Goal: Information Seeking & Learning: Learn about a topic

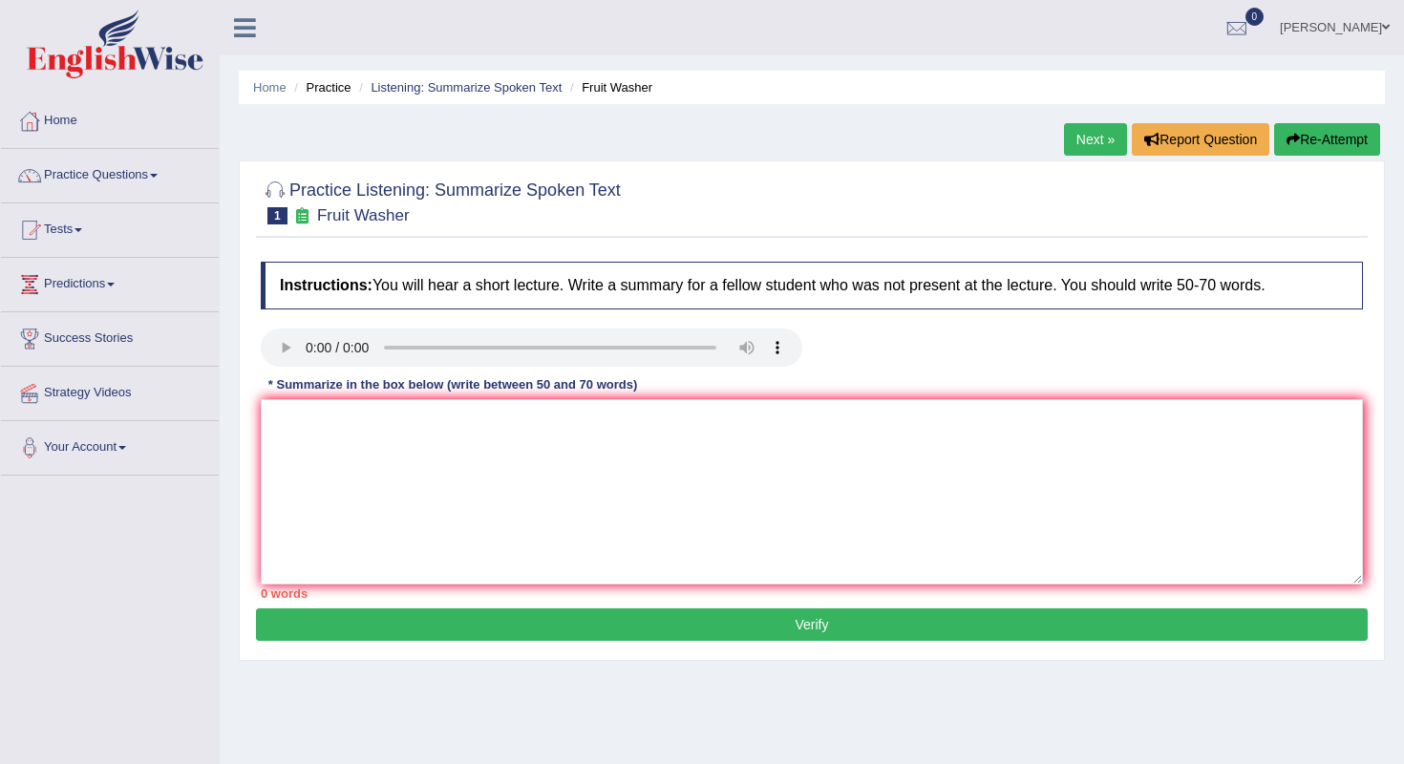
click at [414, 562] on textarea at bounding box center [812, 491] width 1102 height 185
click at [94, 168] on link "Practice Questions" at bounding box center [110, 173] width 218 height 48
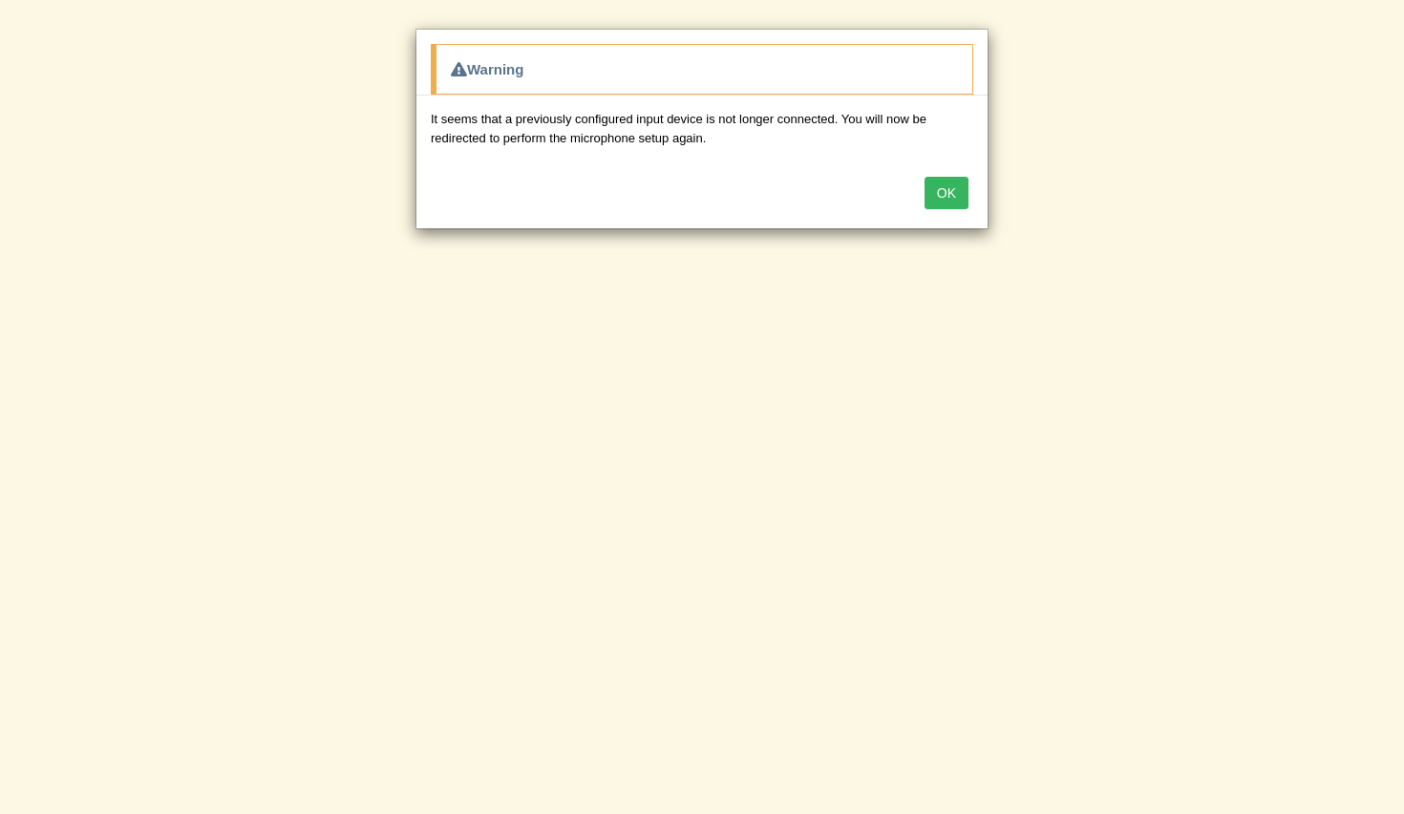
click at [958, 194] on button "OK" at bounding box center [947, 193] width 44 height 32
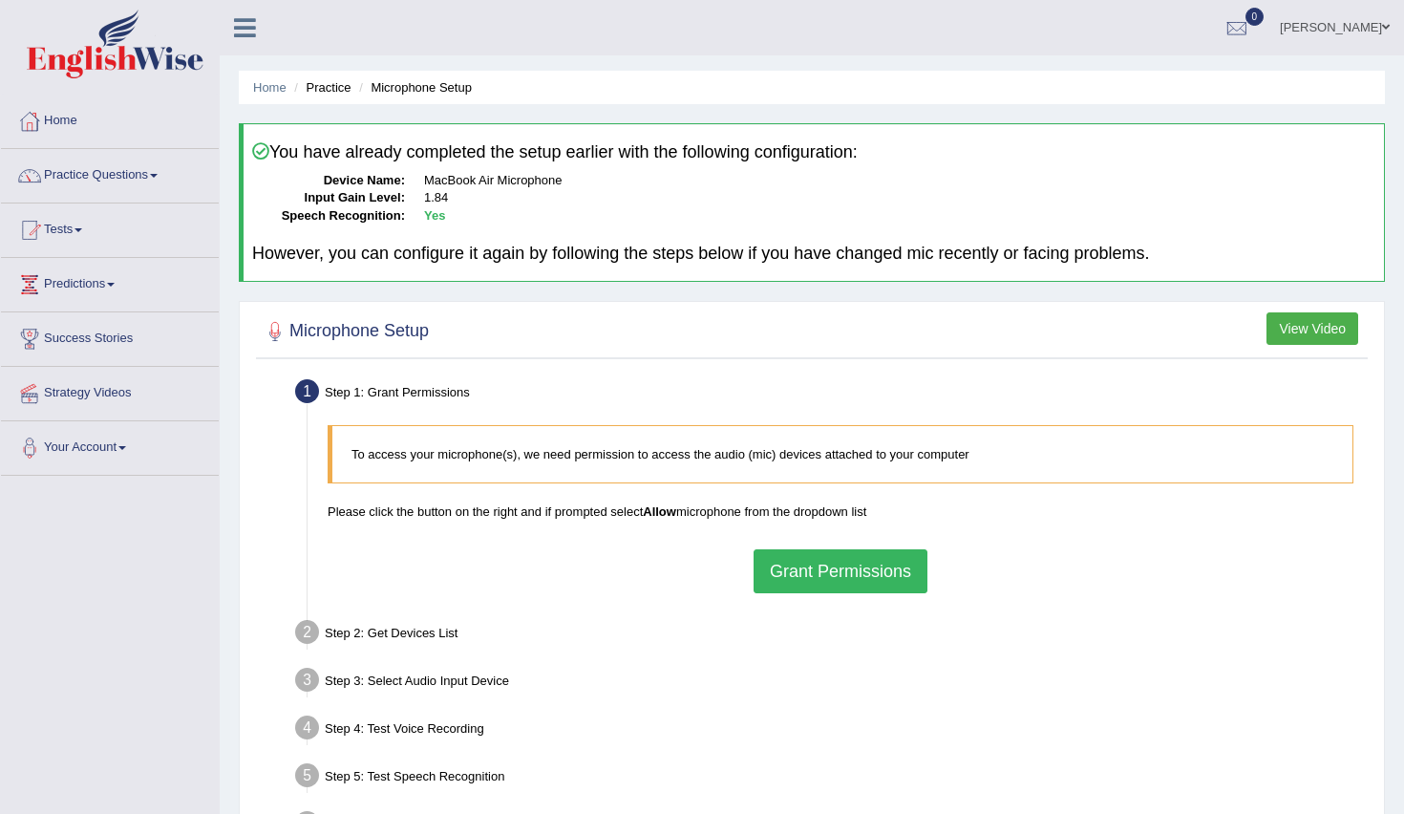
click at [821, 573] on button "Grant Permissions" at bounding box center [841, 571] width 174 height 44
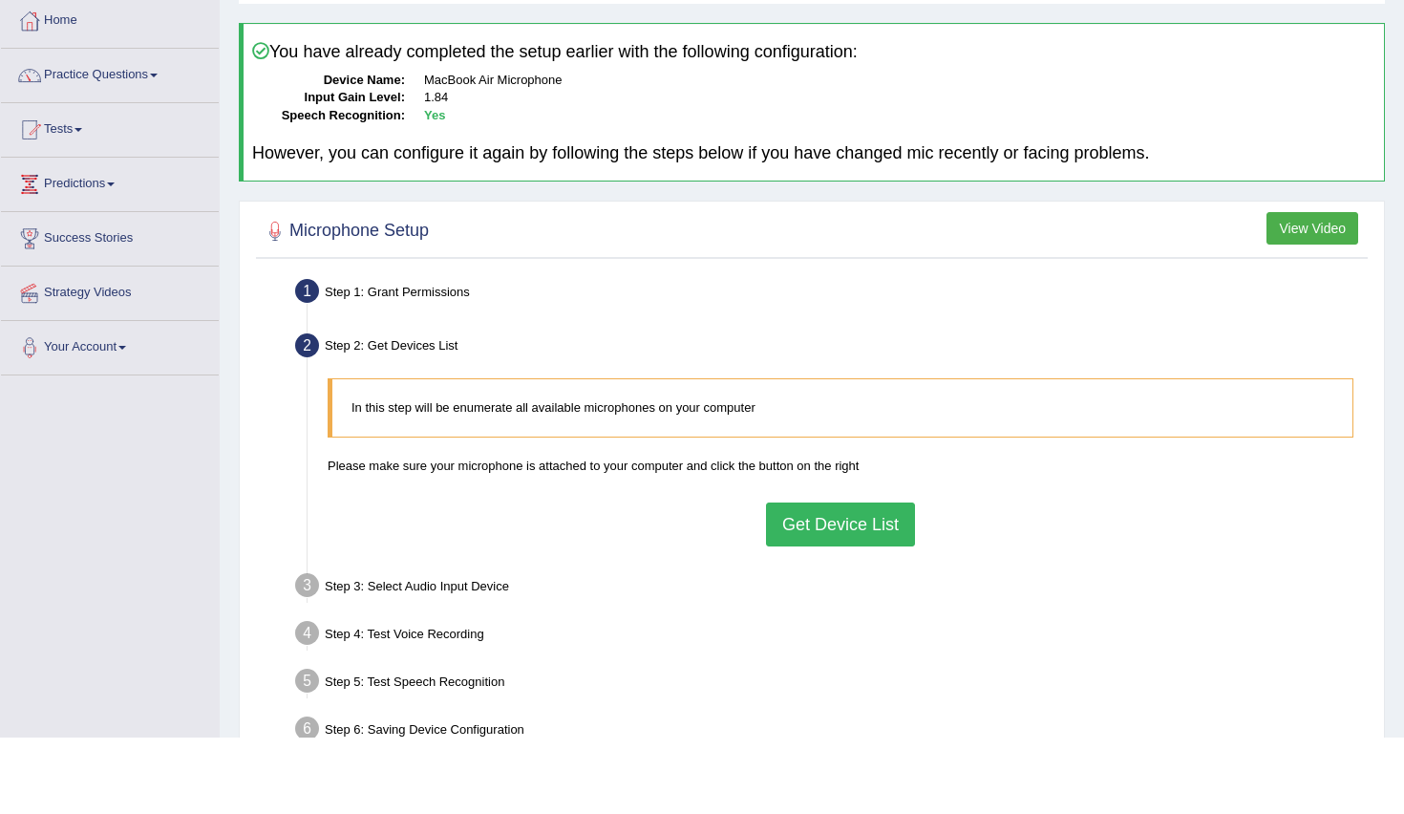
scroll to position [69, 0]
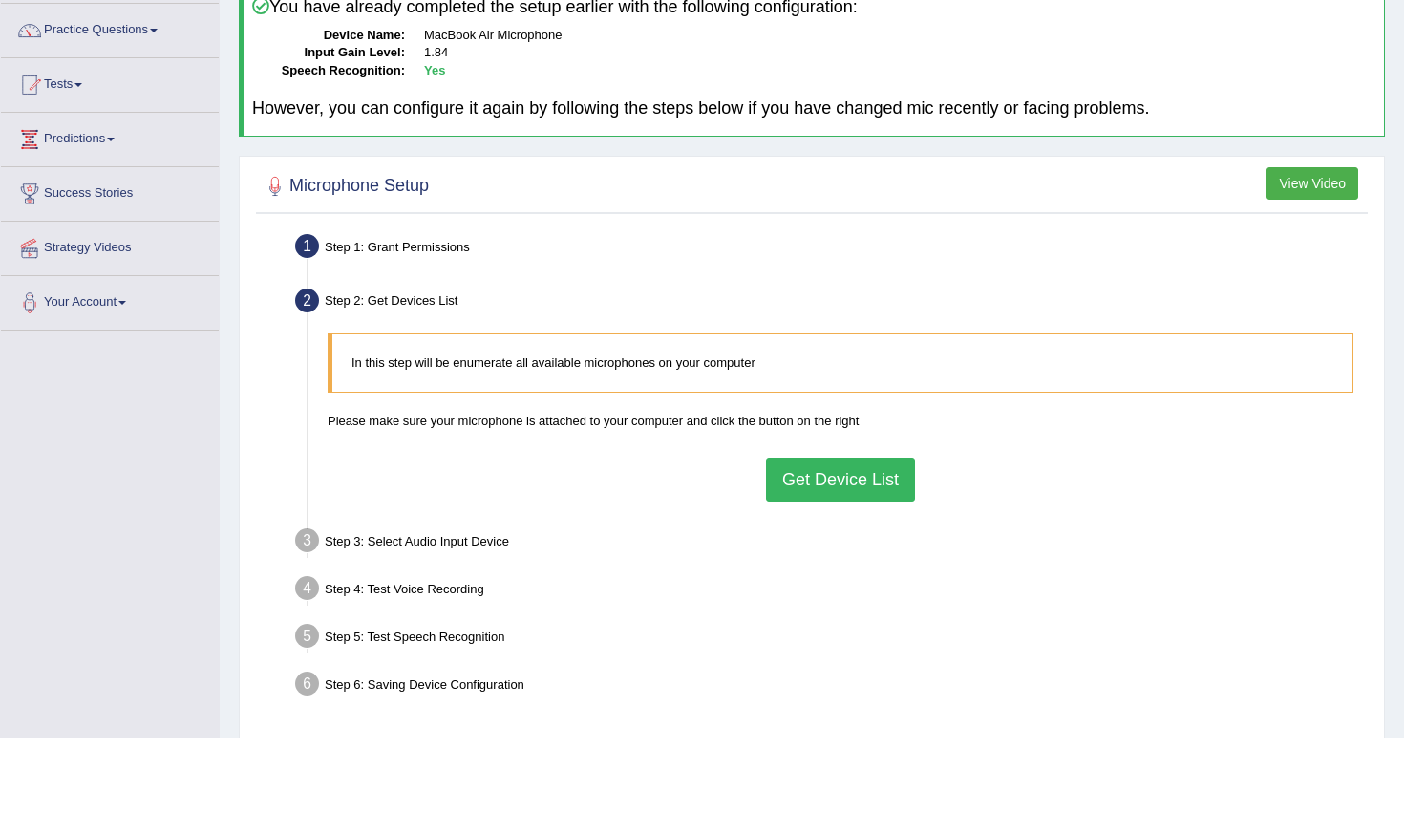
click at [879, 534] on button "Get Device List" at bounding box center [840, 556] width 149 height 44
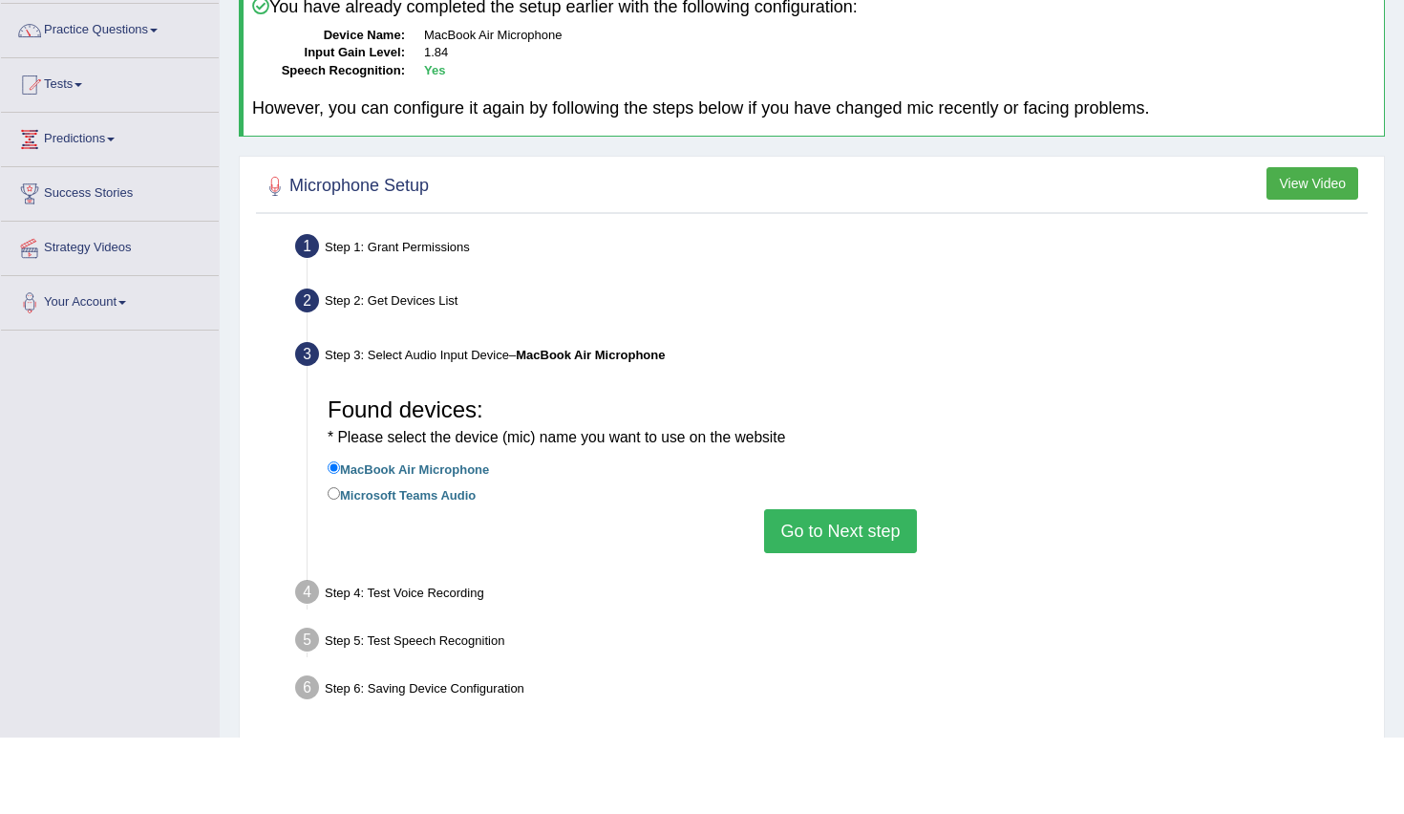
click at [861, 586] on button "Go to Next step" at bounding box center [840, 608] width 152 height 44
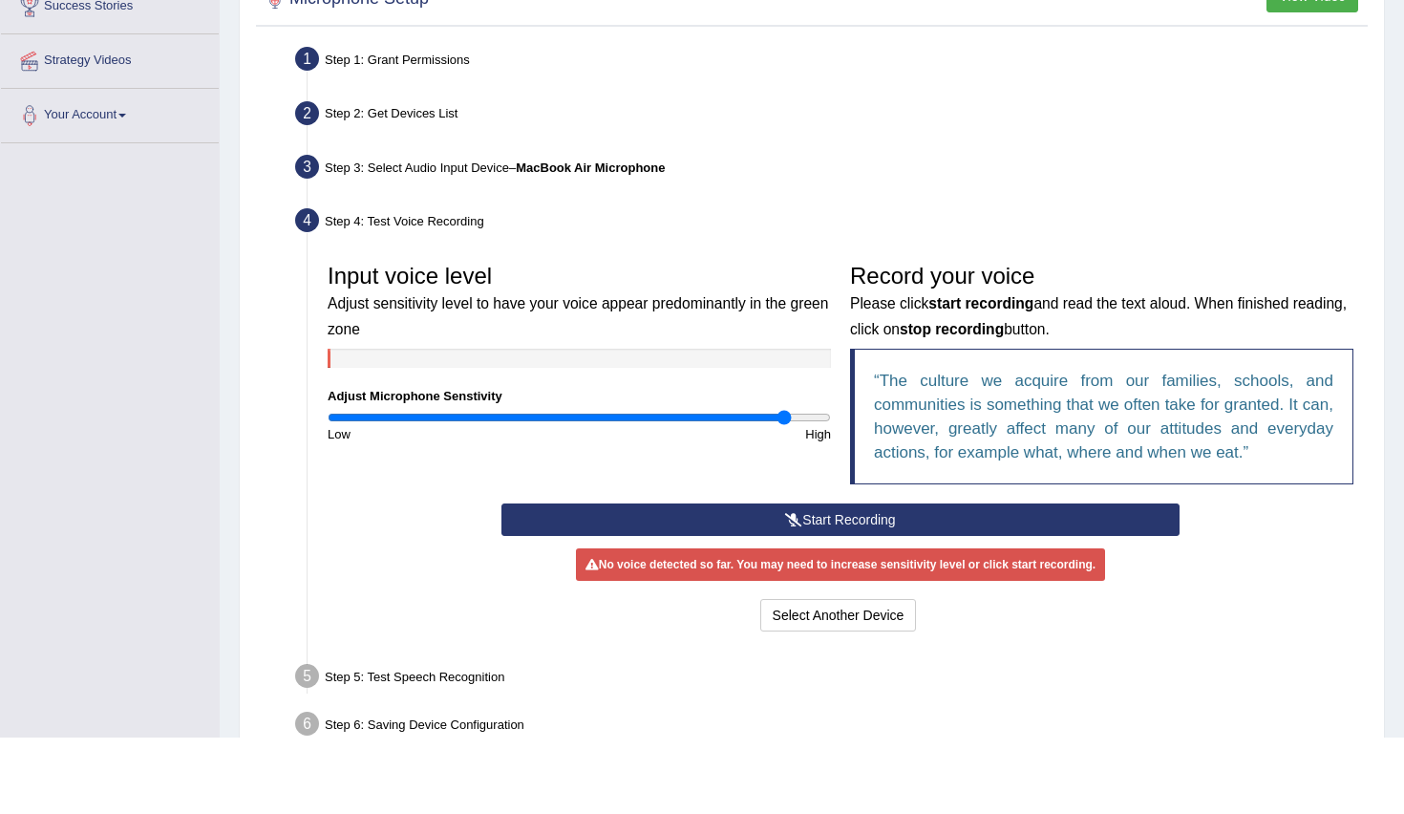
scroll to position [257, 0]
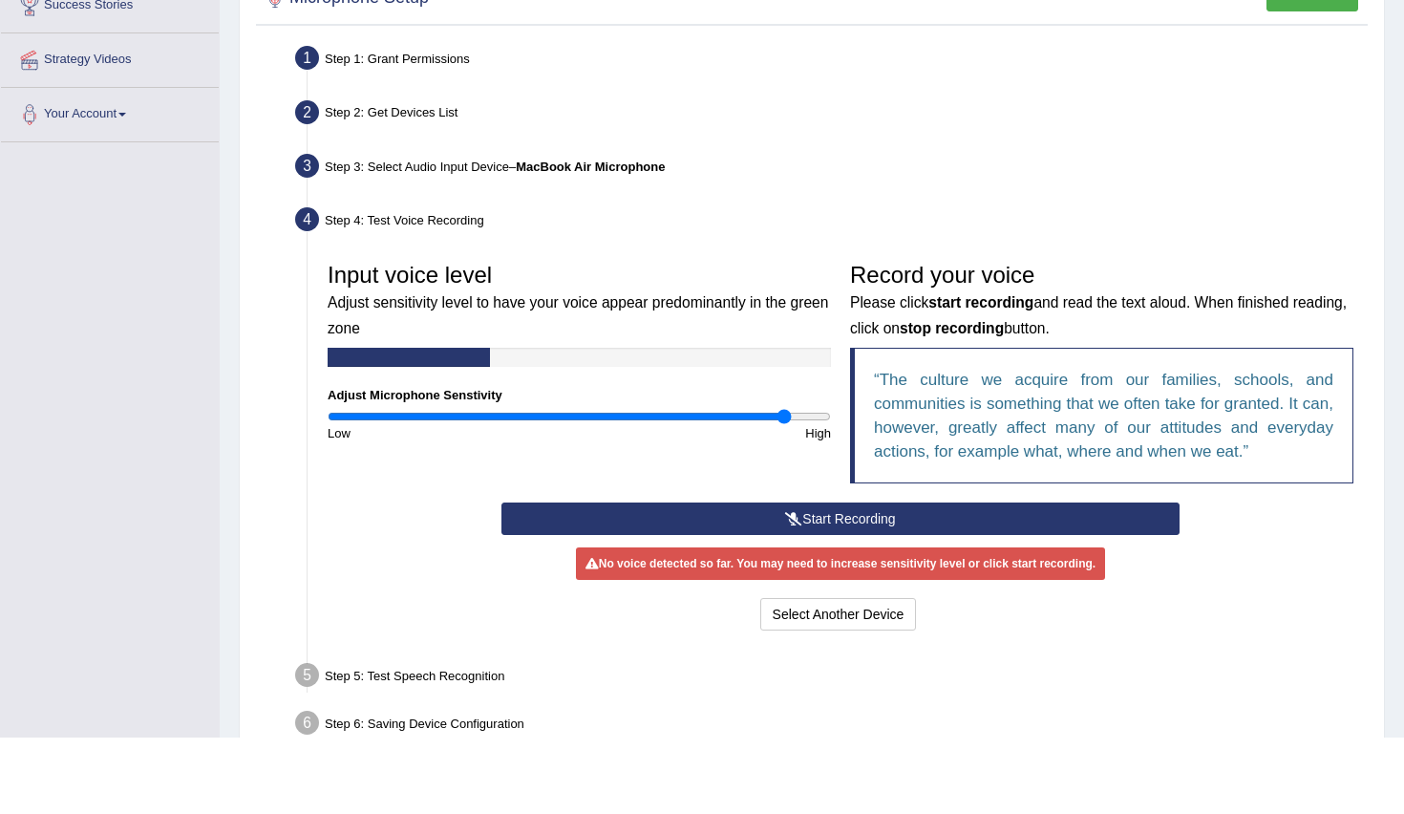
click at [862, 579] on button "Start Recording" at bounding box center [840, 595] width 677 height 32
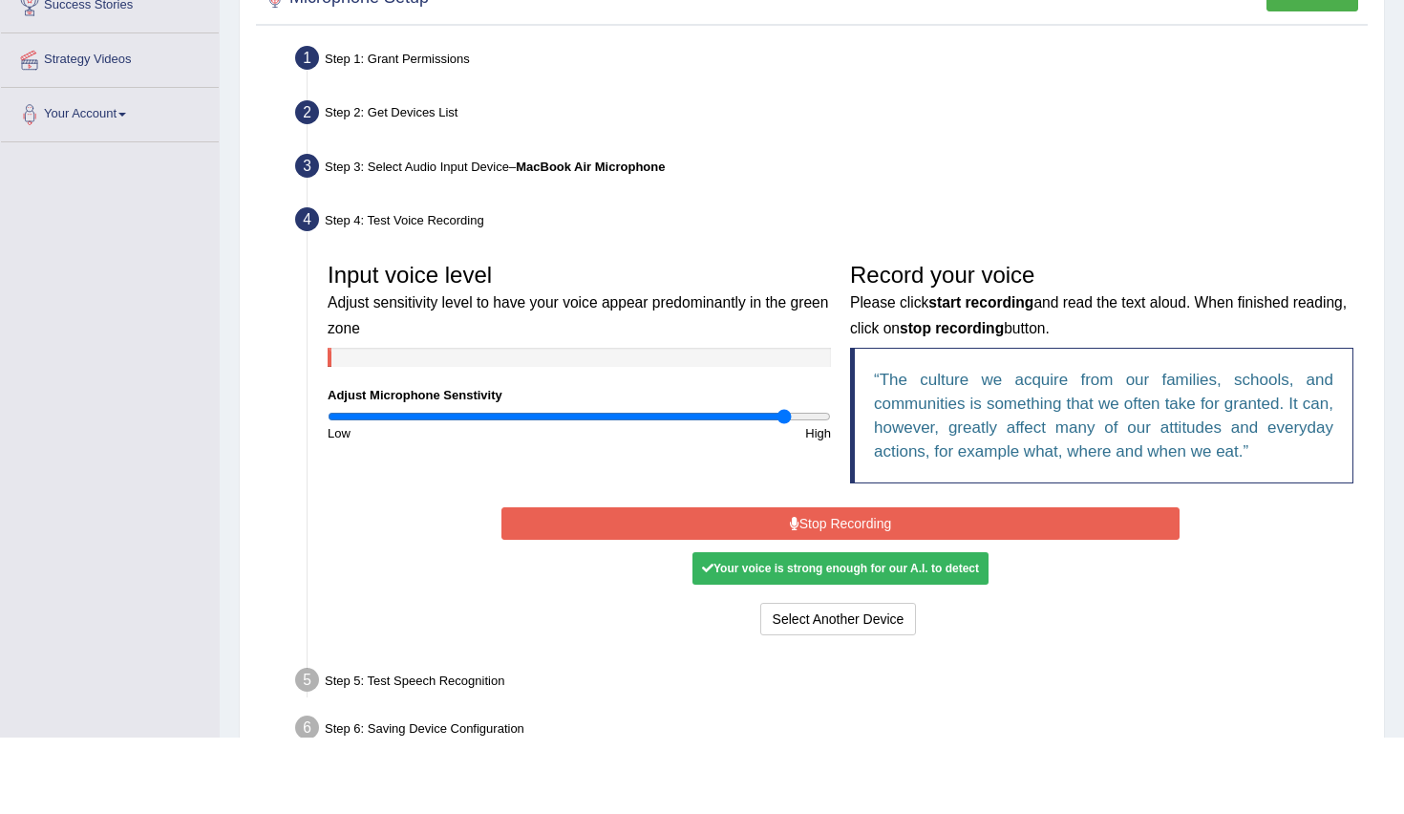
click at [862, 584] on button "Stop Recording" at bounding box center [840, 600] width 677 height 32
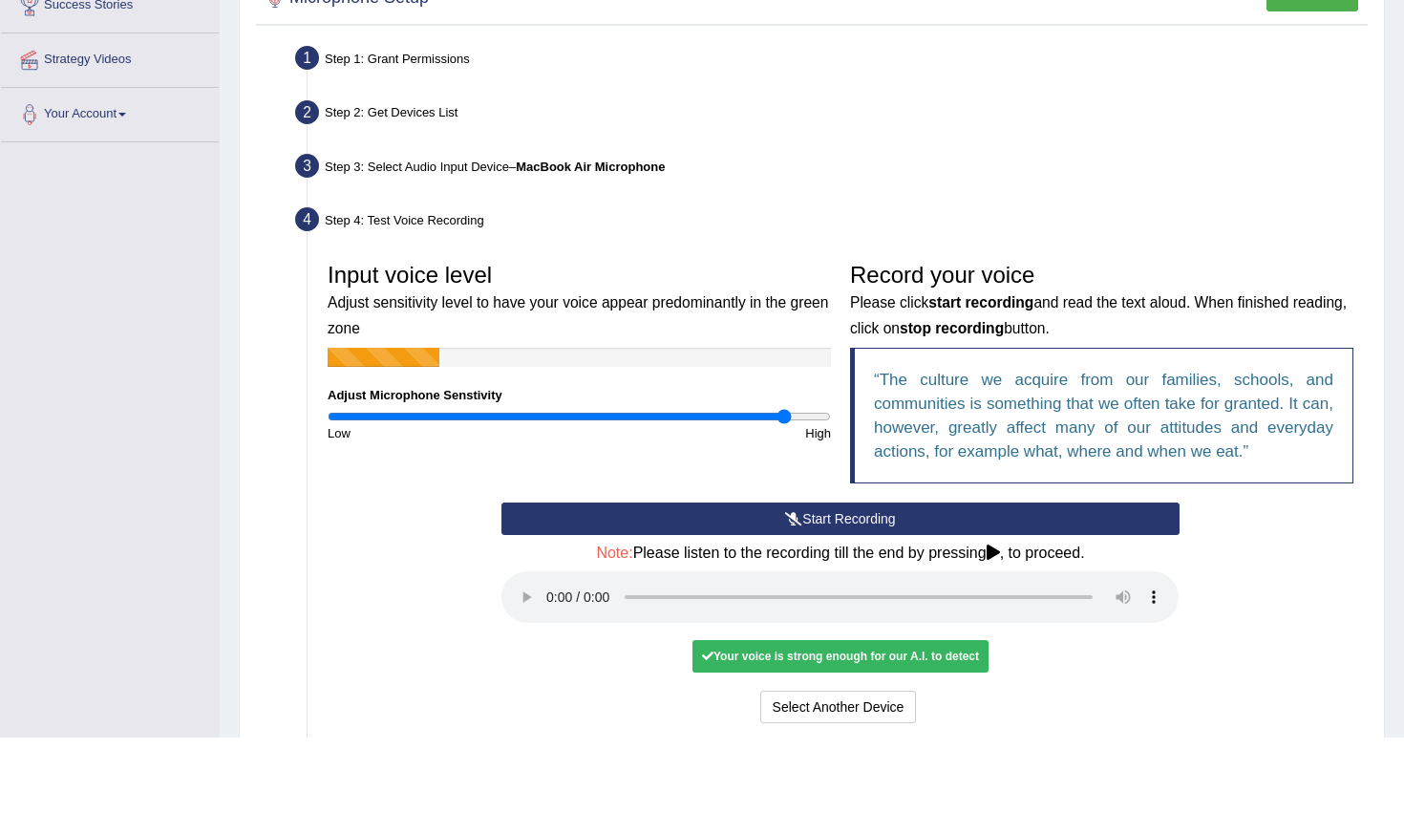
click at [546, 648] on audio at bounding box center [840, 674] width 677 height 52
click at [1135, 648] on audio at bounding box center [840, 674] width 677 height 52
click at [1124, 648] on audio at bounding box center [840, 674] width 677 height 52
click at [1116, 648] on audio at bounding box center [840, 674] width 677 height 52
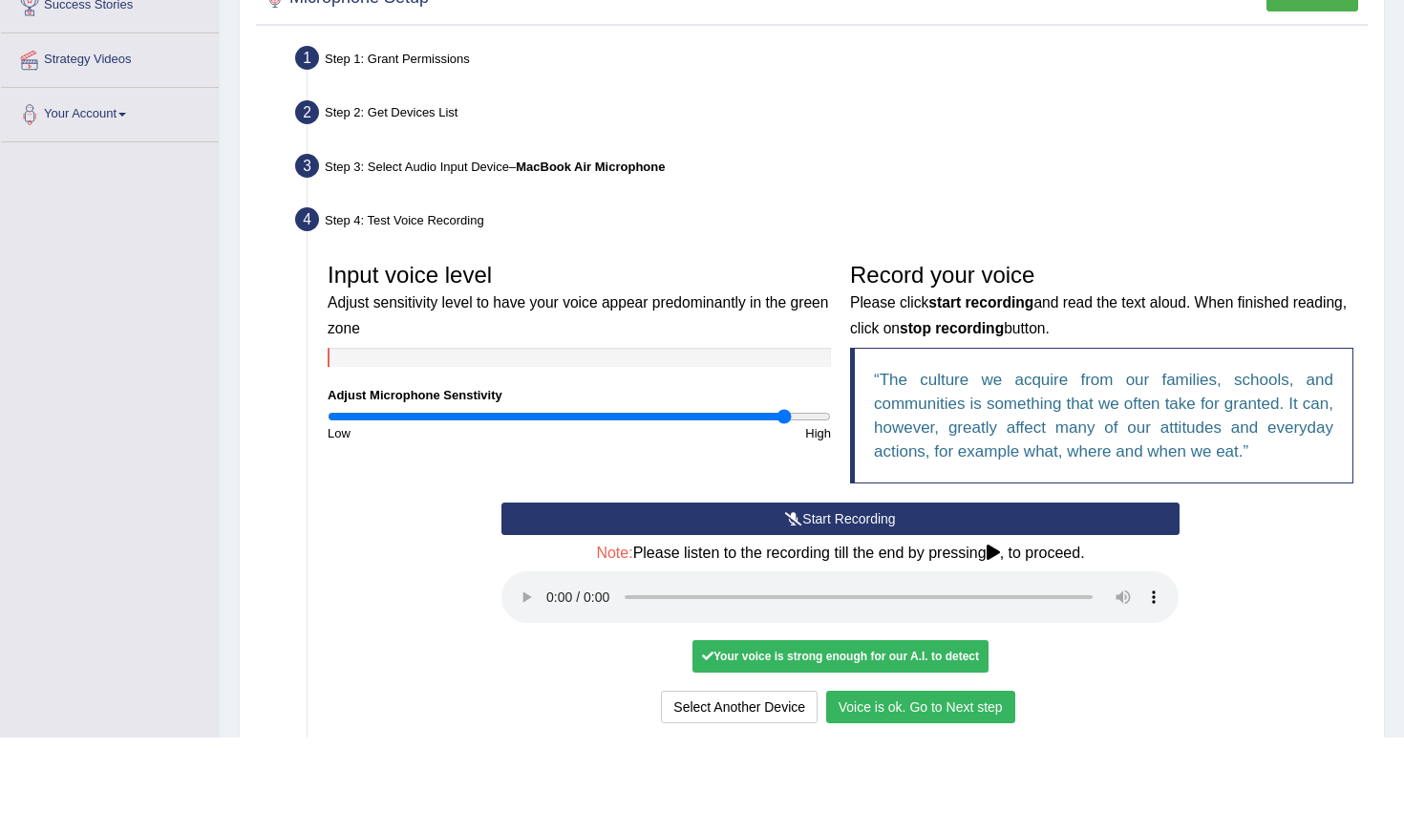
drag, startPoint x: 1278, startPoint y: 61, endPoint x: 550, endPoint y: 581, distance: 894.5
click at [550, 648] on audio at bounding box center [840, 674] width 677 height 52
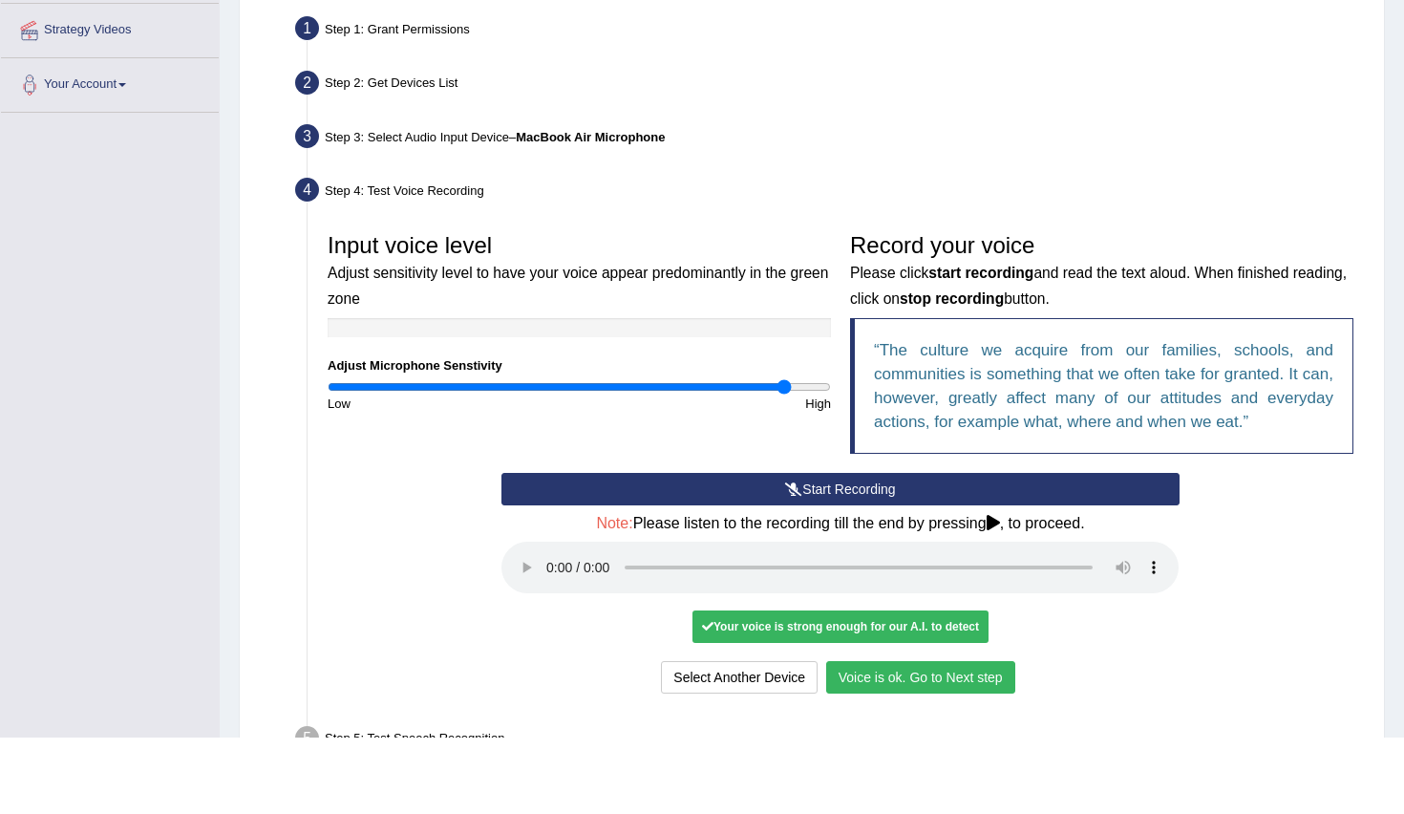
scroll to position [292, 0]
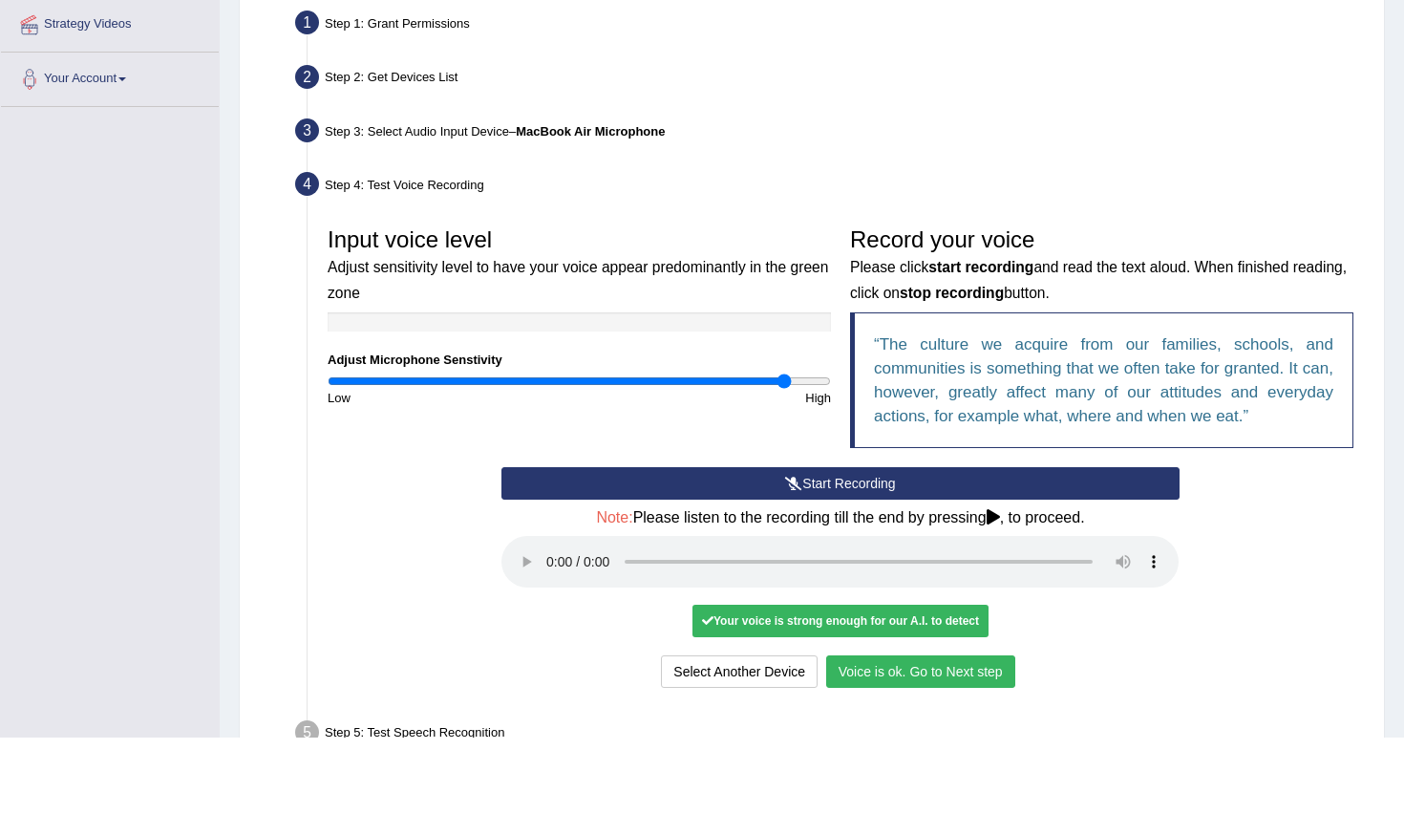
click at [888, 732] on button "Voice is ok. Go to Next step" at bounding box center [920, 748] width 189 height 32
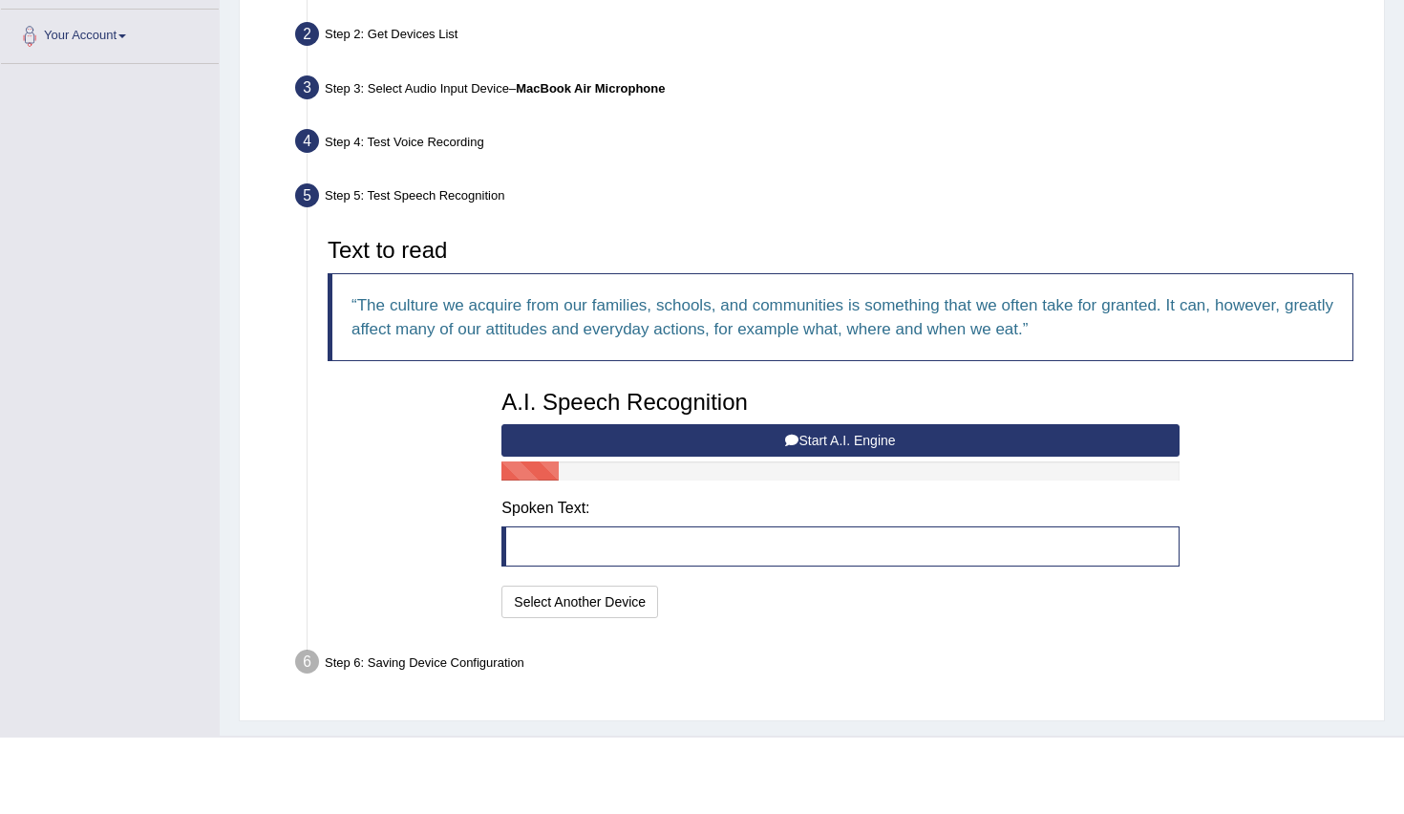
scroll to position [337, 0]
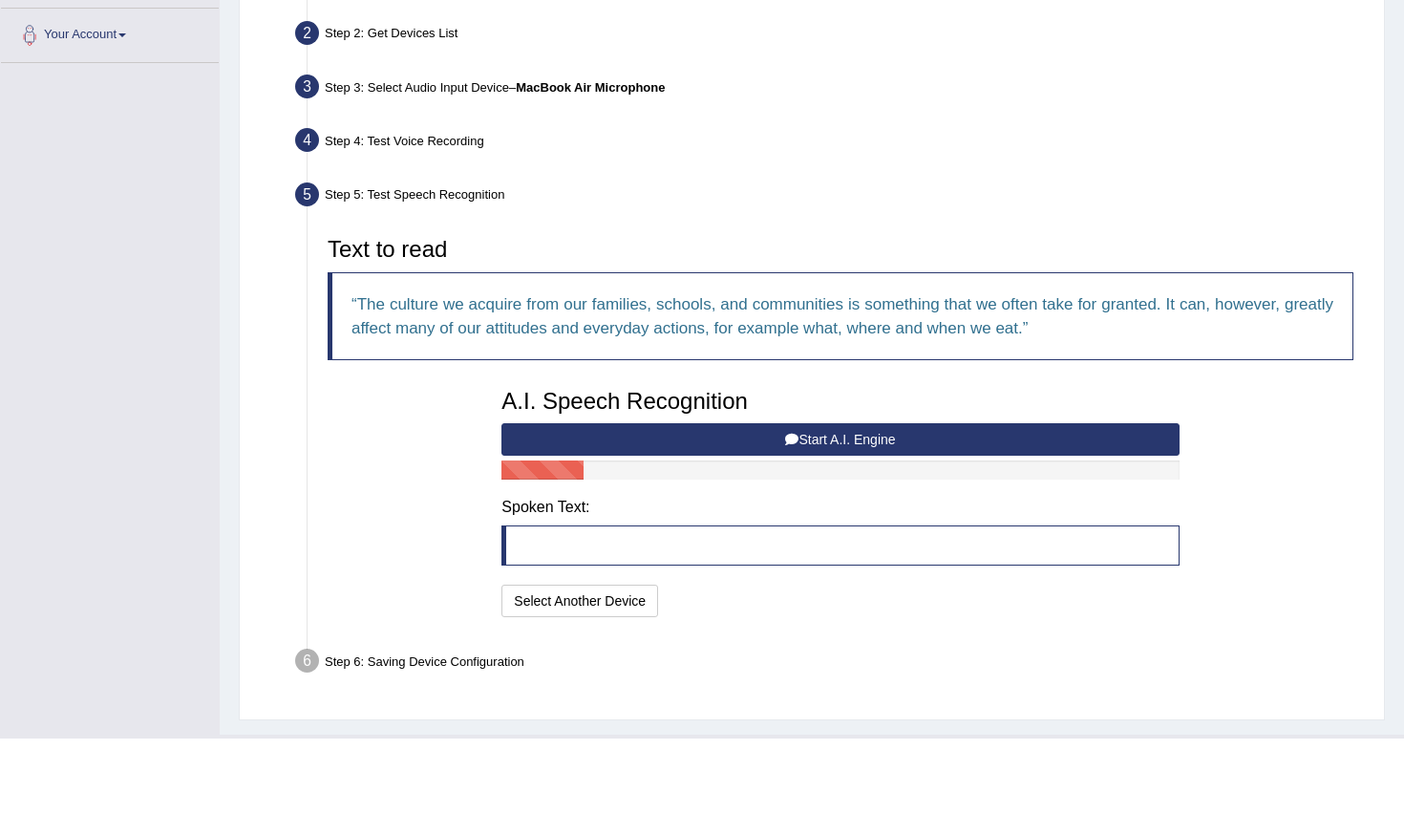
click at [888, 718] on div "Step 6: Saving Device Configuration" at bounding box center [831, 739] width 1089 height 42
click at [822, 499] on button "Start A.I. Engine" at bounding box center [840, 515] width 677 height 32
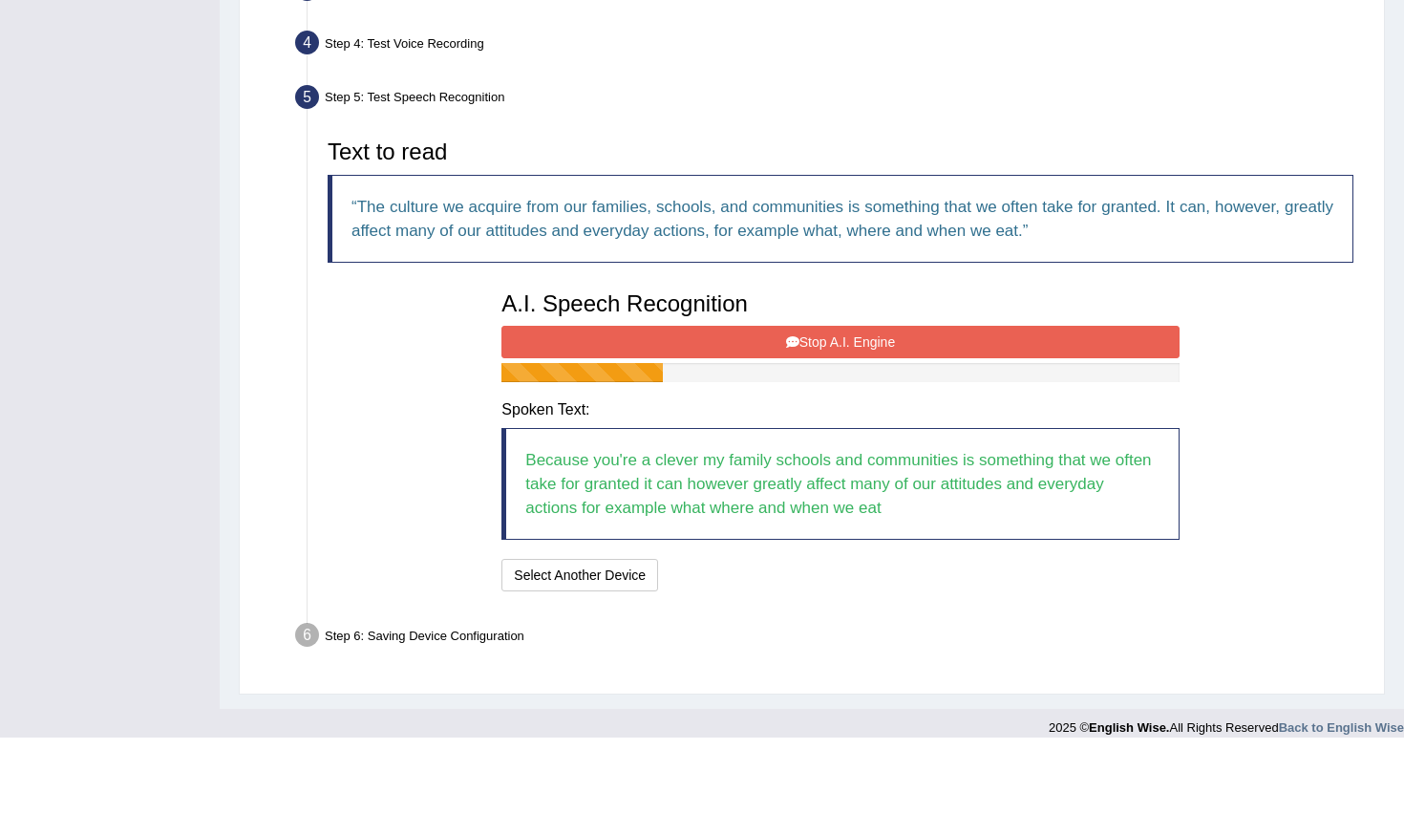
scroll to position [442, 0]
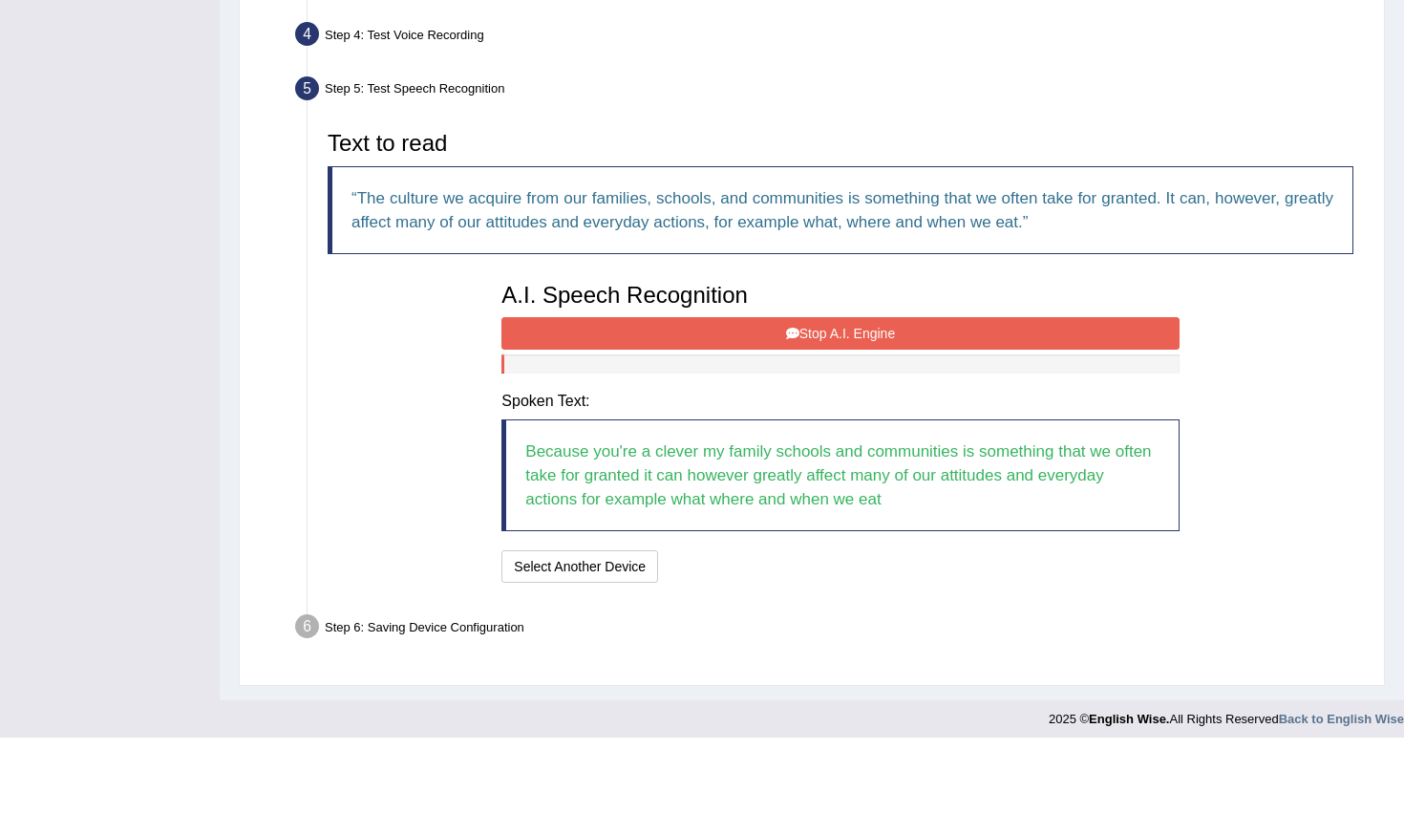
click at [810, 394] on button "Stop A.I. Engine" at bounding box center [840, 410] width 677 height 32
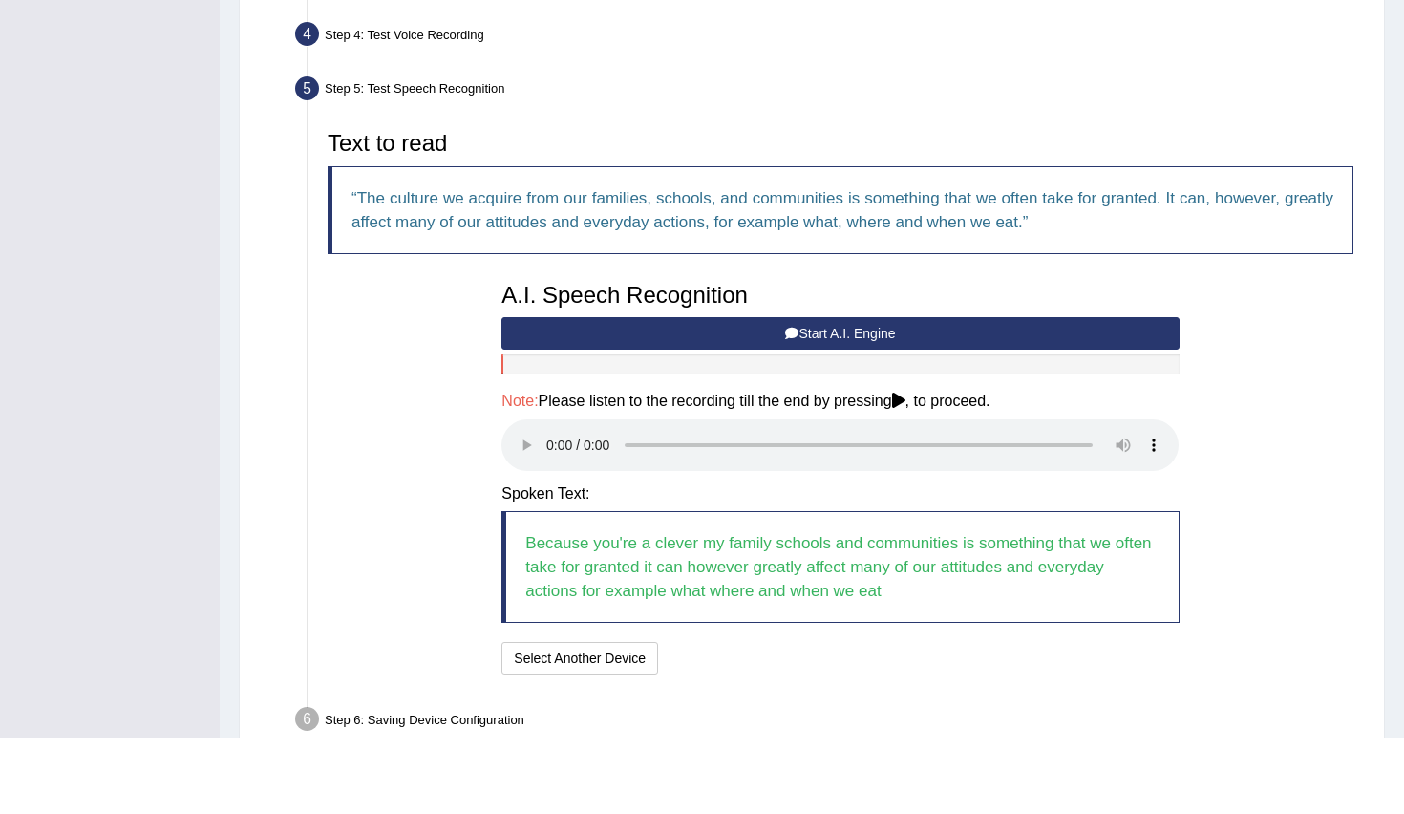
click at [550, 496] on audio at bounding box center [840, 522] width 677 height 52
click at [841, 718] on button "Speech is ok. Go to Last step" at bounding box center [767, 734] width 200 height 32
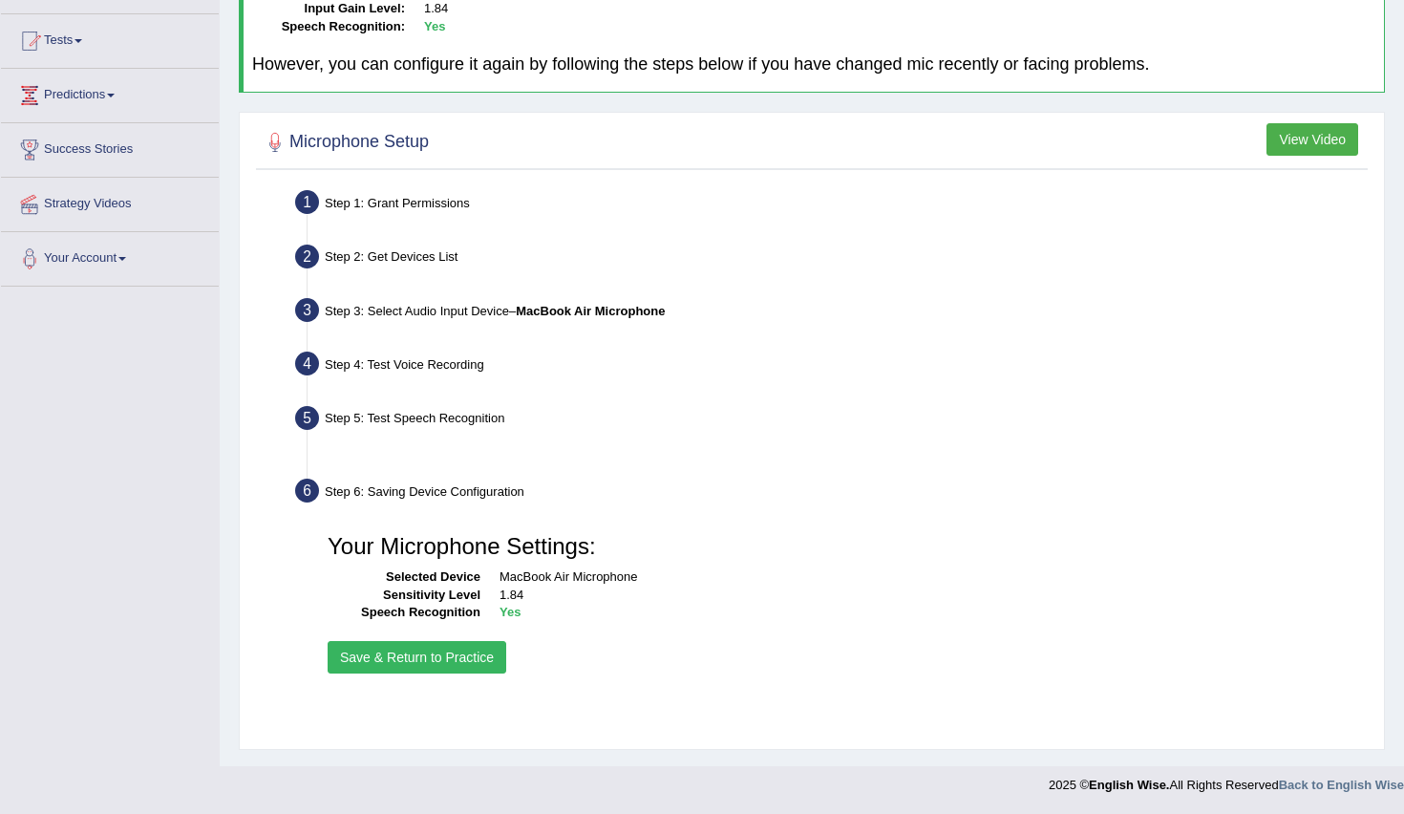
scroll to position [266, 0]
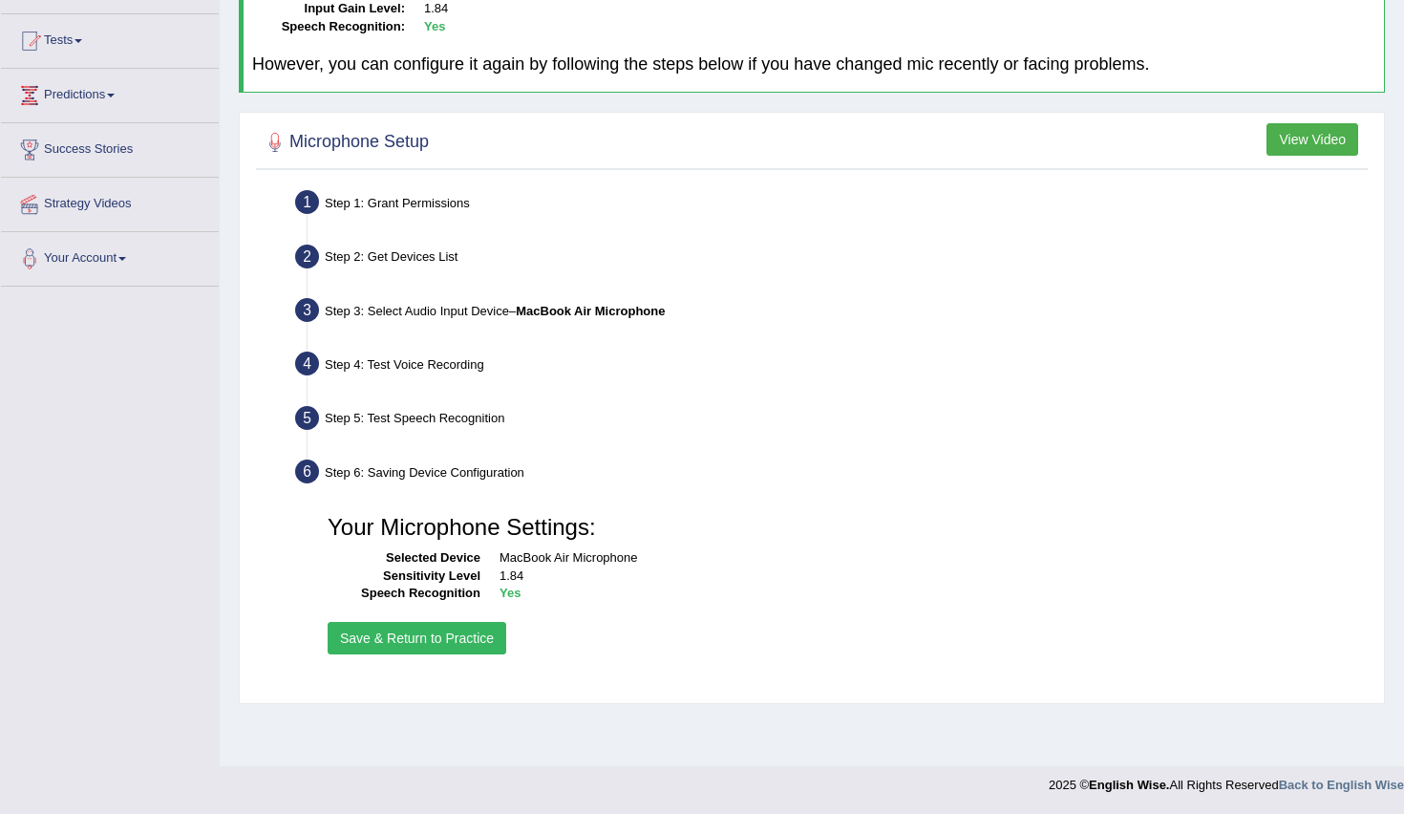
click at [456, 622] on button "Save & Return to Practice" at bounding box center [417, 638] width 179 height 32
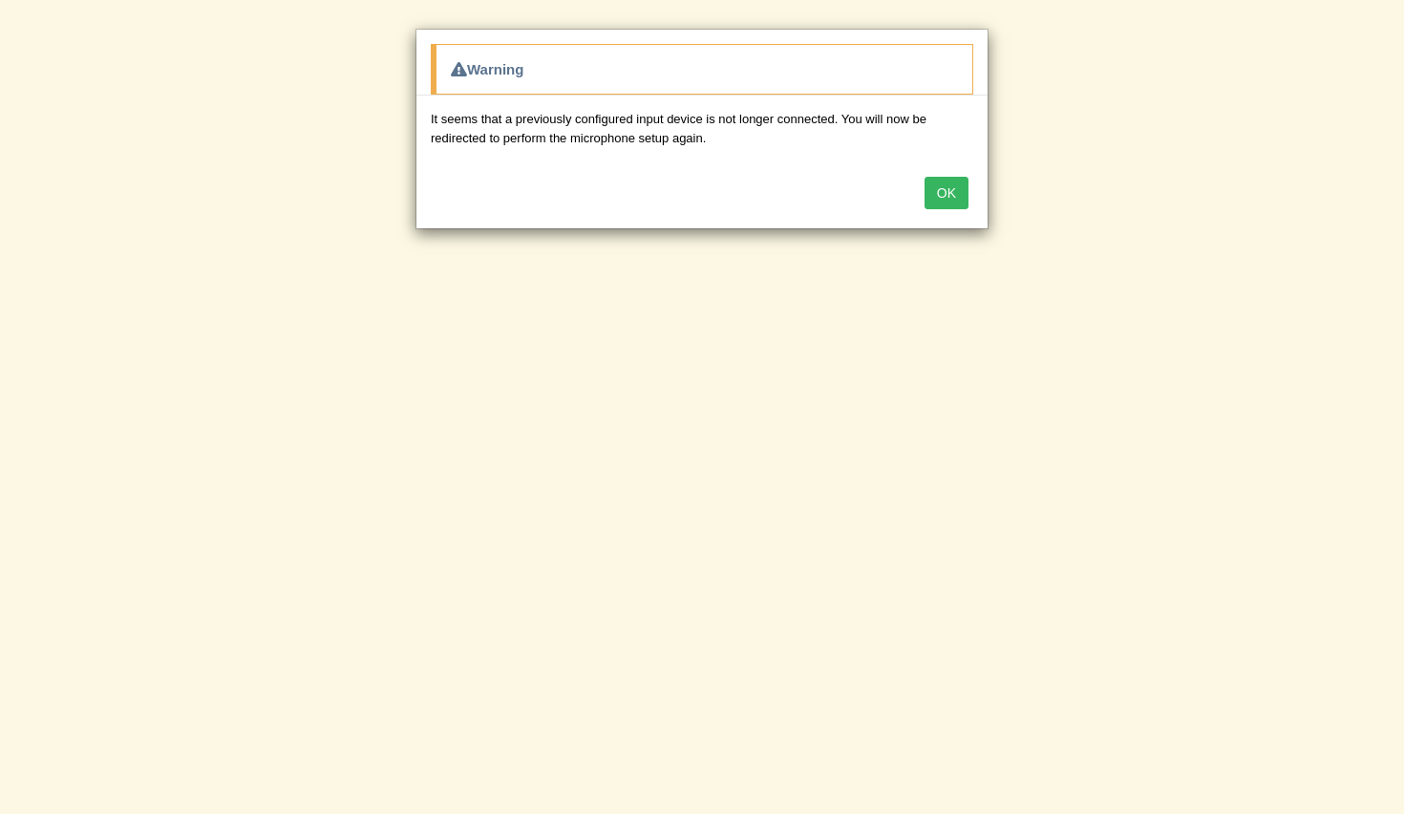
click at [931, 184] on button "OK" at bounding box center [947, 193] width 44 height 32
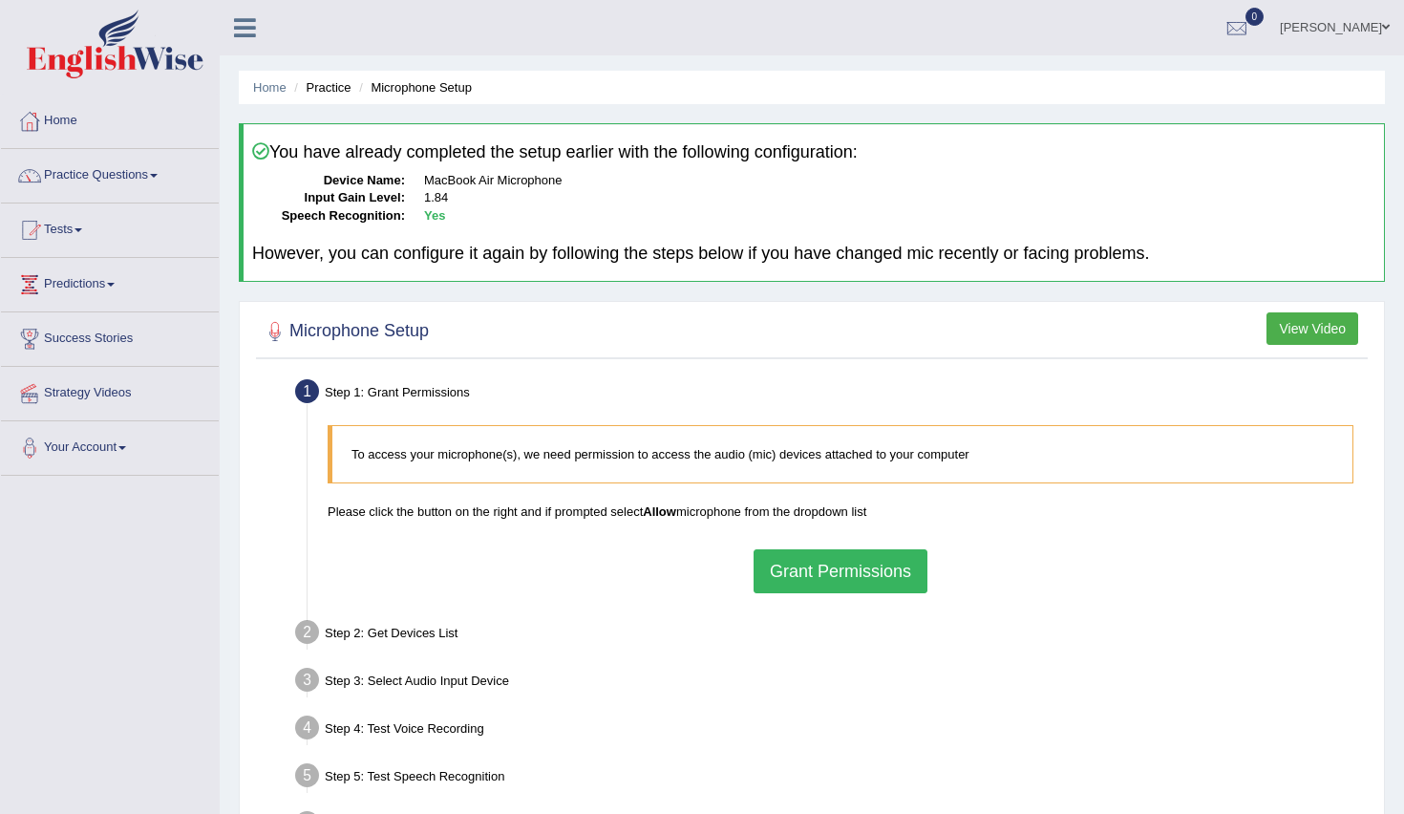
click at [902, 604] on ul "Step 1: Grant Permissions To access your microphone(s), we need permission to a…" at bounding box center [812, 611] width 1102 height 474
click at [873, 581] on button "Grant Permissions" at bounding box center [841, 571] width 174 height 44
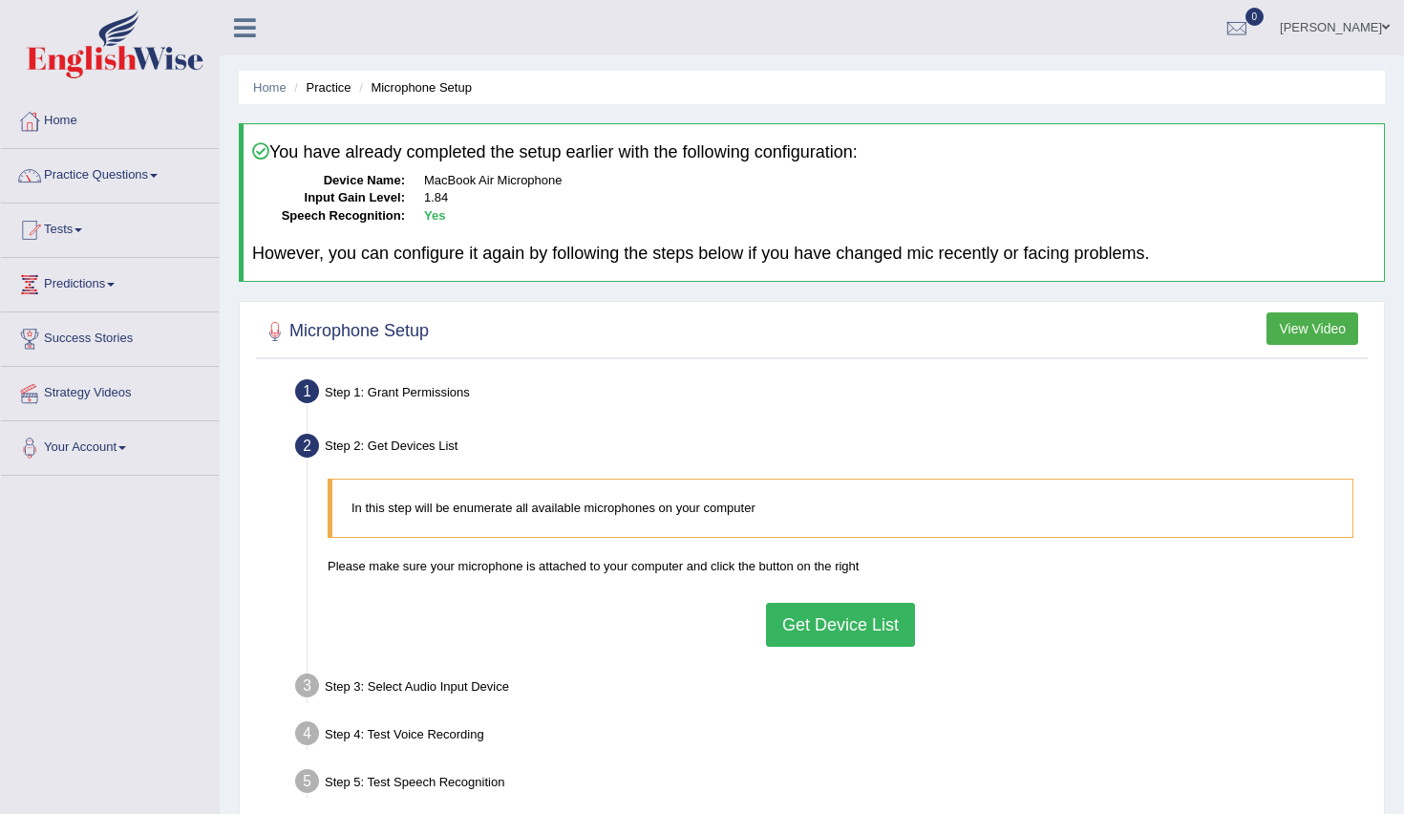
click at [851, 603] on button "Get Device List" at bounding box center [840, 625] width 149 height 44
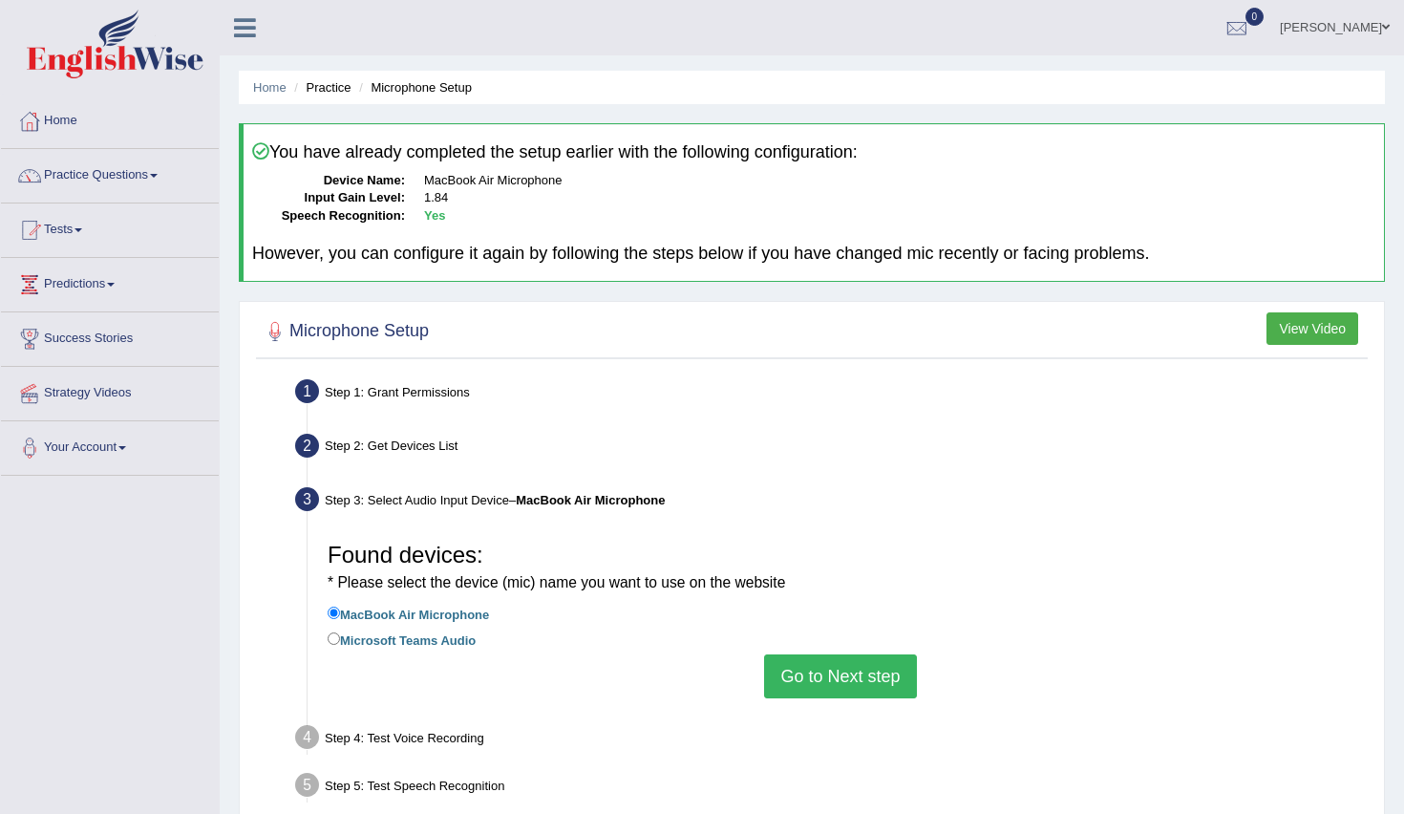
click at [844, 654] on button "Go to Next step" at bounding box center [840, 676] width 152 height 44
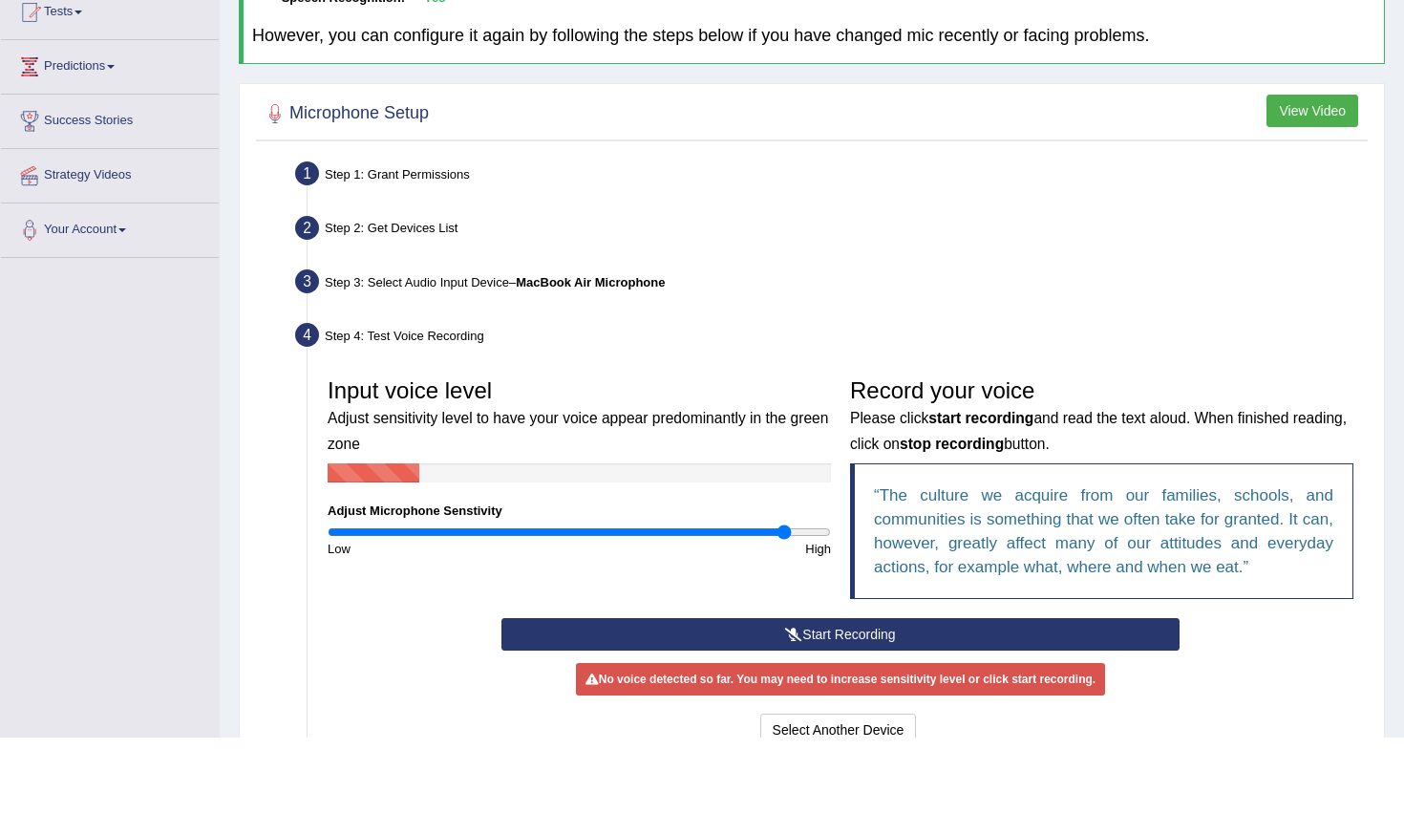
scroll to position [142, 0]
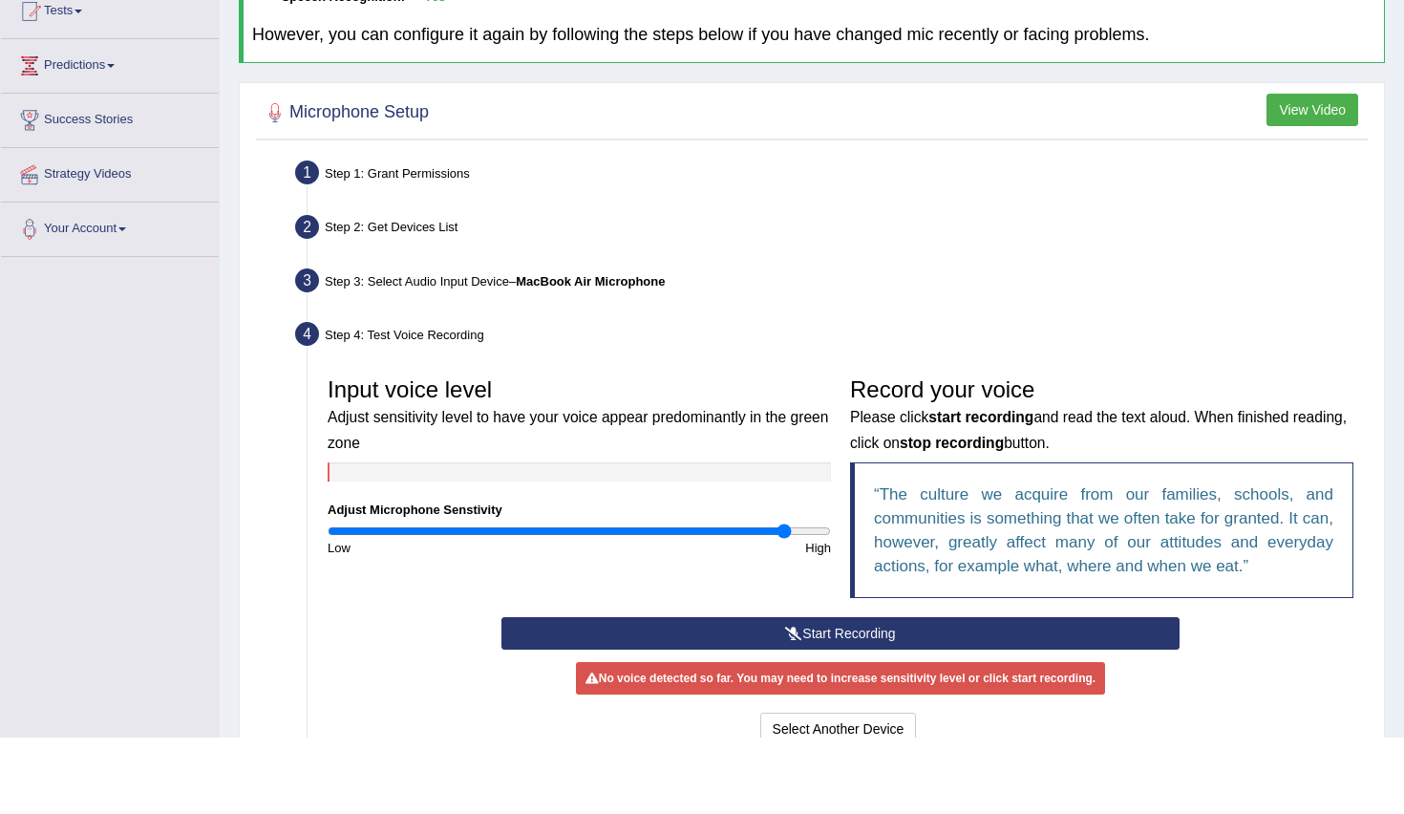
click at [824, 694] on button "Start Recording" at bounding box center [840, 710] width 677 height 32
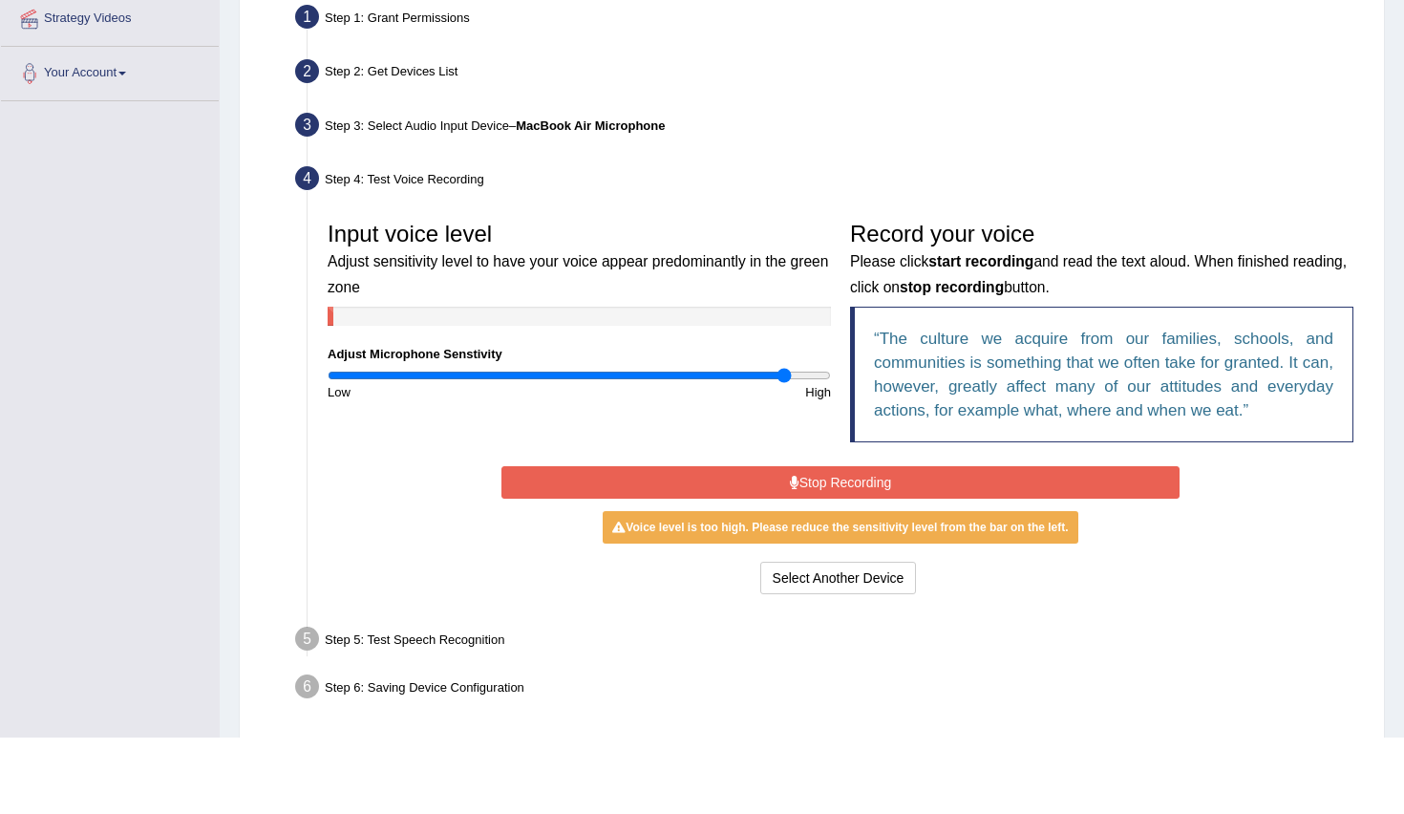
scroll to position [367, 0]
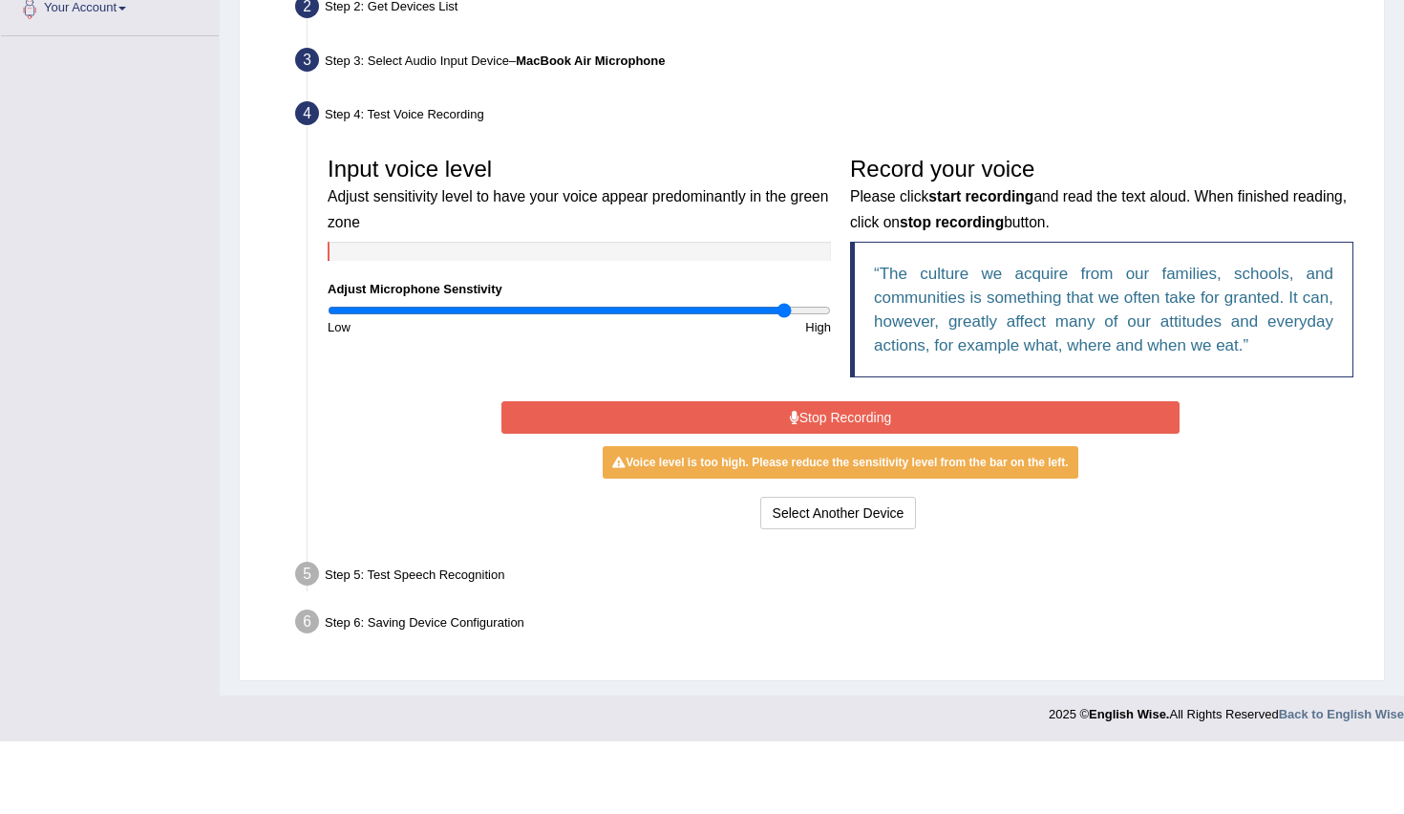
click at [711, 391] on div "High" at bounding box center [711, 400] width 262 height 18
click at [711, 375] on input "range" at bounding box center [579, 382] width 503 height 15
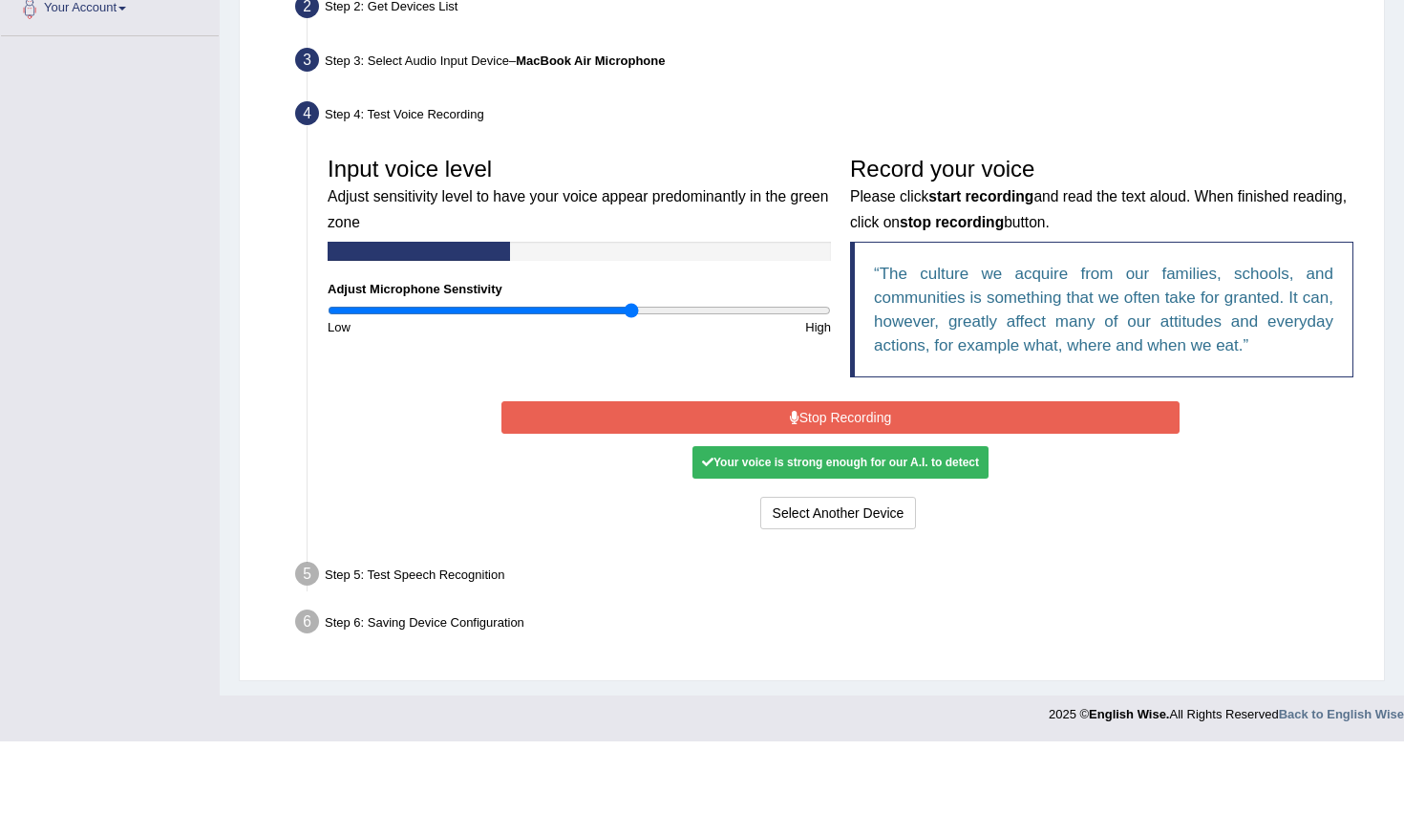
drag, startPoint x: 711, startPoint y: 310, endPoint x: 631, endPoint y: 311, distance: 80.3
type input "1.22"
click at [631, 375] on input "range" at bounding box center [579, 382] width 503 height 15
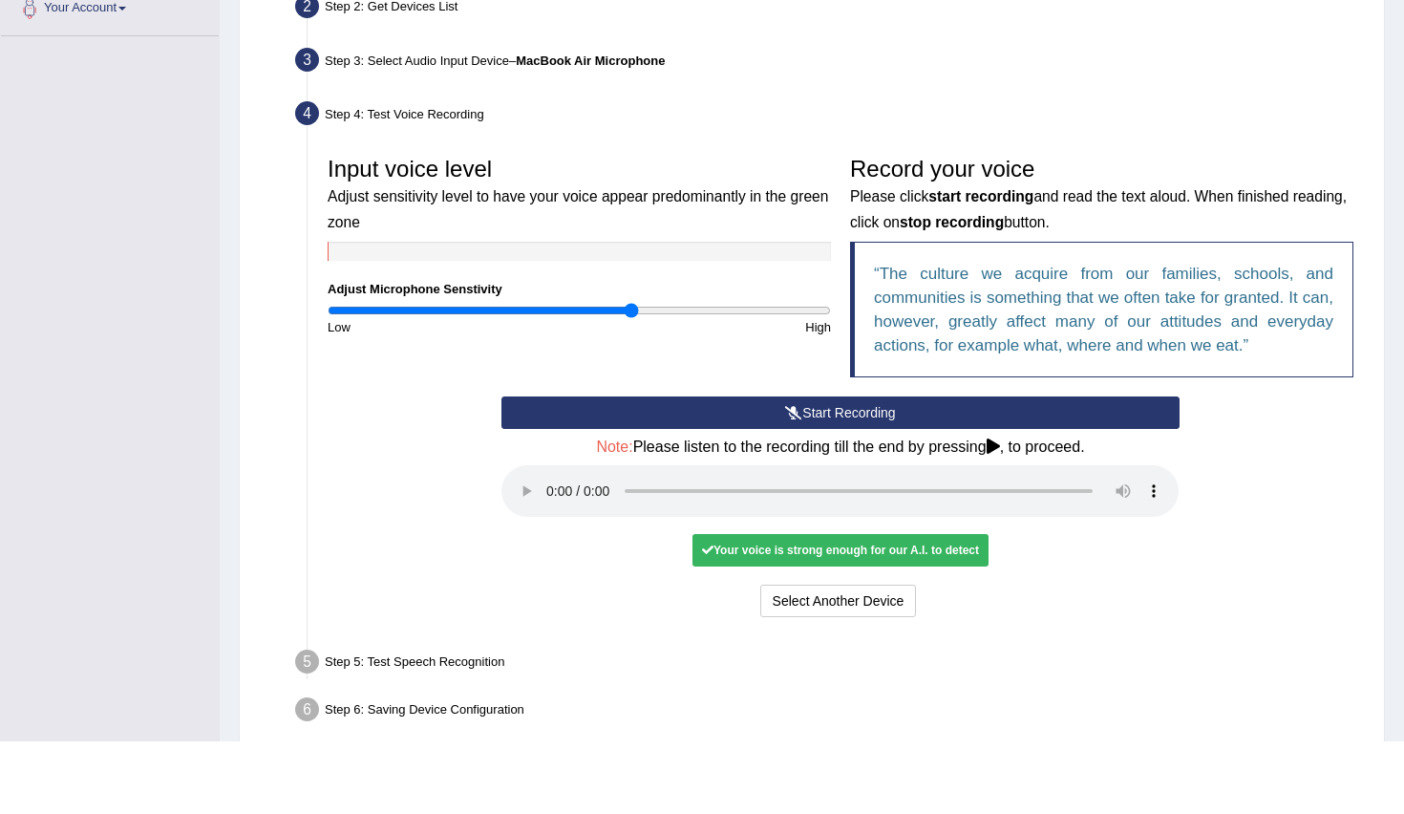
click at [549, 538] on audio at bounding box center [840, 564] width 677 height 52
click at [833, 538] on audio at bounding box center [840, 564] width 677 height 52
click at [1017, 538] on audio at bounding box center [840, 564] width 677 height 52
click at [1059, 538] on audio at bounding box center [840, 564] width 677 height 52
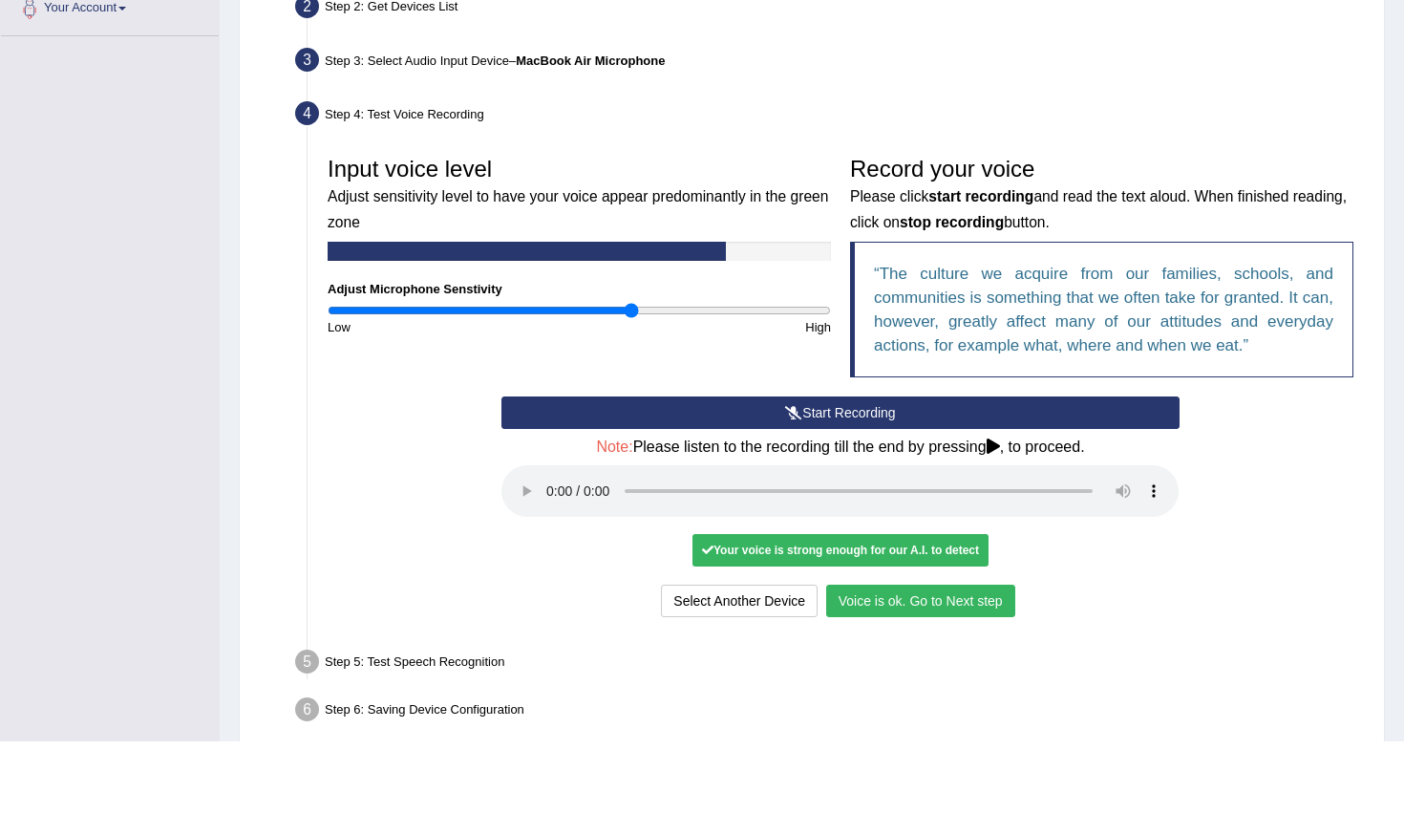
click at [899, 657] on button "Voice is ok. Go to Next step" at bounding box center [920, 673] width 189 height 32
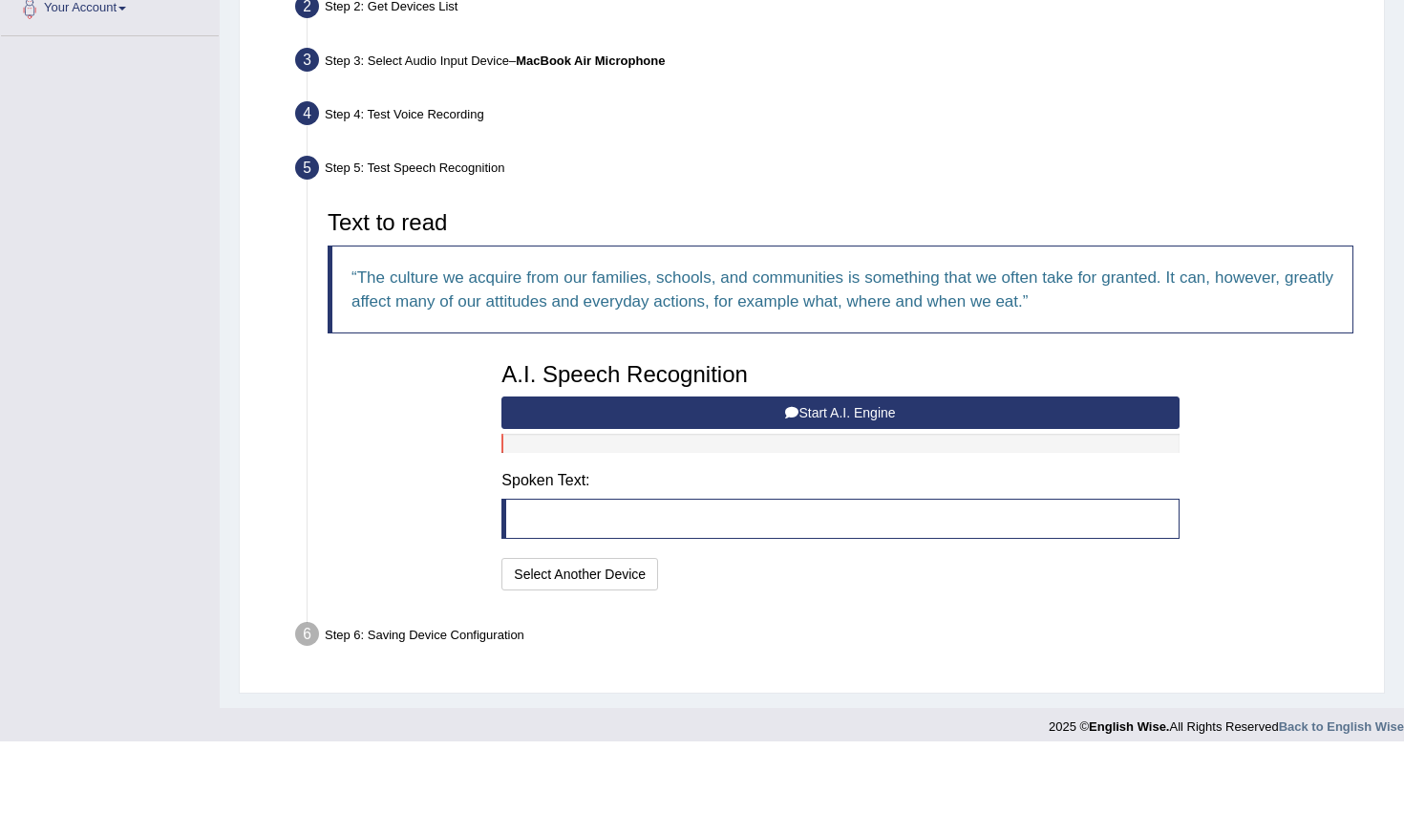
click at [903, 469] on button "Start A.I. Engine" at bounding box center [840, 485] width 677 height 32
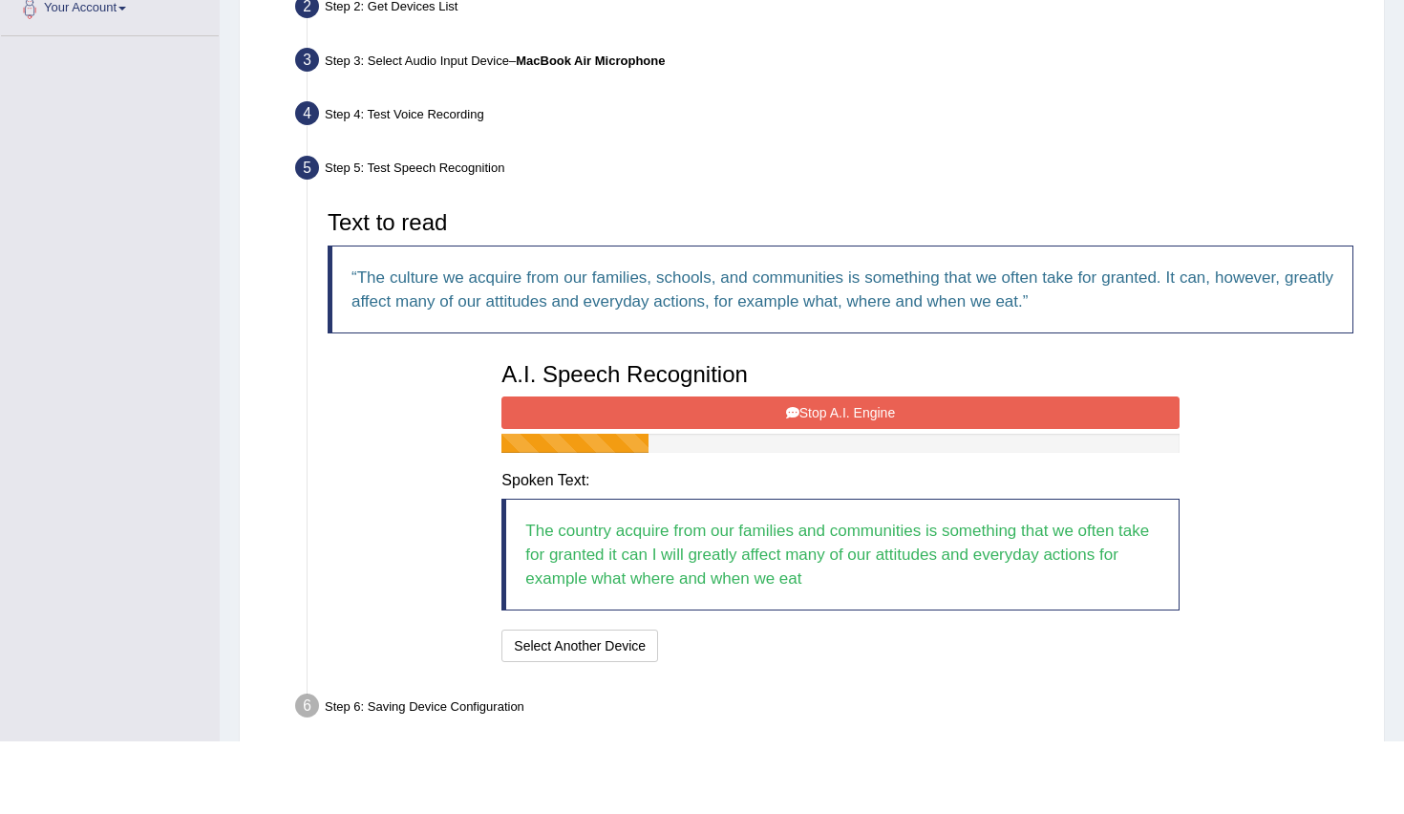
click at [903, 469] on button "Stop A.I. Engine" at bounding box center [840, 485] width 677 height 32
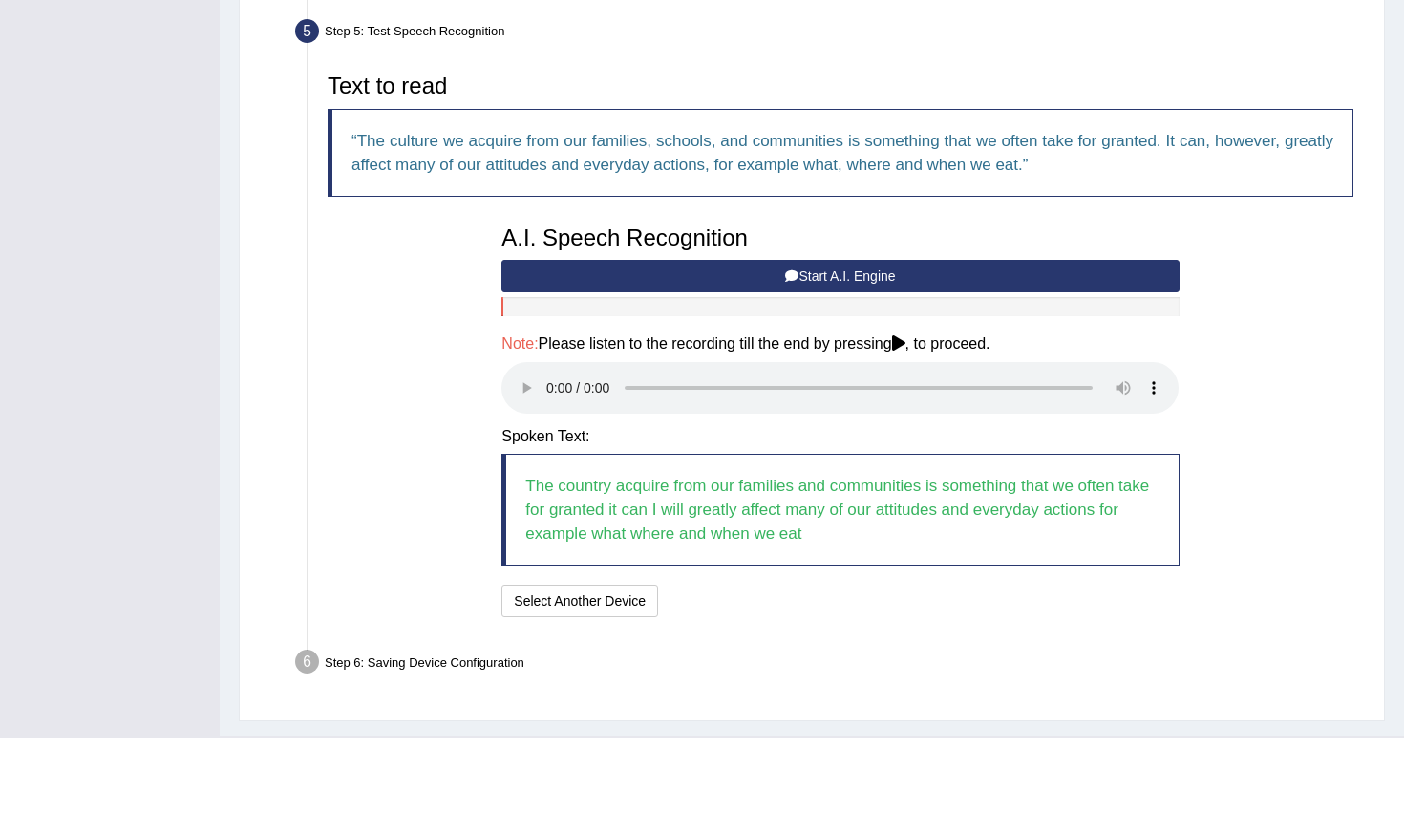
scroll to position [501, 0]
click at [558, 438] on audio at bounding box center [840, 464] width 677 height 52
click at [555, 438] on audio at bounding box center [840, 464] width 677 height 52
click at [787, 438] on audio at bounding box center [840, 464] width 677 height 52
click at [950, 438] on audio at bounding box center [840, 464] width 677 height 52
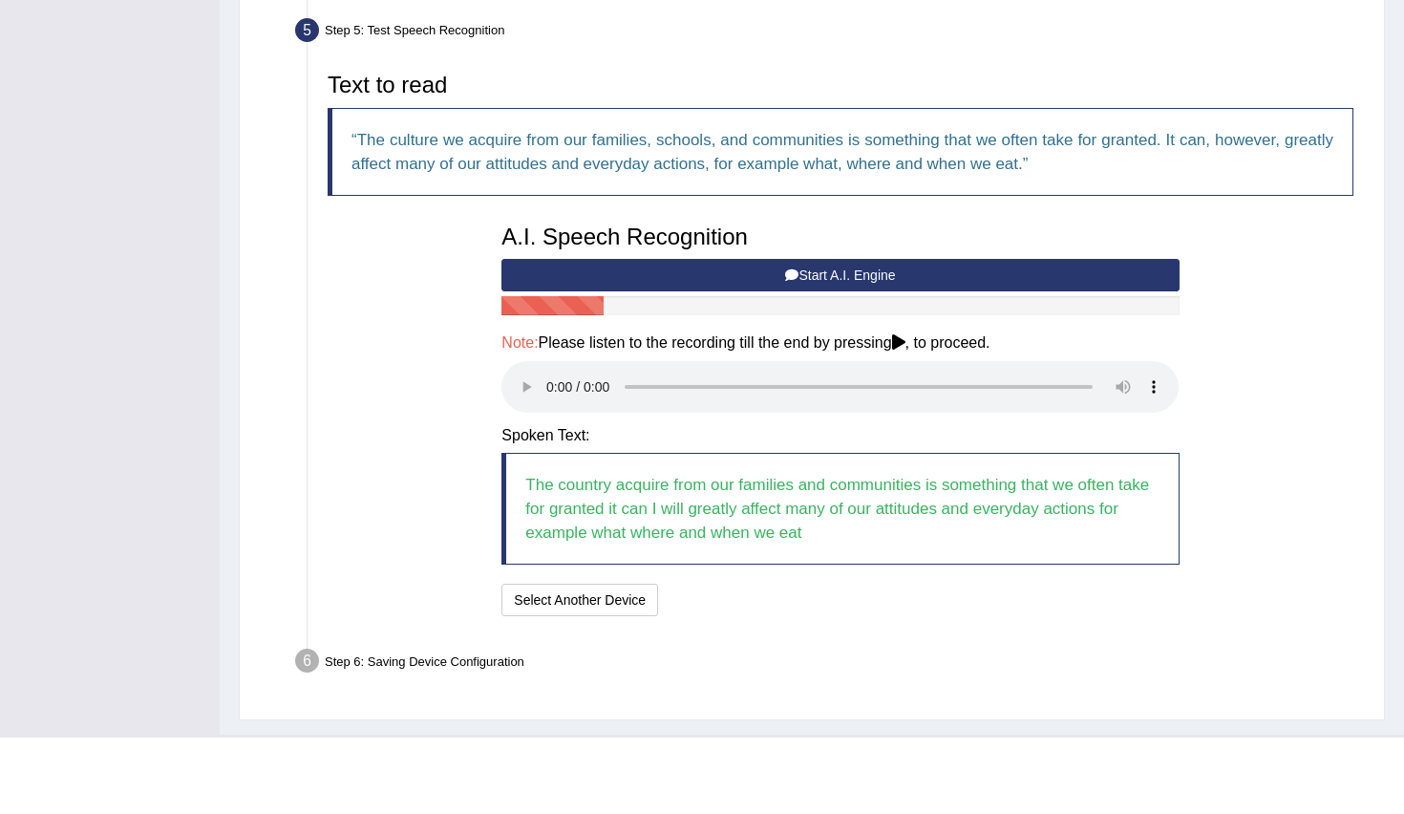
click at [1033, 438] on audio at bounding box center [840, 464] width 677 height 52
click at [701, 660] on button "Speech is ok. Go to Last step" at bounding box center [767, 676] width 200 height 32
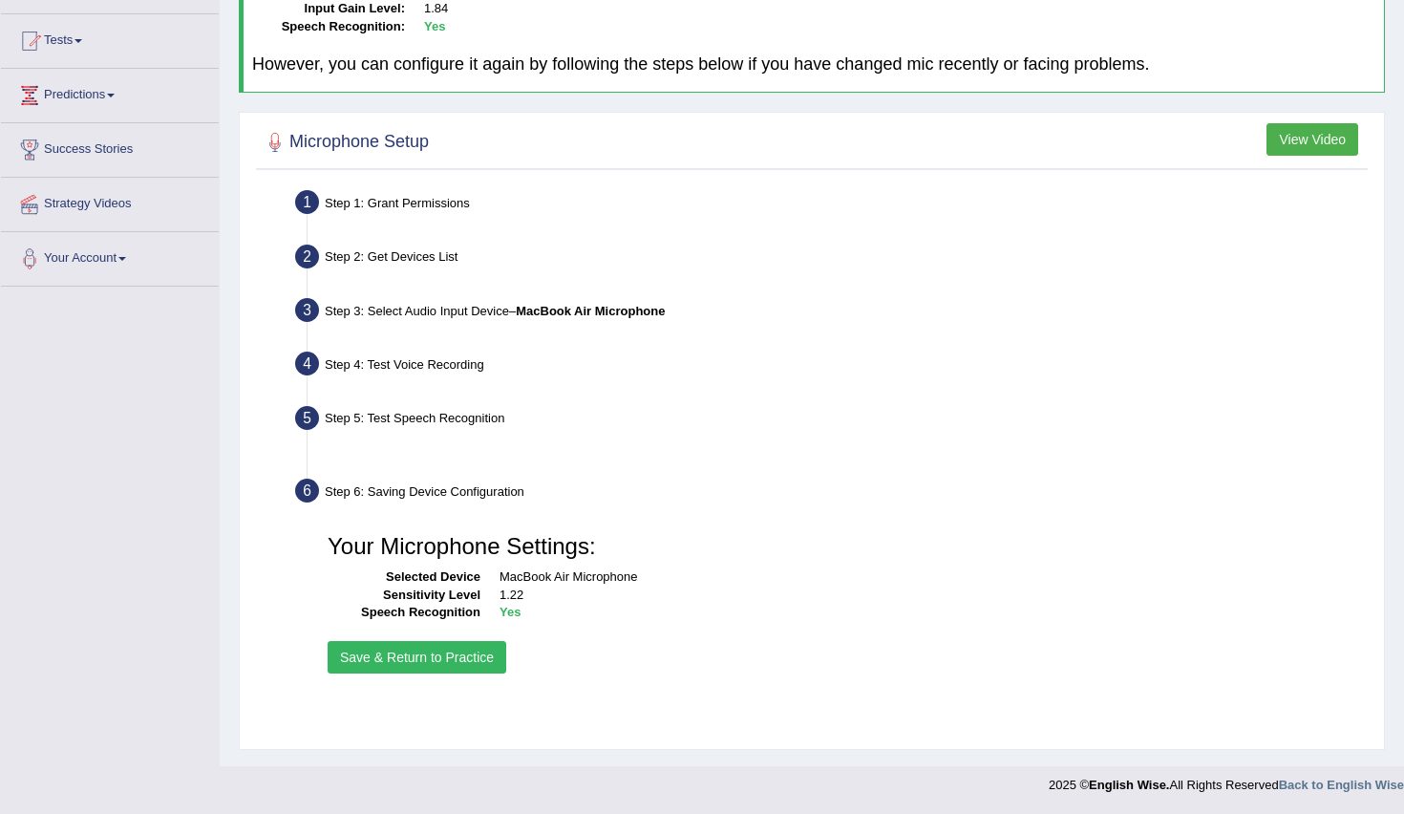
scroll to position [266, 0]
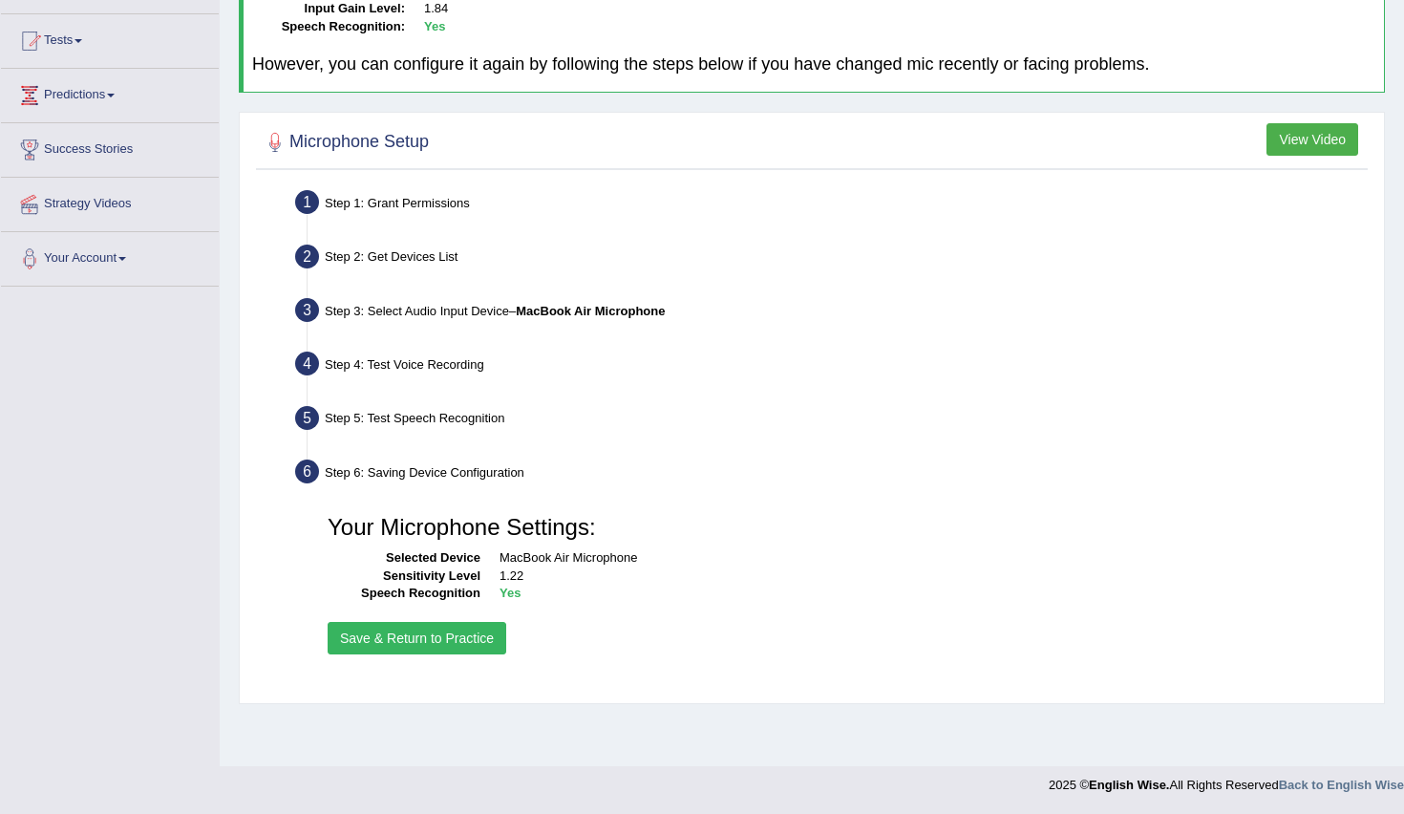
click at [477, 622] on button "Save & Return to Practice" at bounding box center [417, 638] width 179 height 32
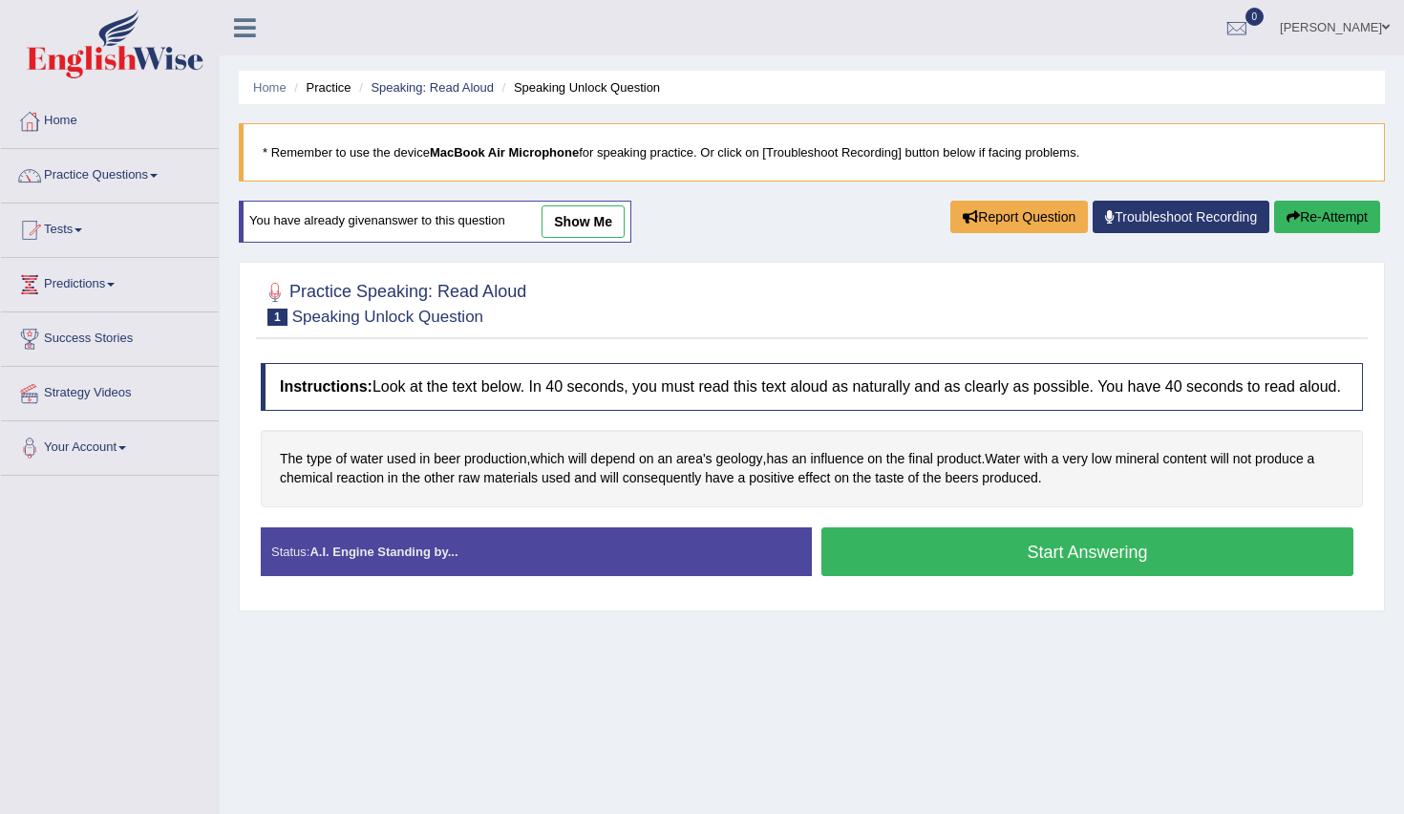
click at [591, 215] on link "show me" at bounding box center [583, 221] width 83 height 32
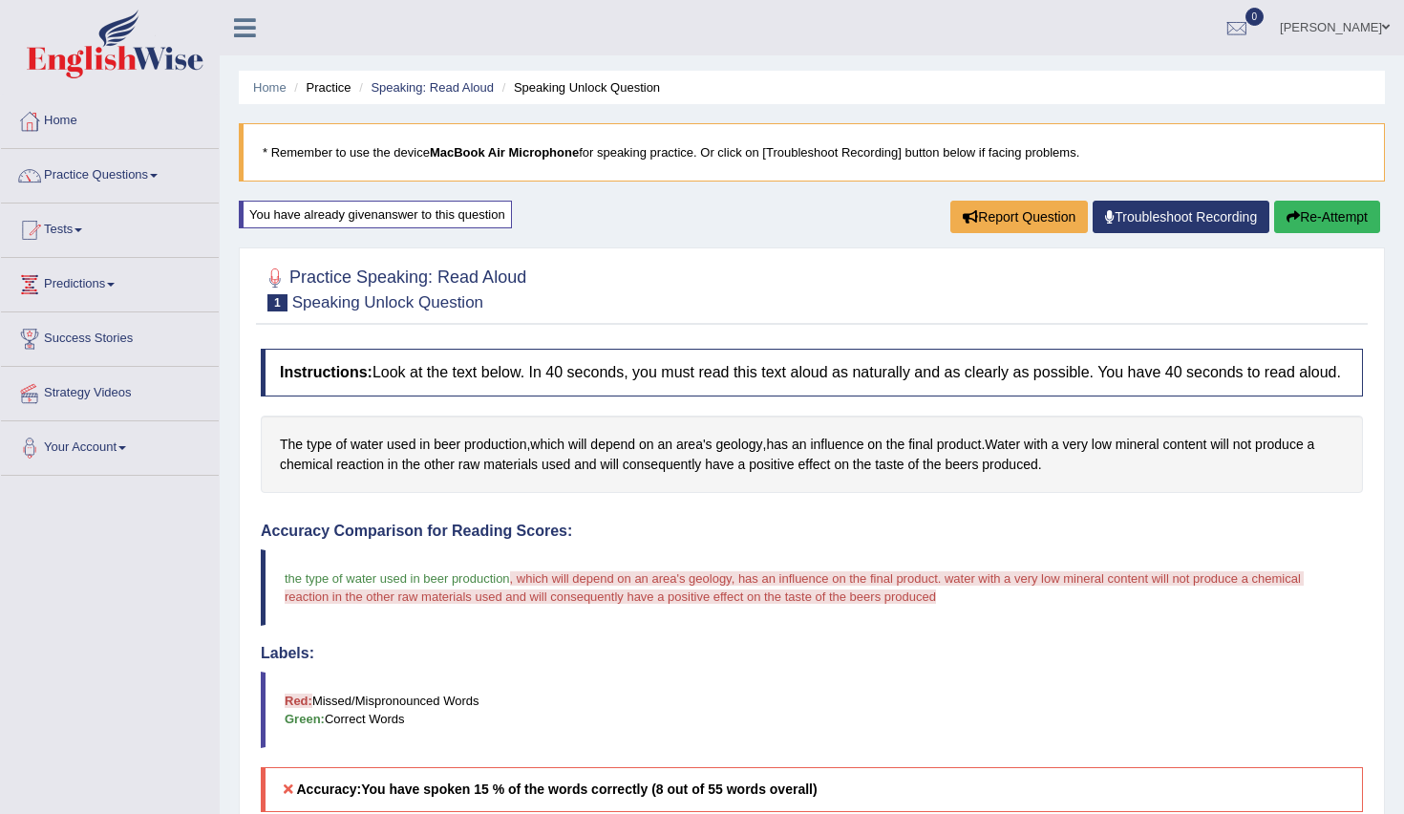
click at [1330, 222] on button "Re-Attempt" at bounding box center [1327, 217] width 106 height 32
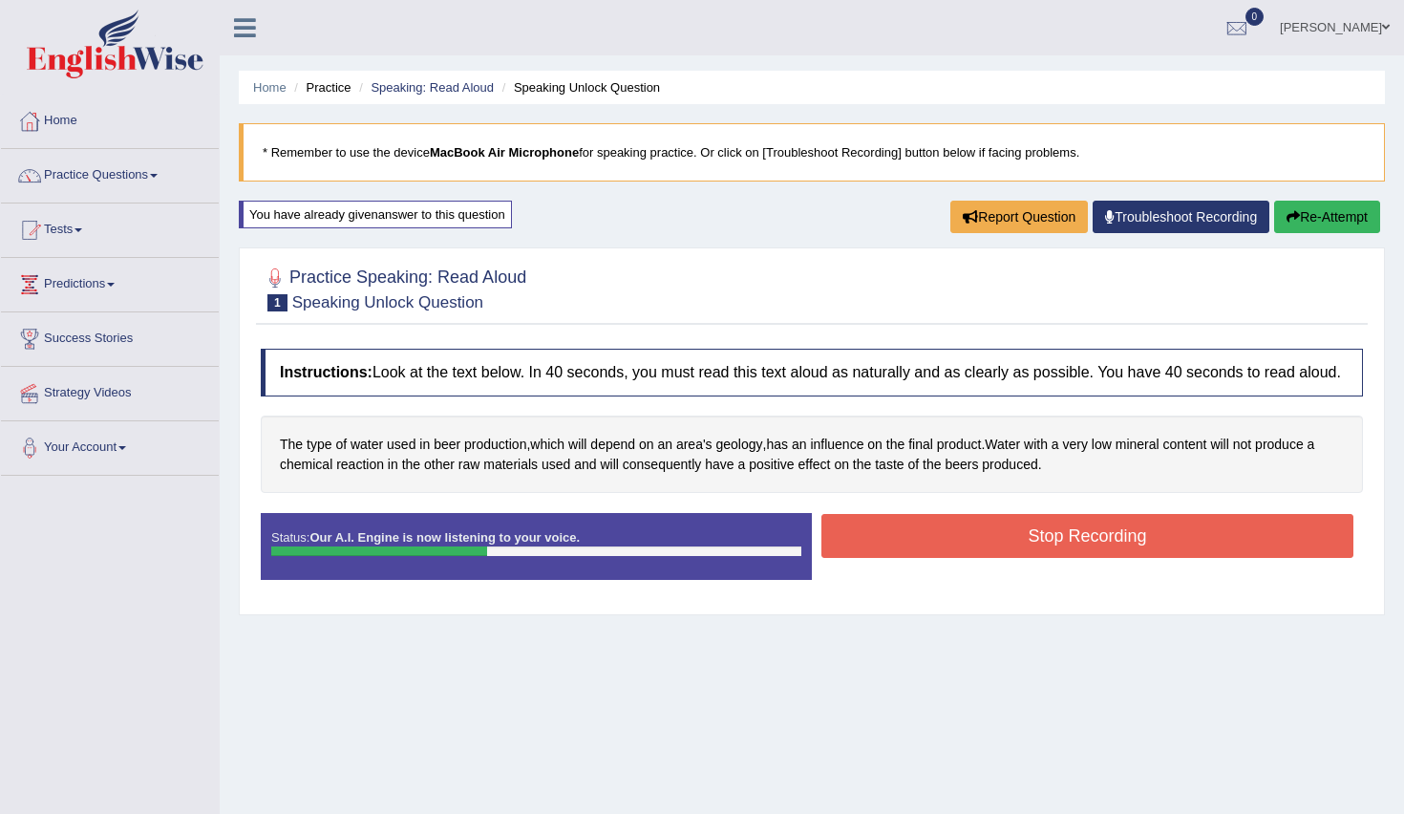
click at [1052, 558] on button "Stop Recording" at bounding box center [1088, 536] width 532 height 44
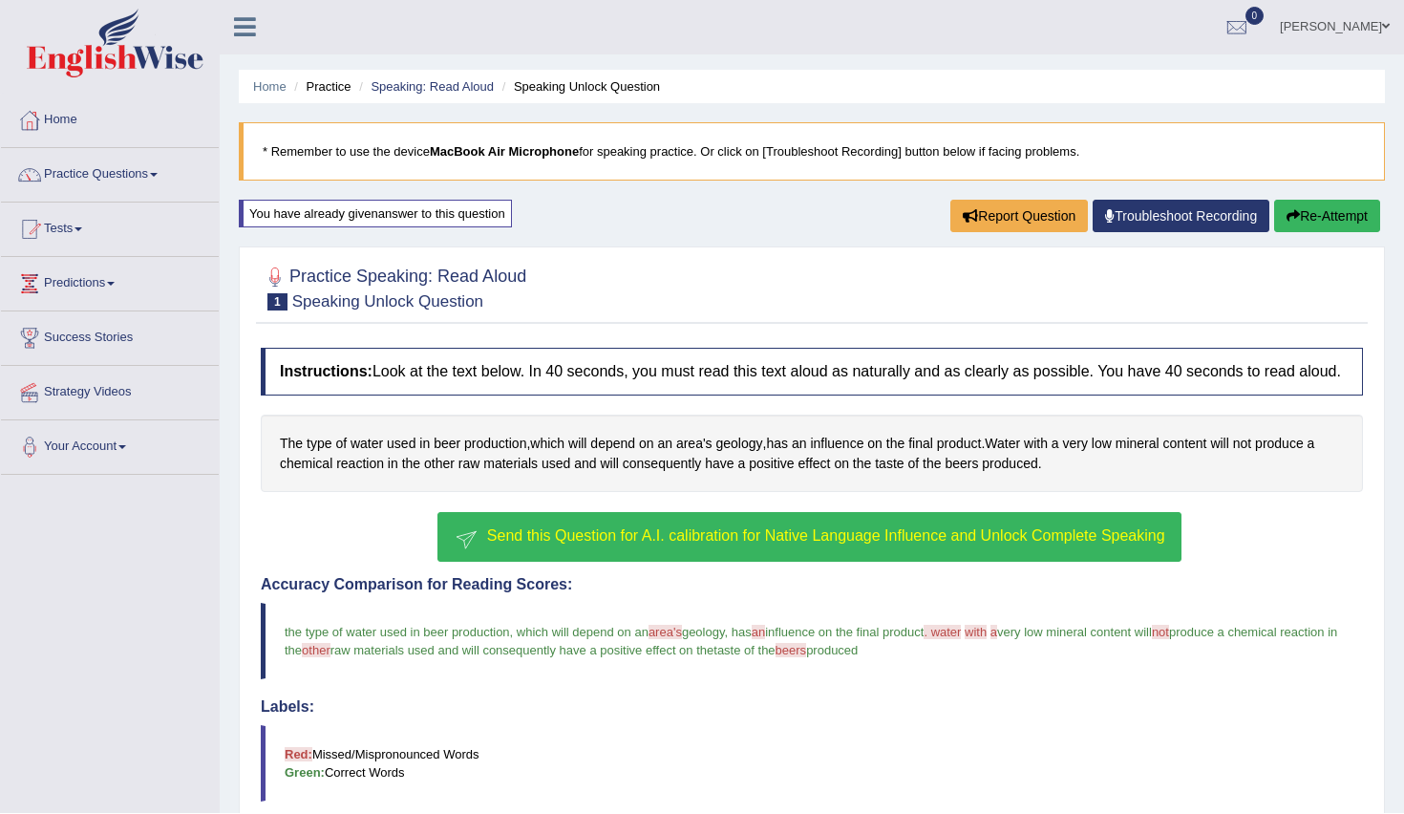
click at [812, 545] on span "Send this Question for A.I. calibration for Native Language Influence and Unloc…" at bounding box center [826, 536] width 678 height 16
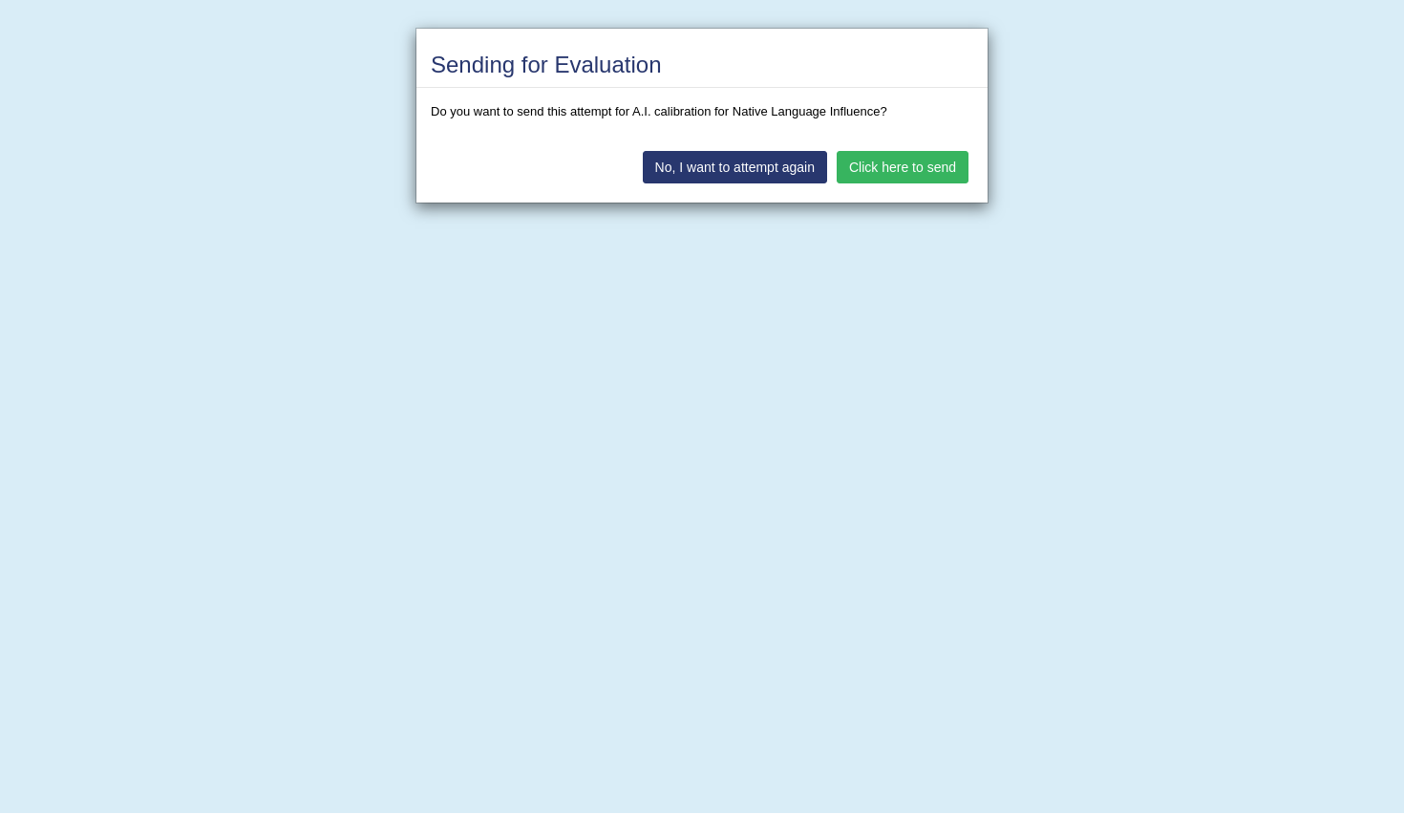
click at [906, 168] on button "Click here to send" at bounding box center [903, 168] width 132 height 32
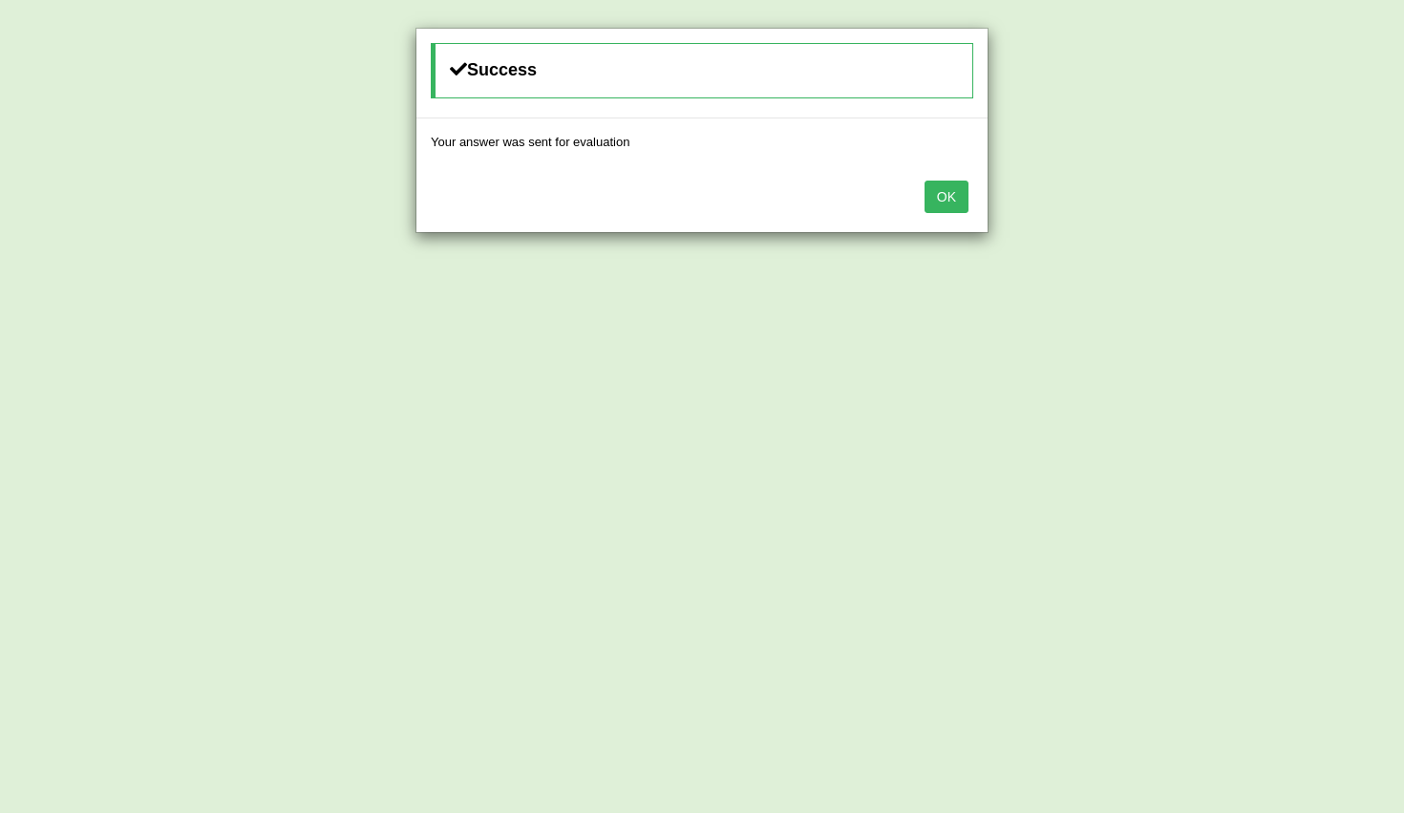
click at [958, 212] on div "OK" at bounding box center [702, 199] width 571 height 67
click at [958, 207] on button "OK" at bounding box center [947, 198] width 44 height 32
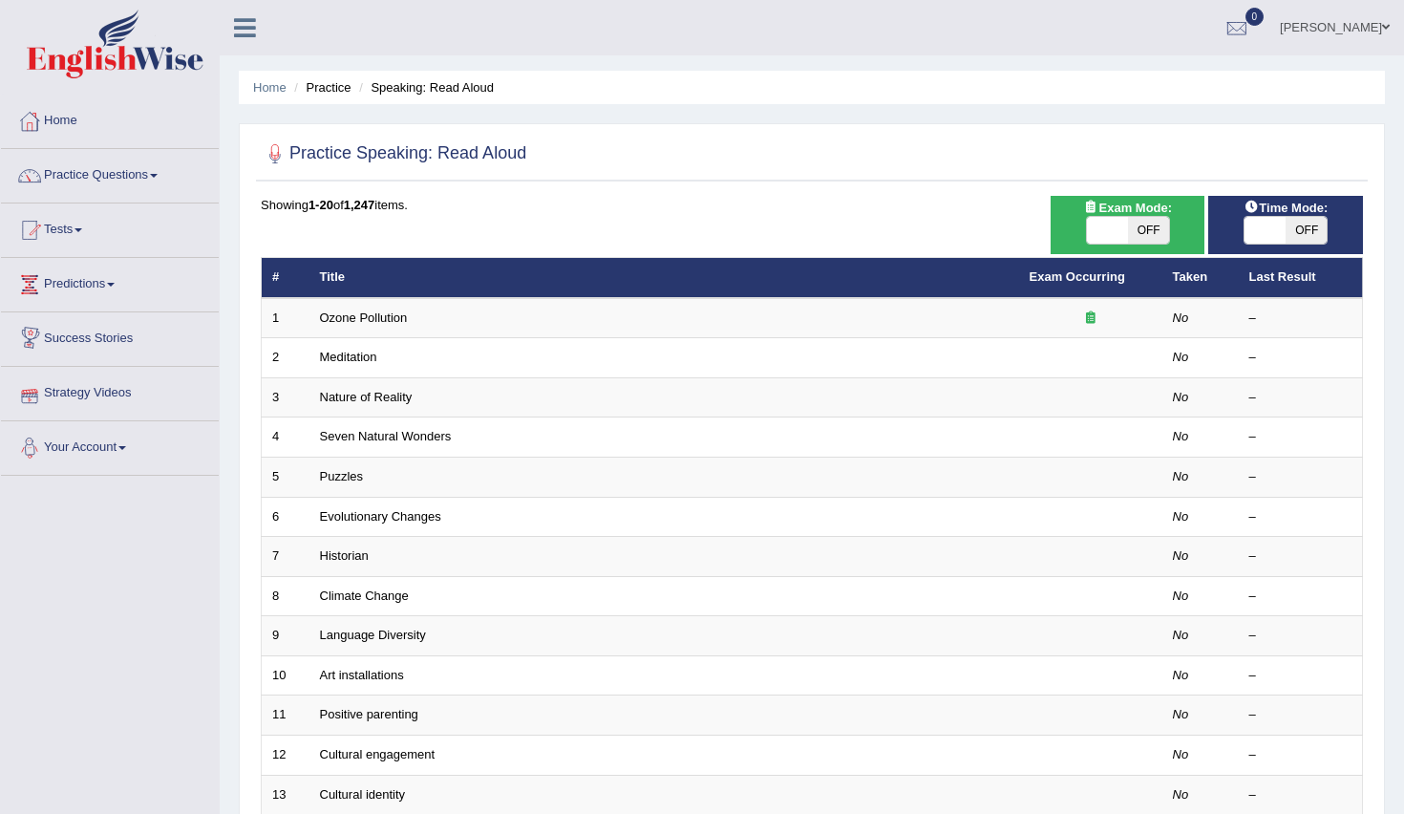
click at [137, 441] on link "Your Account" at bounding box center [110, 445] width 218 height 48
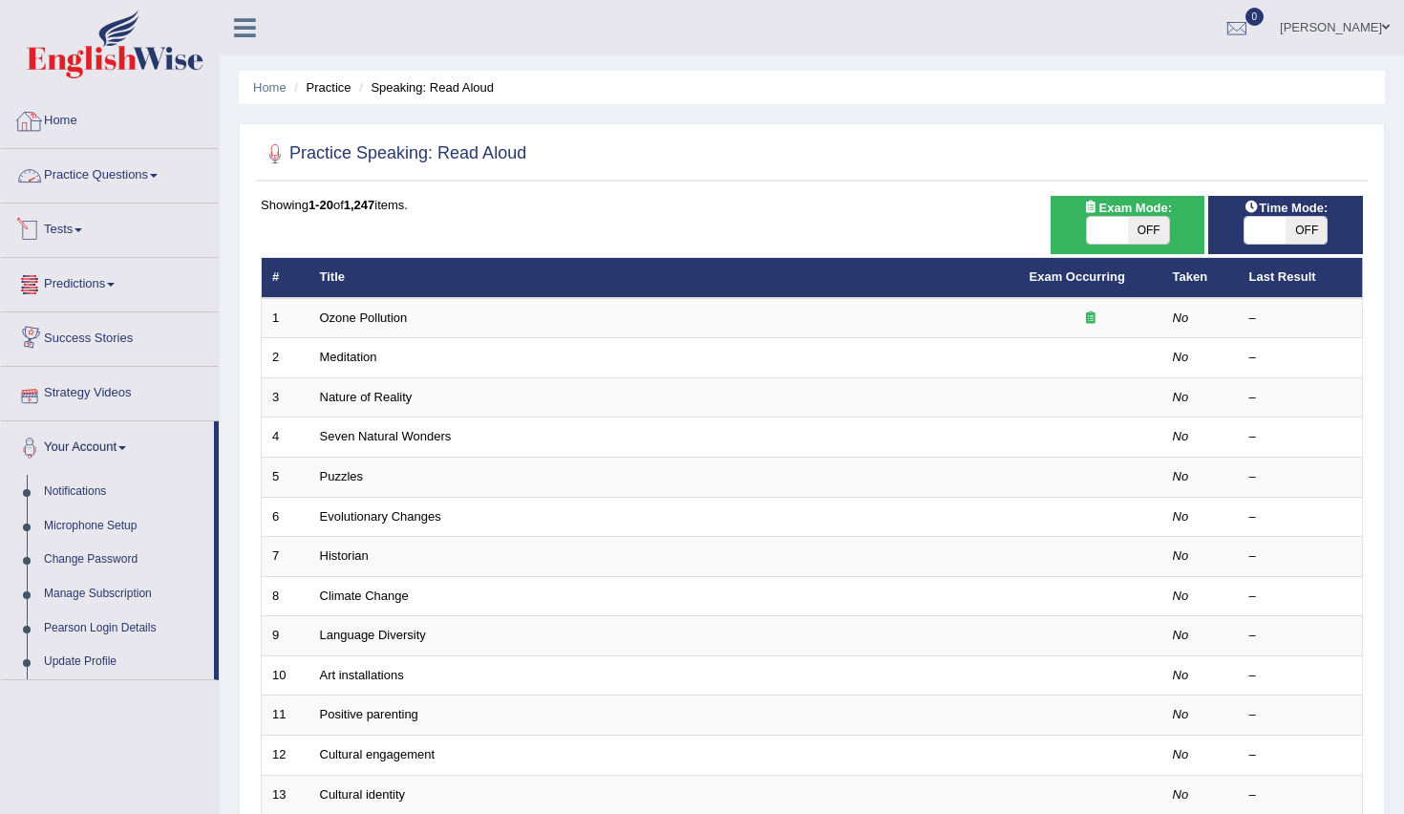
click at [139, 184] on link "Practice Questions" at bounding box center [110, 173] width 218 height 48
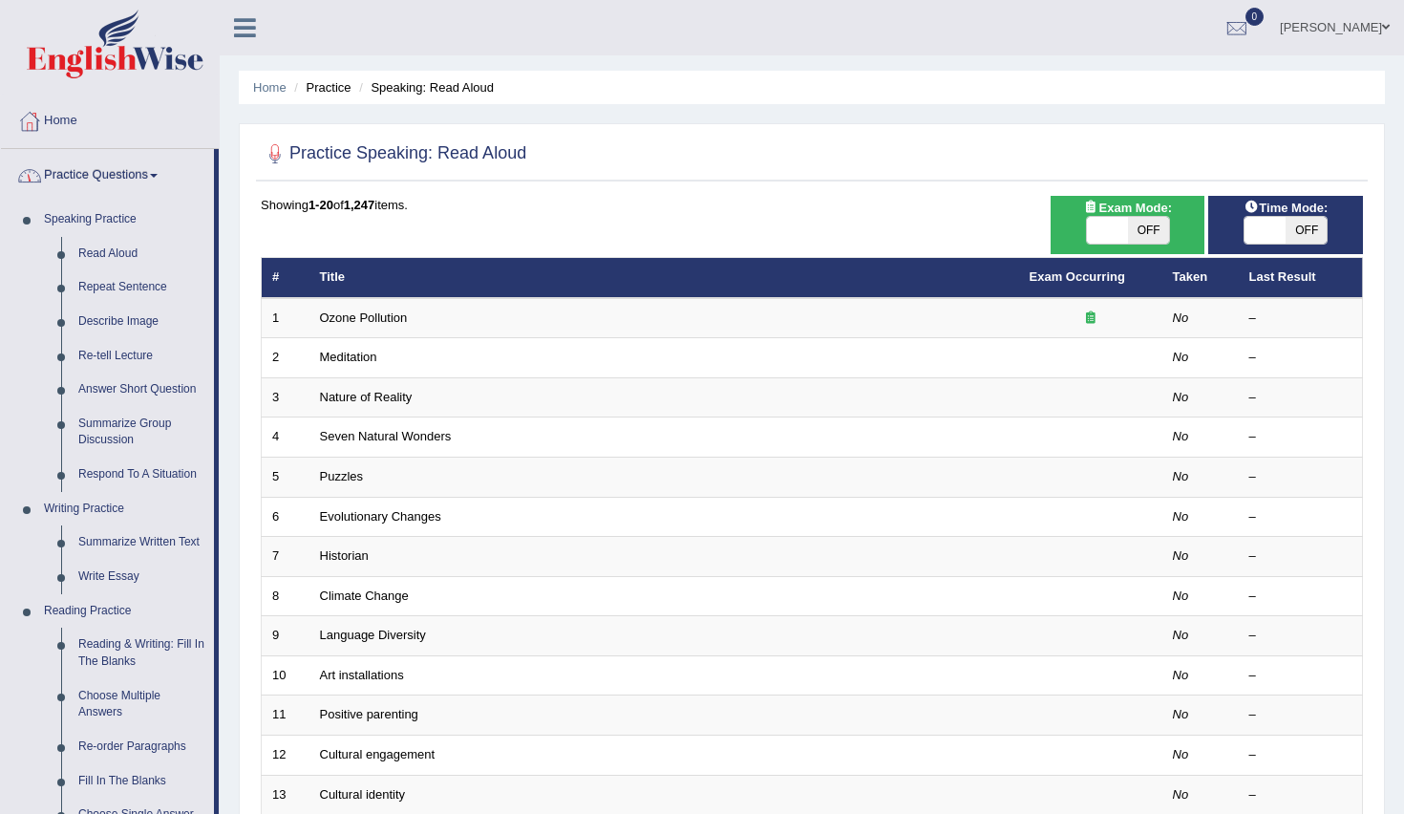
click at [135, 183] on link "Practice Questions" at bounding box center [107, 173] width 213 height 48
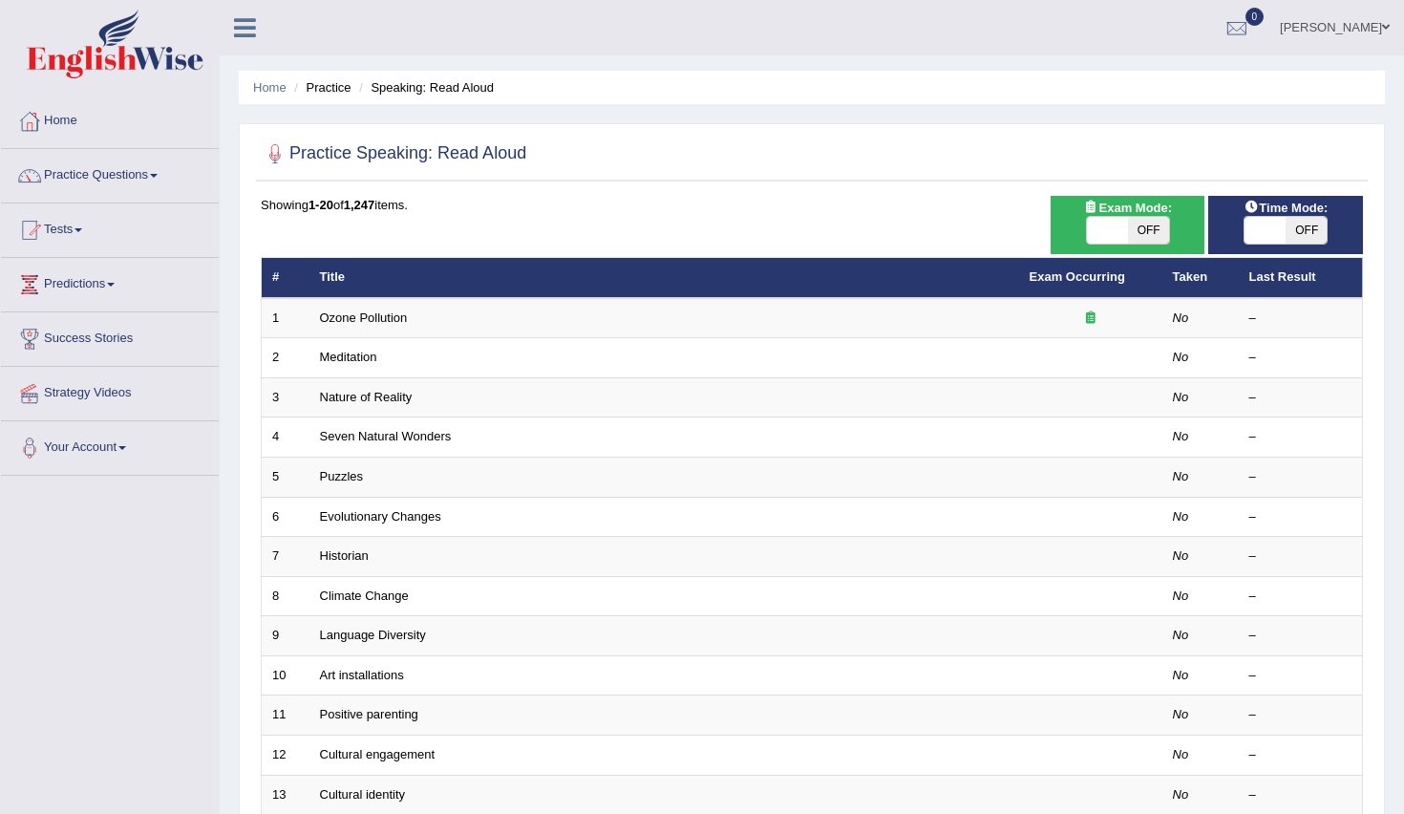
click at [136, 182] on link "Practice Questions" at bounding box center [110, 173] width 218 height 48
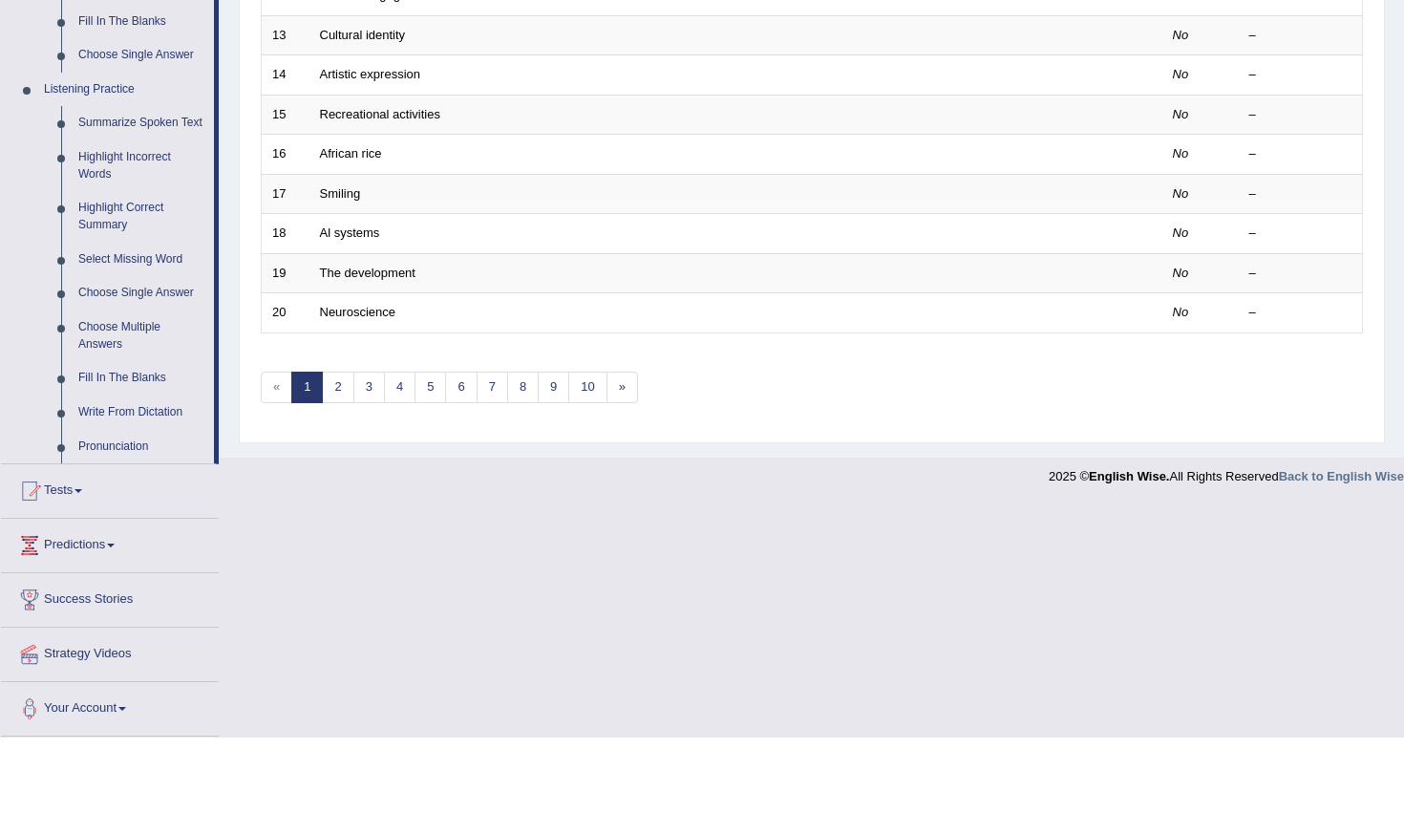
scroll to position [717, 0]
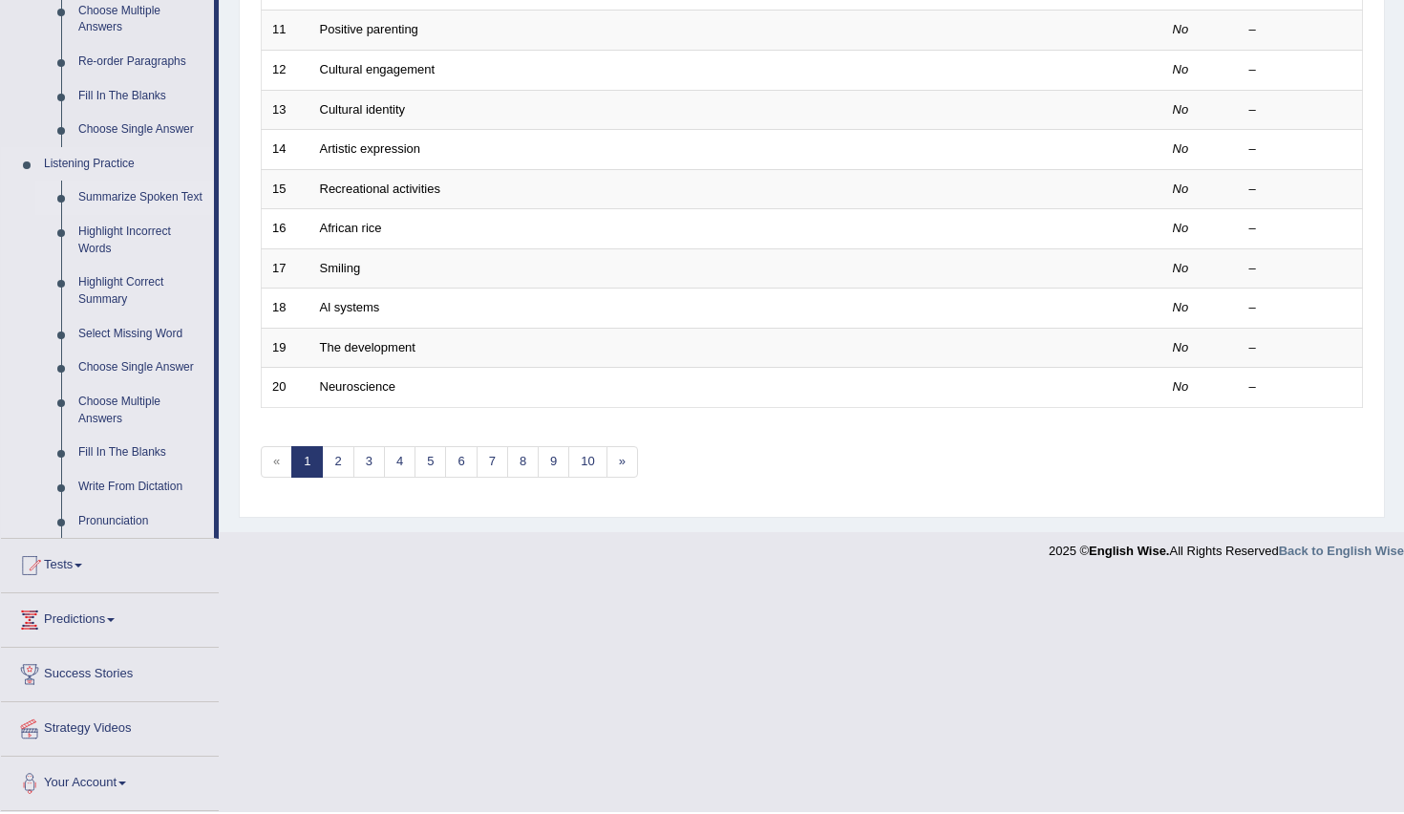
click at [106, 182] on link "Summarize Spoken Text" at bounding box center [142, 199] width 144 height 34
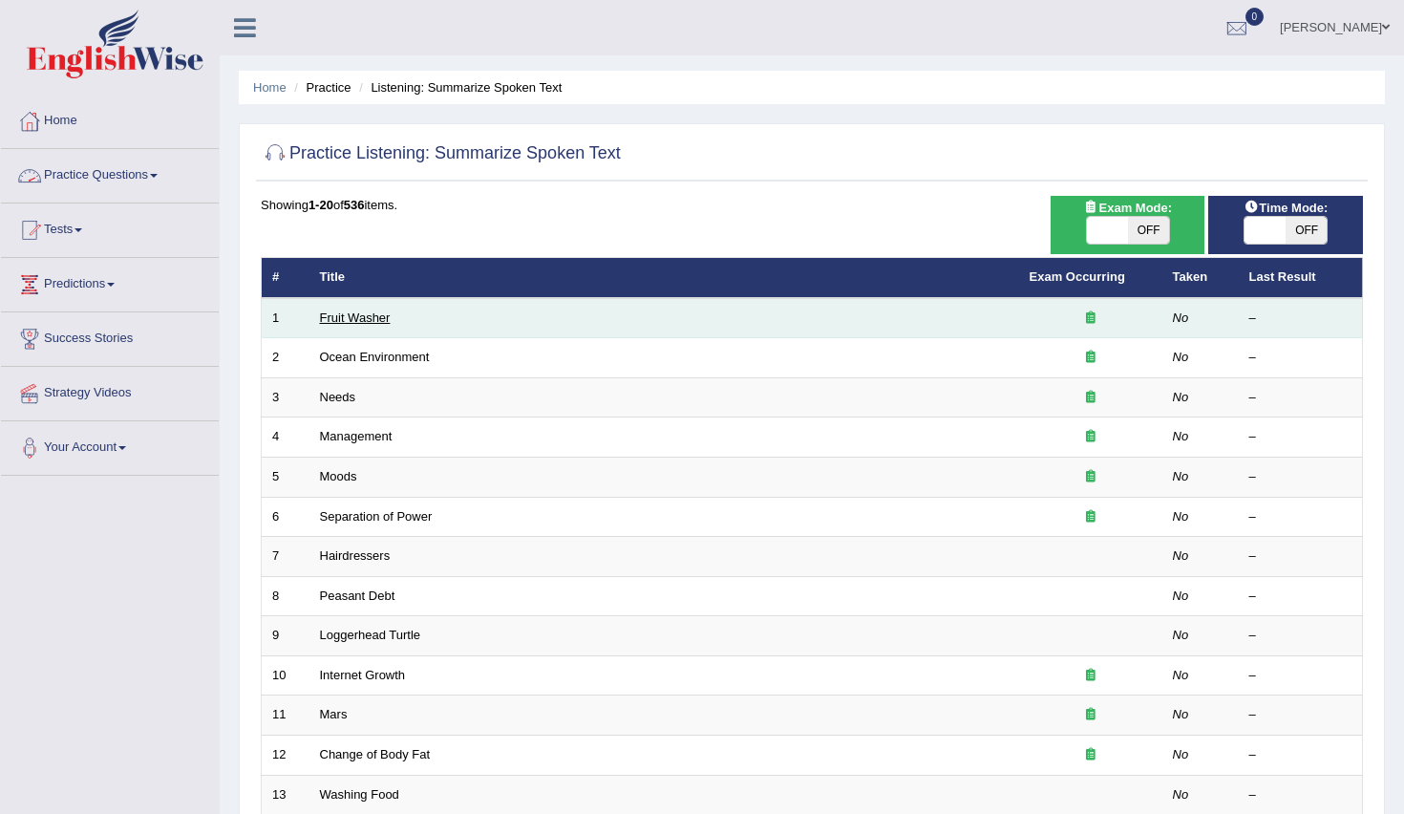
click at [331, 312] on link "Fruit Washer" at bounding box center [355, 317] width 71 height 14
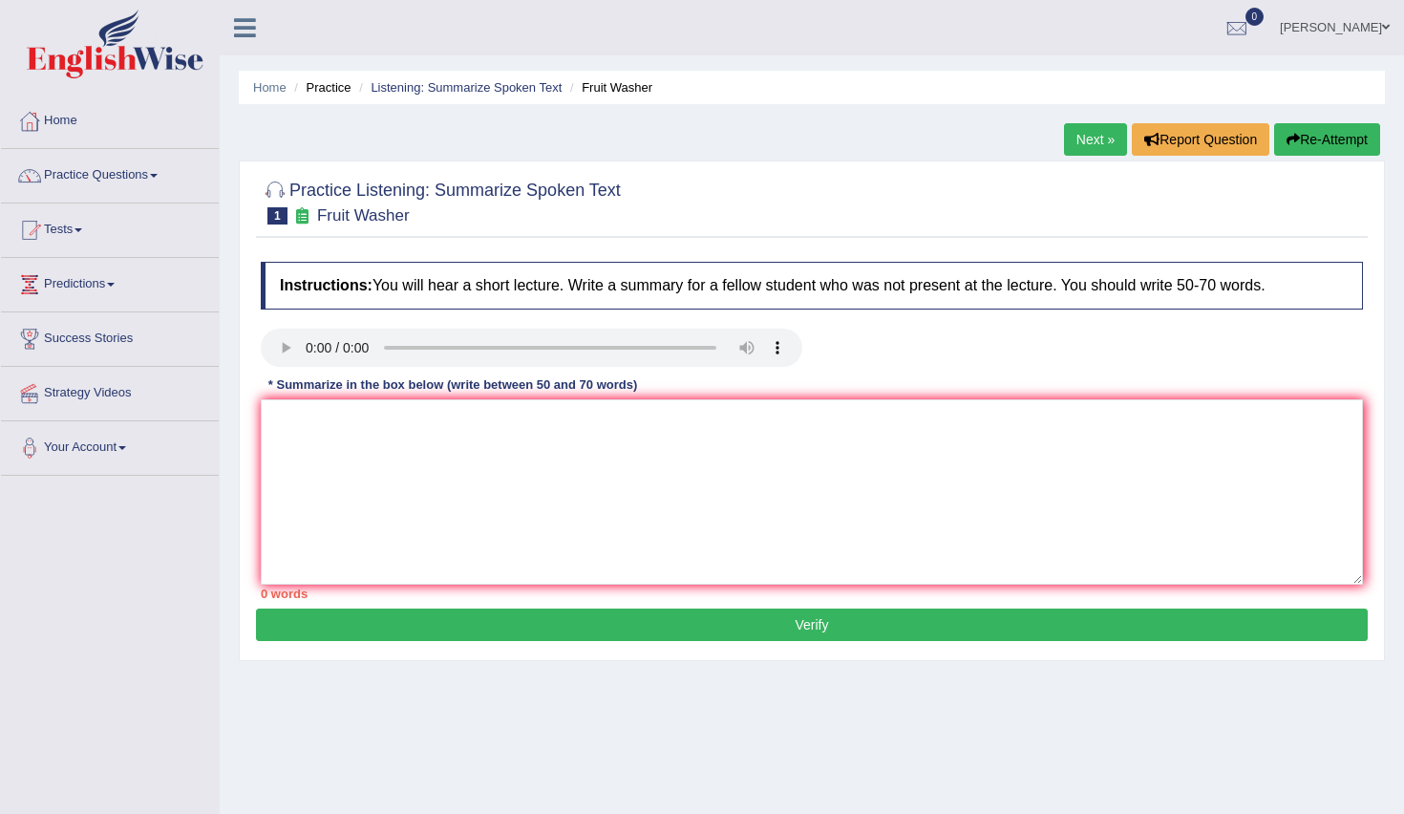
click at [307, 348] on audio at bounding box center [532, 348] width 542 height 38
click at [392, 347] on audio at bounding box center [532, 348] width 542 height 38
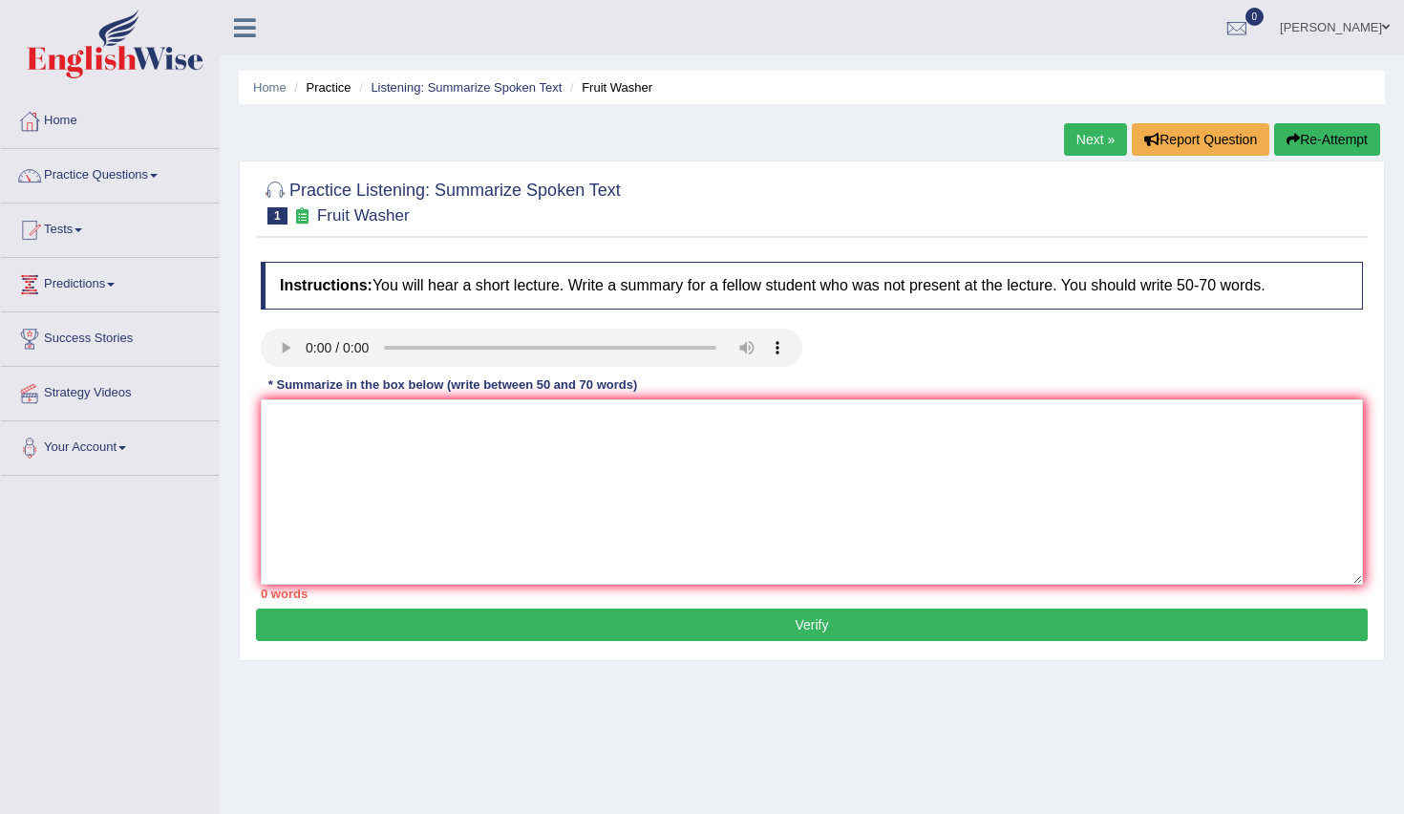
click at [308, 341] on audio at bounding box center [532, 348] width 542 height 38
click at [348, 343] on audio at bounding box center [532, 348] width 542 height 38
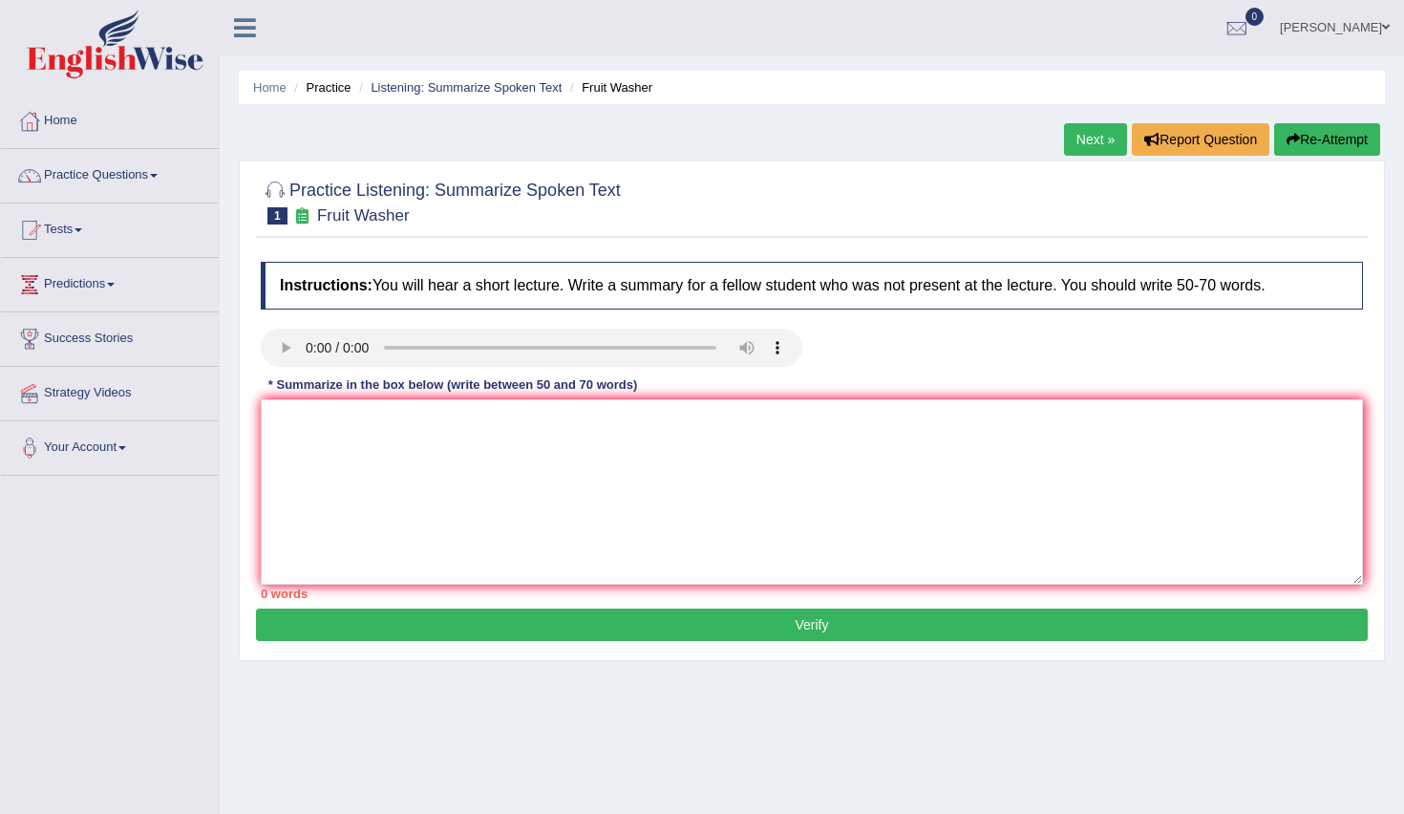
click at [392, 343] on audio at bounding box center [532, 348] width 542 height 38
click at [439, 442] on textarea at bounding box center [812, 491] width 1102 height 185
click at [1332, 141] on button "Re-Attempt" at bounding box center [1327, 139] width 106 height 32
click at [317, 351] on audio at bounding box center [532, 348] width 542 height 38
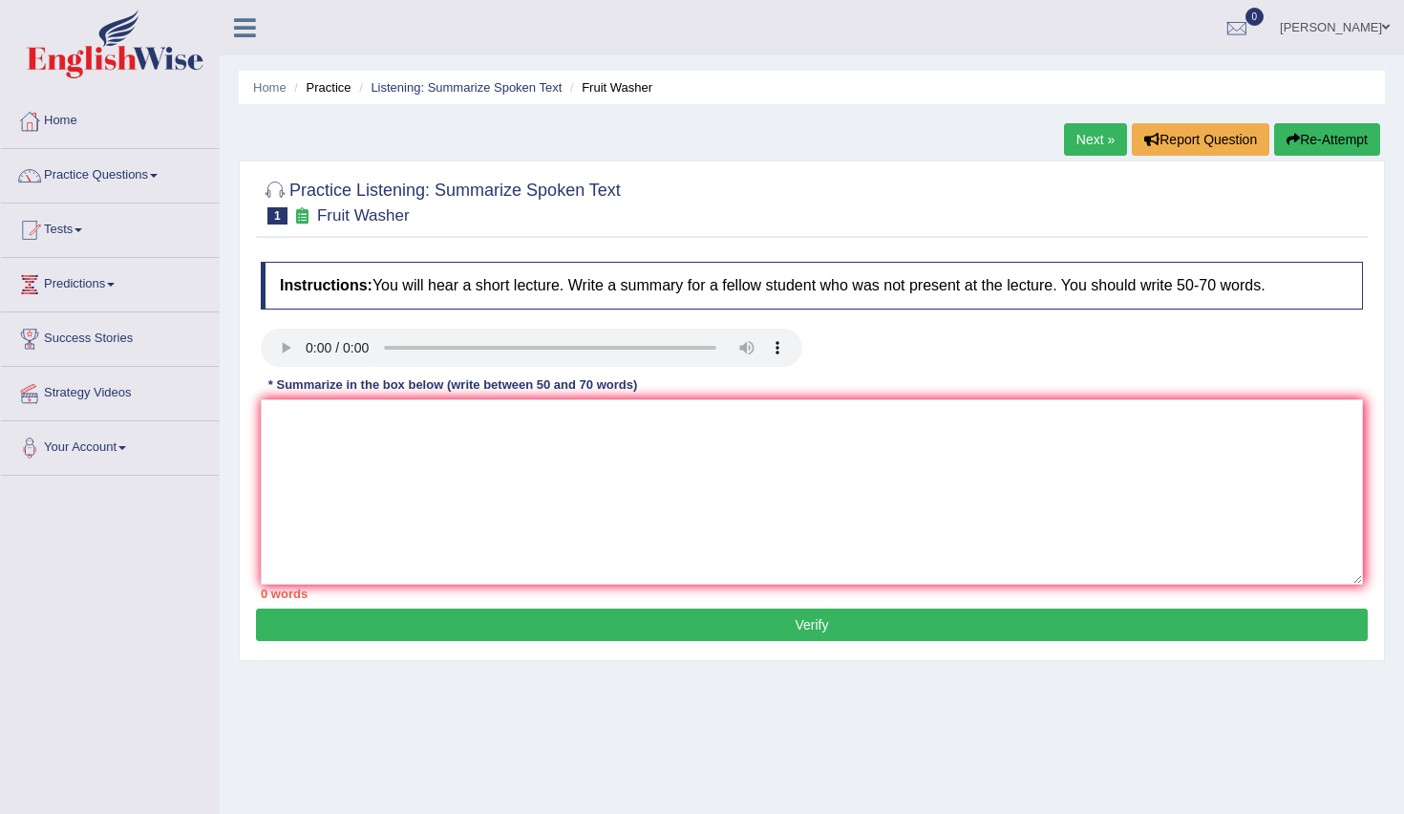
click at [311, 349] on audio at bounding box center [532, 348] width 542 height 38
click at [1091, 151] on link "Next »" at bounding box center [1095, 139] width 63 height 32
click at [312, 353] on audio at bounding box center [532, 348] width 542 height 38
click at [1354, 149] on button "Re-Attempt" at bounding box center [1327, 139] width 106 height 32
click at [91, 123] on link "Home" at bounding box center [110, 119] width 218 height 48
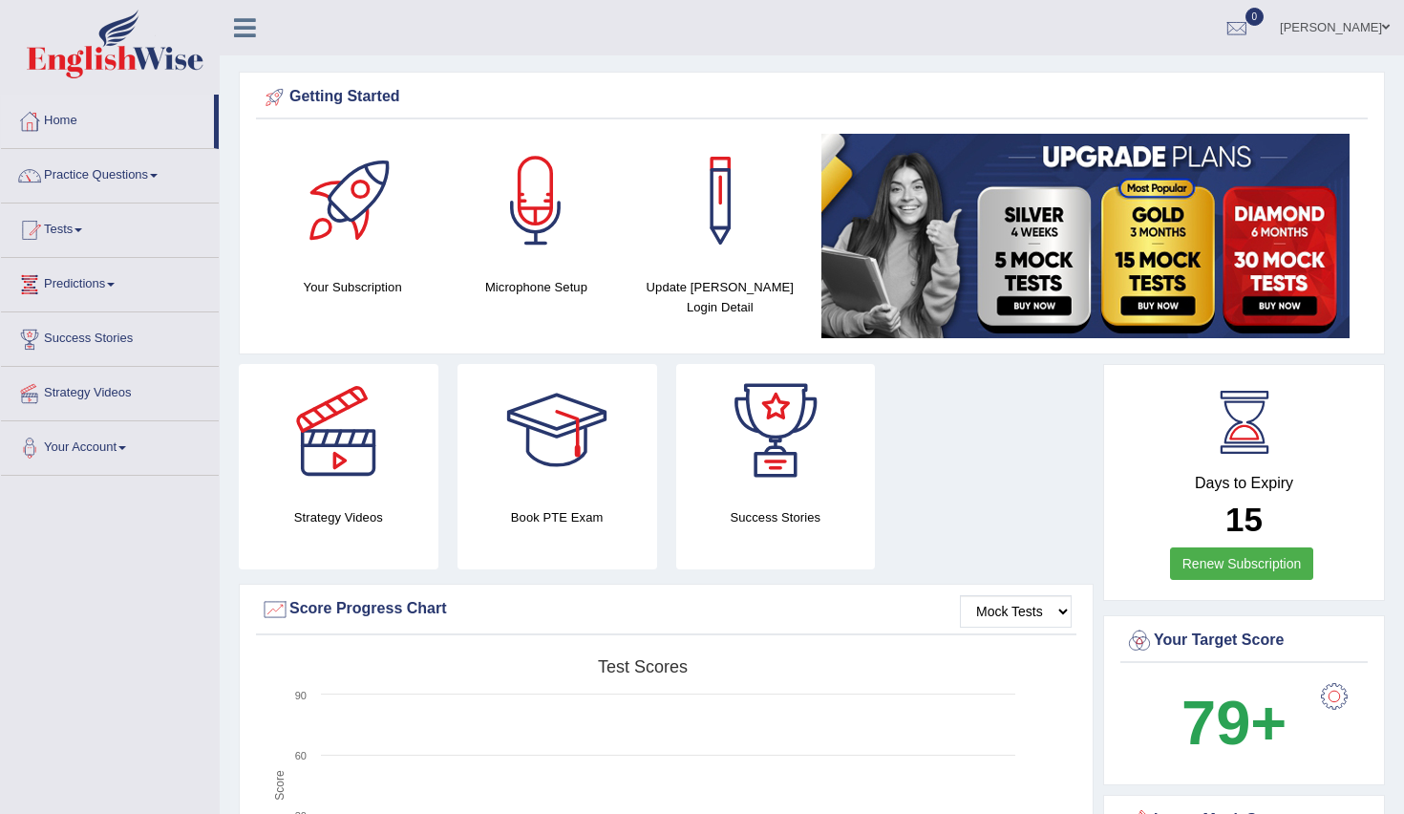
click at [112, 175] on link "Practice Questions" at bounding box center [110, 173] width 218 height 48
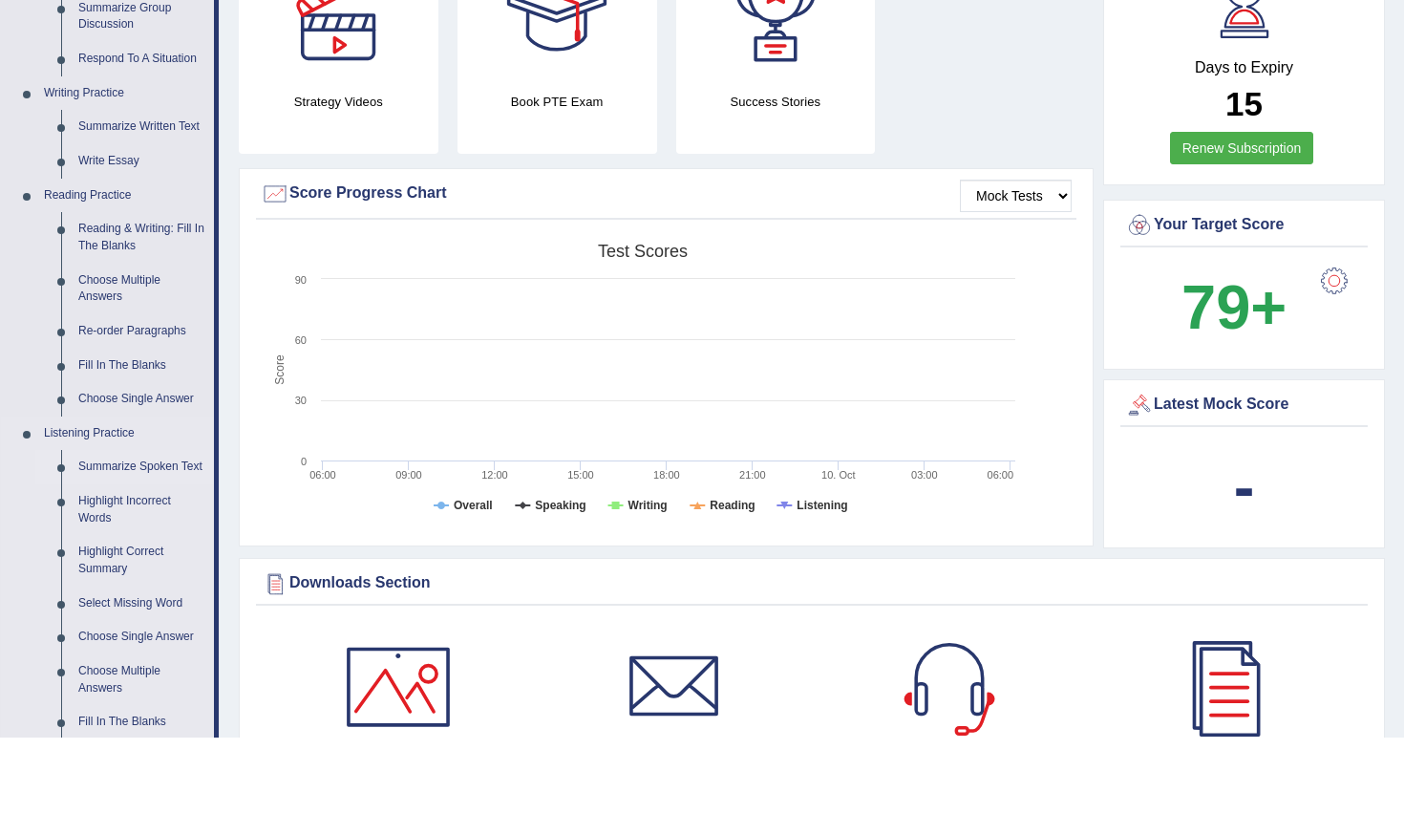
scroll to position [400, 0]
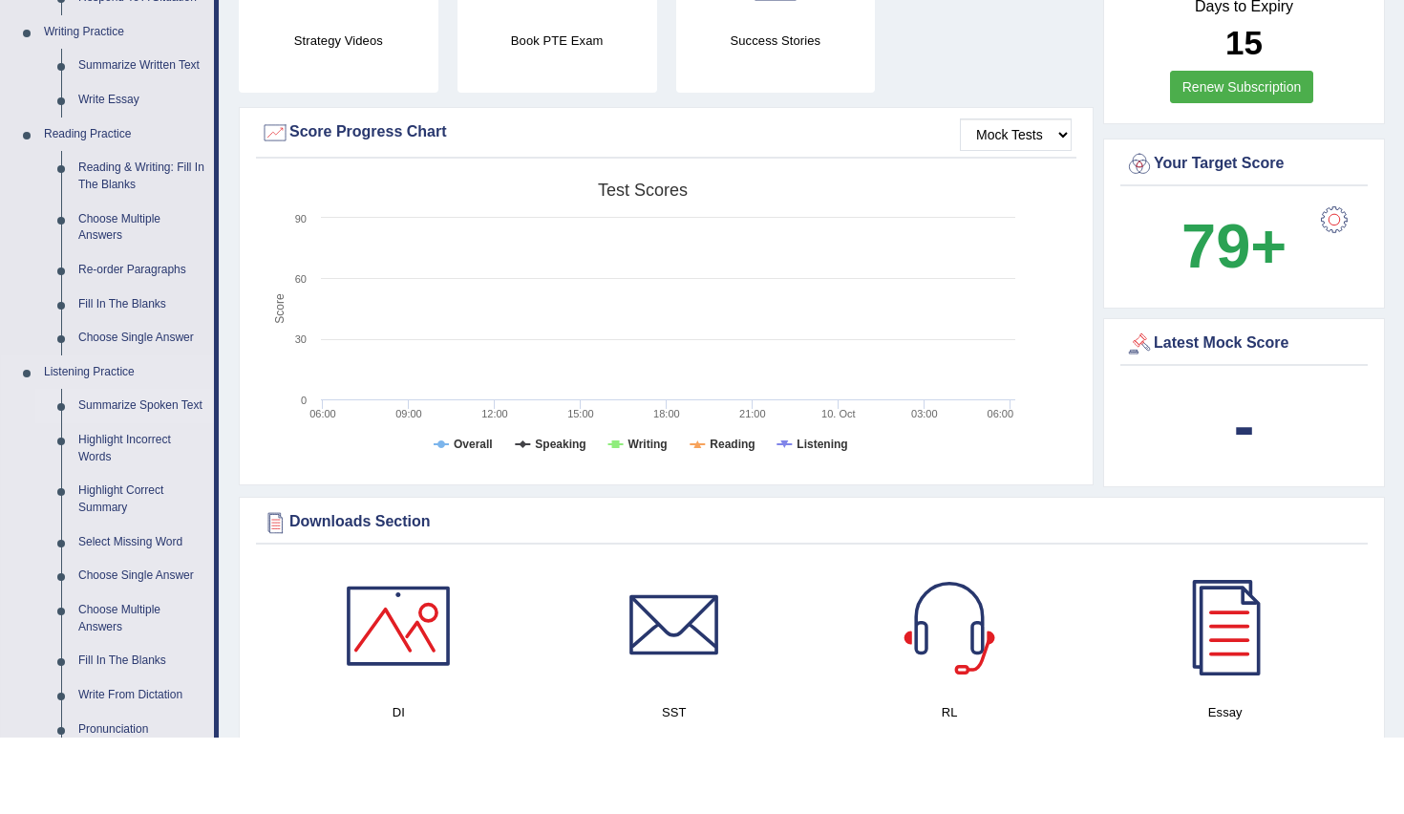
click at [96, 465] on link "Summarize Spoken Text" at bounding box center [142, 482] width 144 height 34
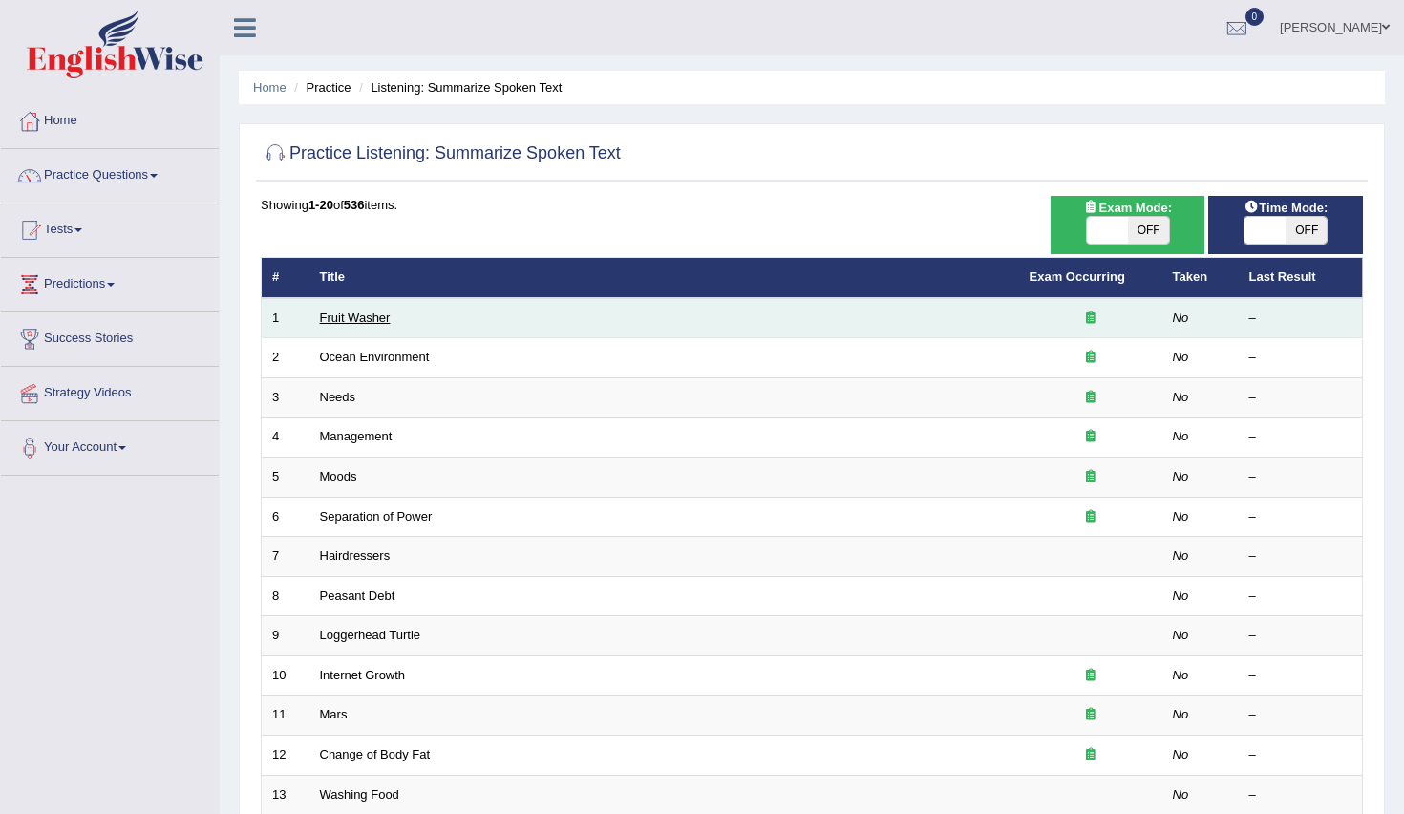
click at [375, 314] on link "Fruit Washer" at bounding box center [355, 317] width 71 height 14
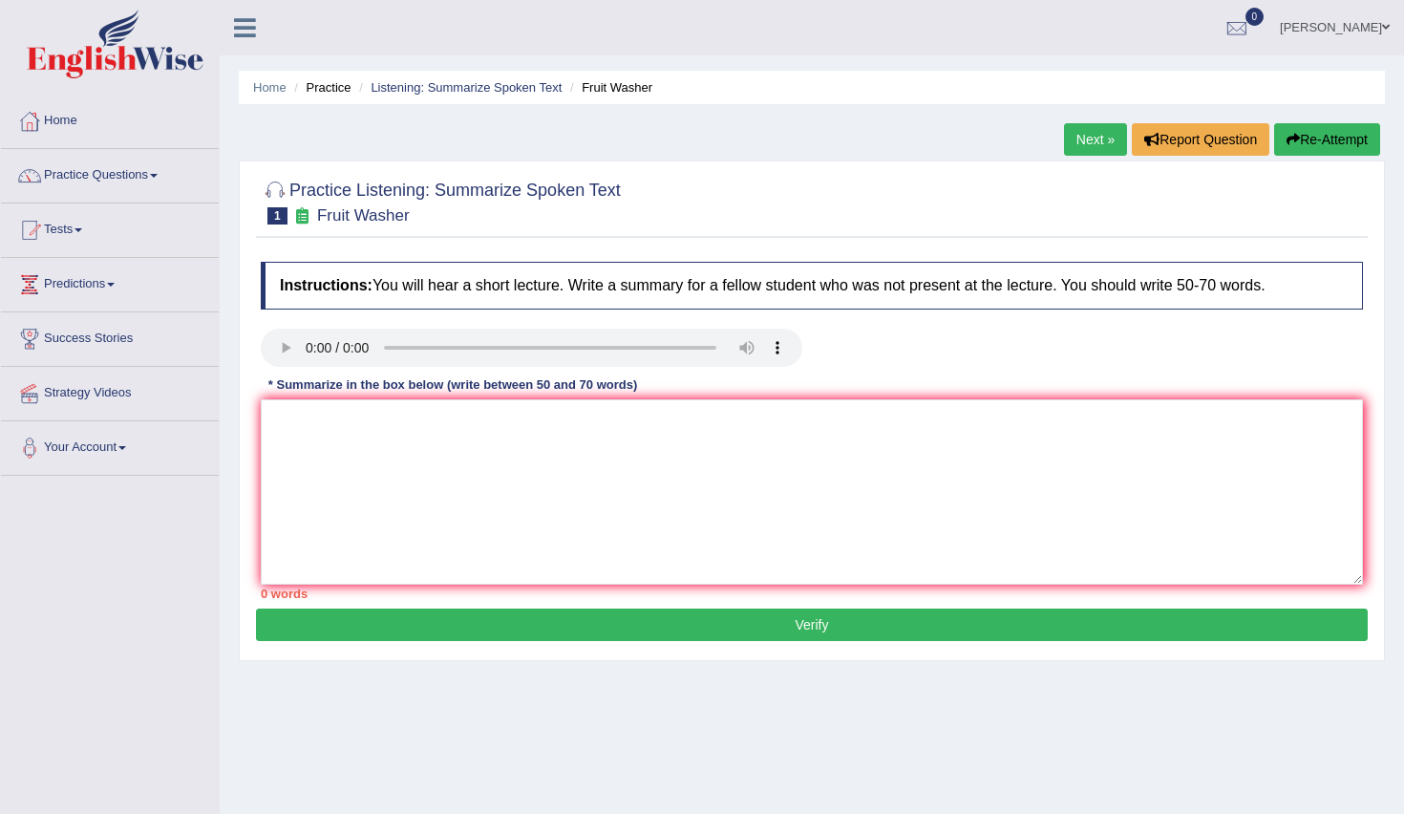
click at [311, 345] on audio at bounding box center [532, 348] width 542 height 38
click at [312, 345] on audio at bounding box center [532, 348] width 542 height 38
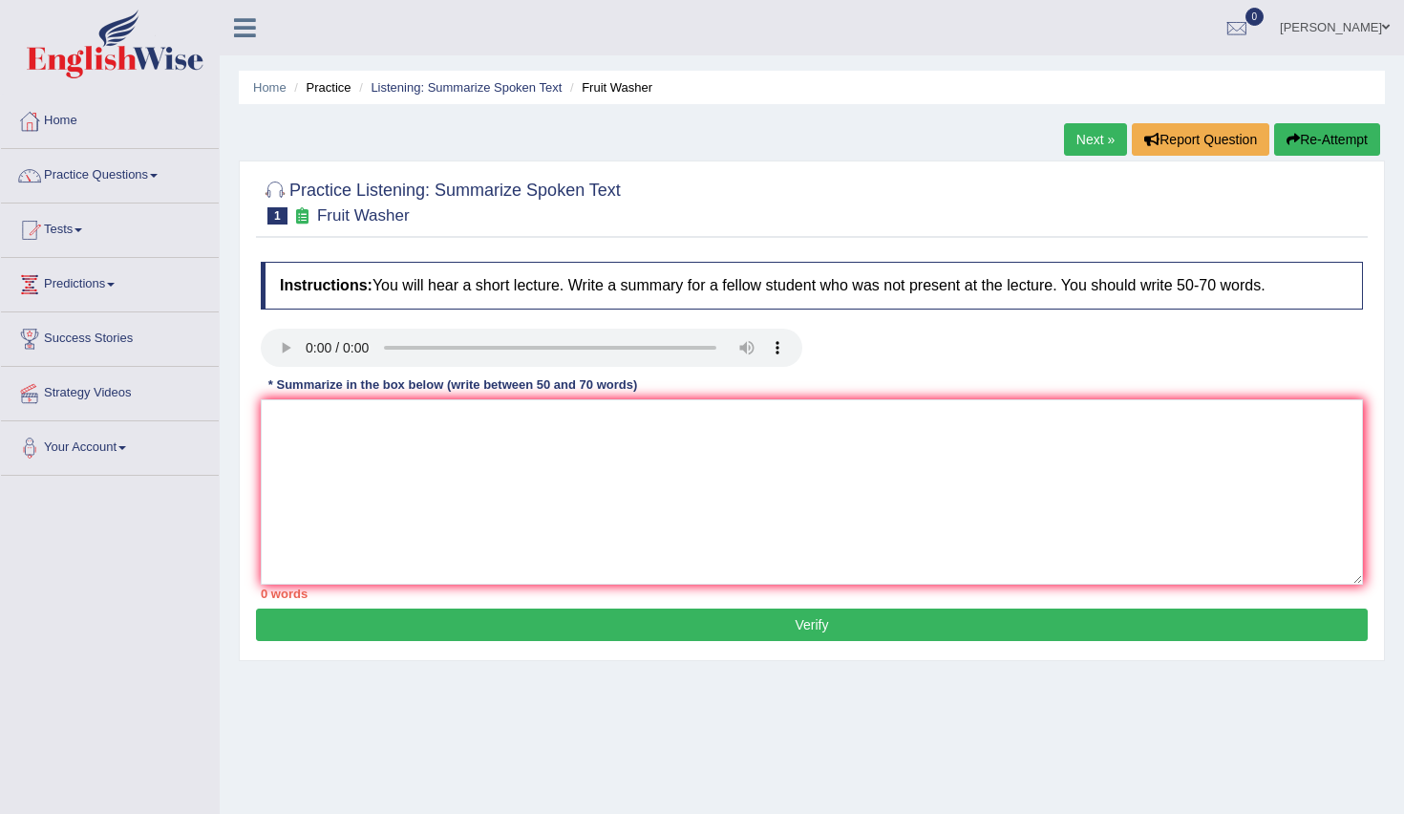
click at [783, 350] on audio at bounding box center [532, 348] width 542 height 38
click at [74, 181] on link "Practice Questions" at bounding box center [110, 173] width 218 height 48
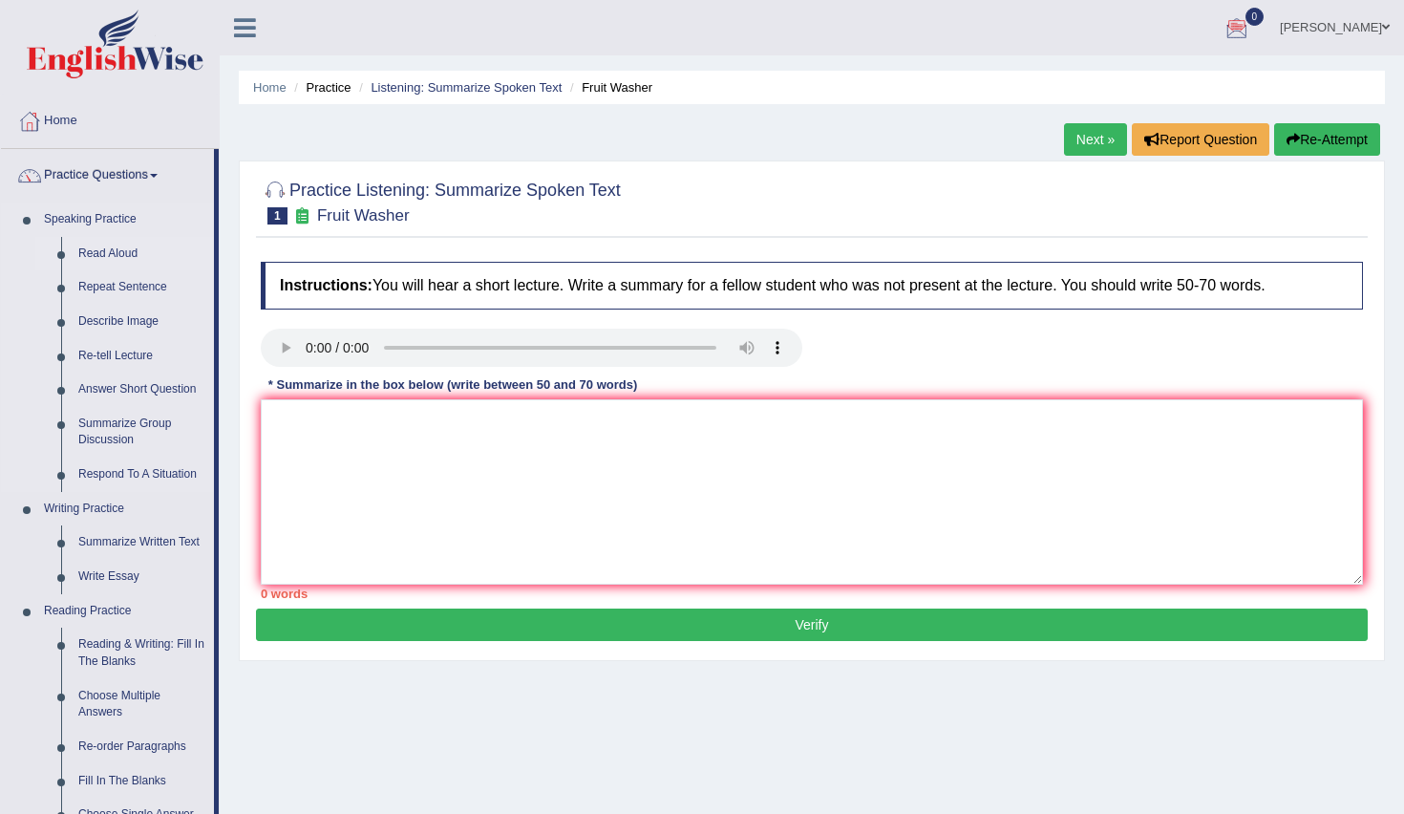
click at [107, 259] on link "Read Aloud" at bounding box center [142, 254] width 144 height 34
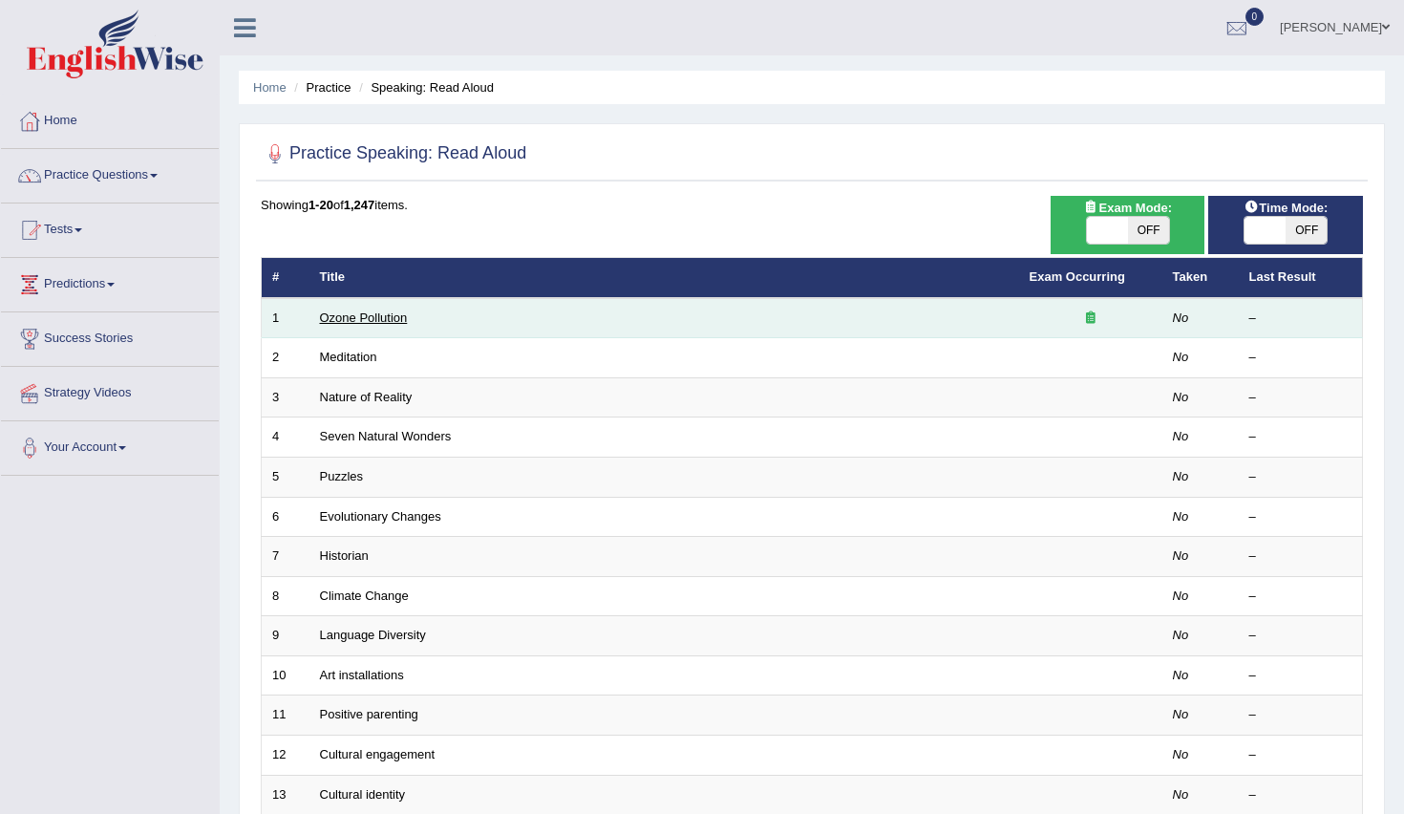
click at [397, 323] on link "Ozone Pollution" at bounding box center [364, 317] width 88 height 14
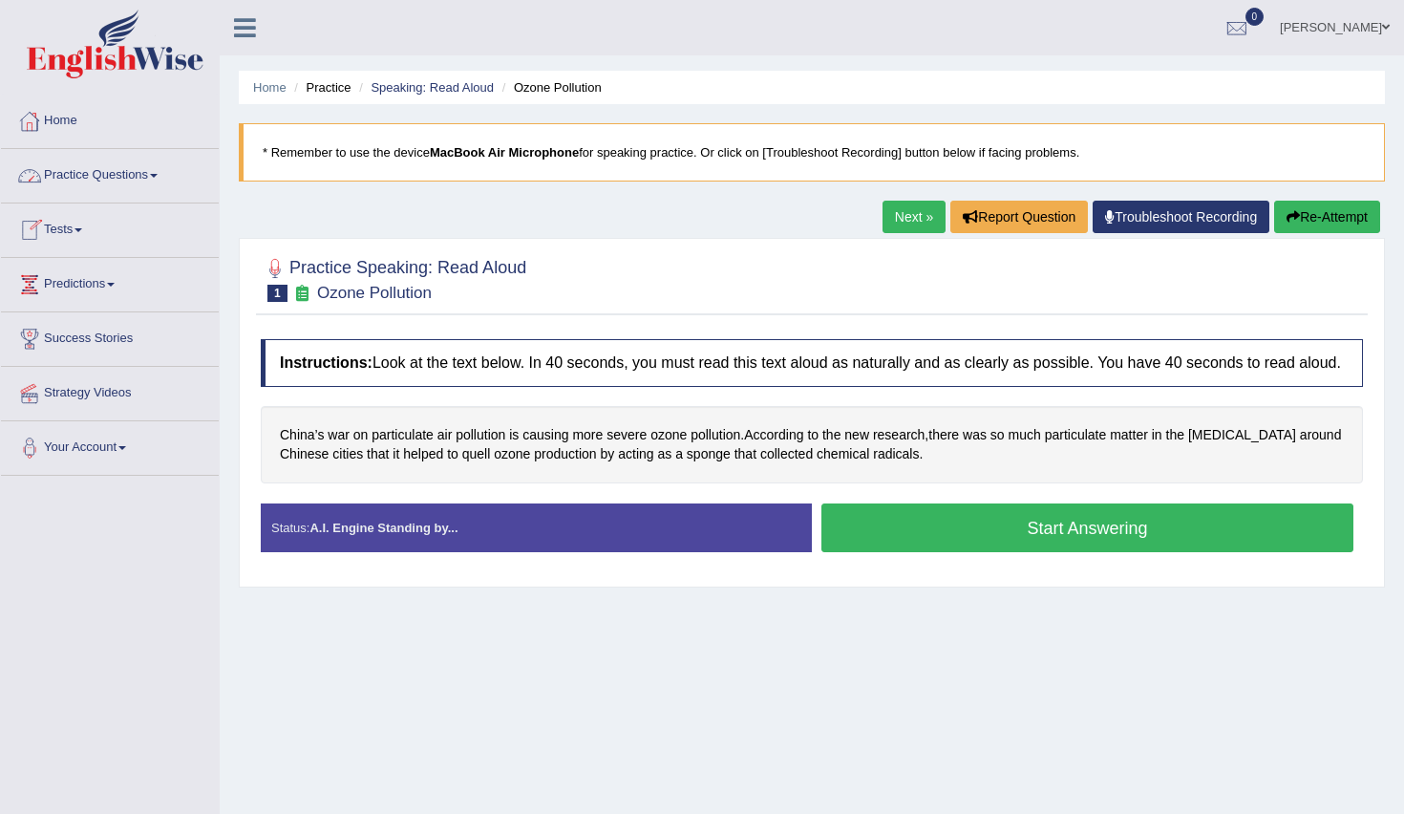
click at [81, 118] on link "Home" at bounding box center [110, 119] width 218 height 48
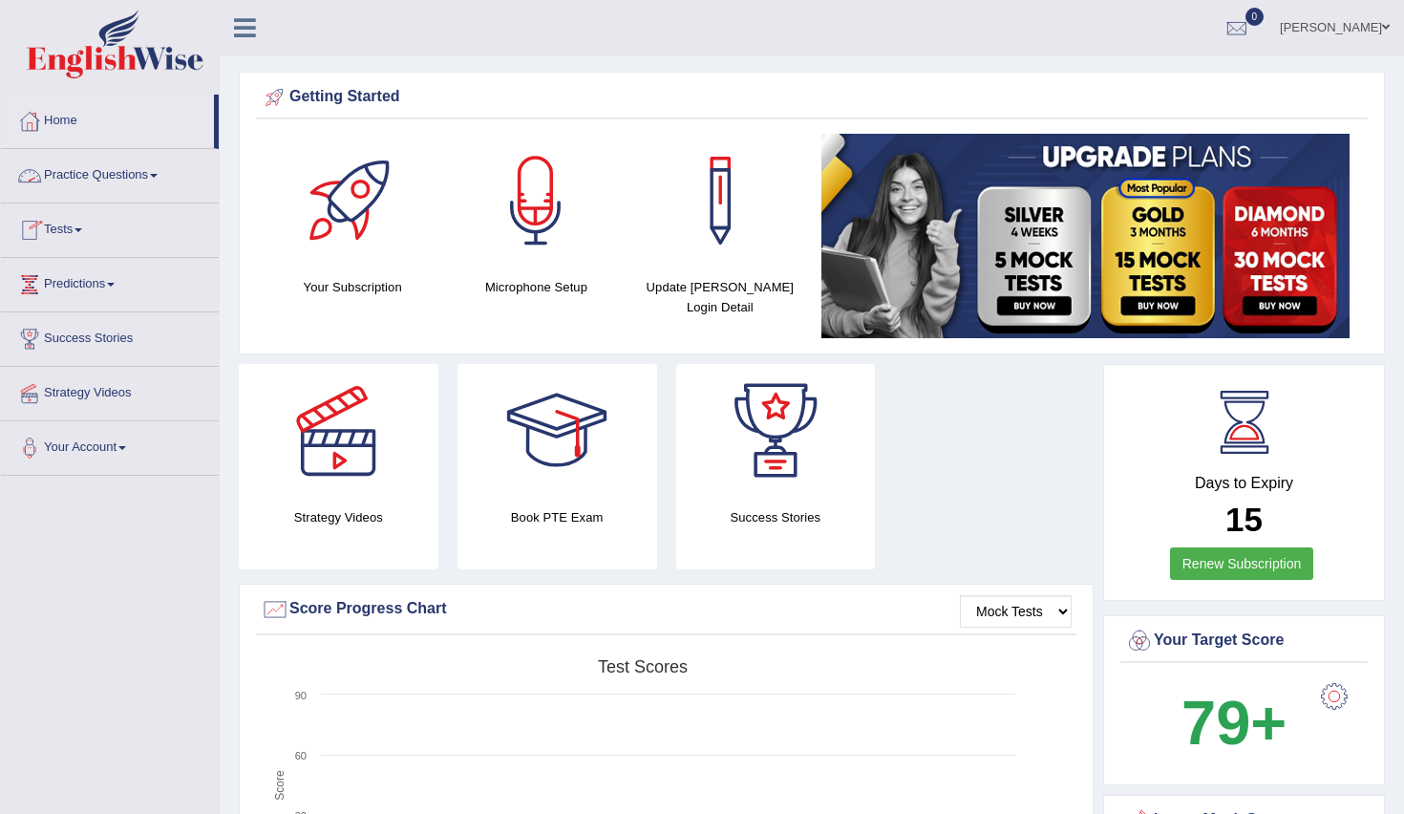
click at [97, 177] on link "Practice Questions" at bounding box center [110, 173] width 218 height 48
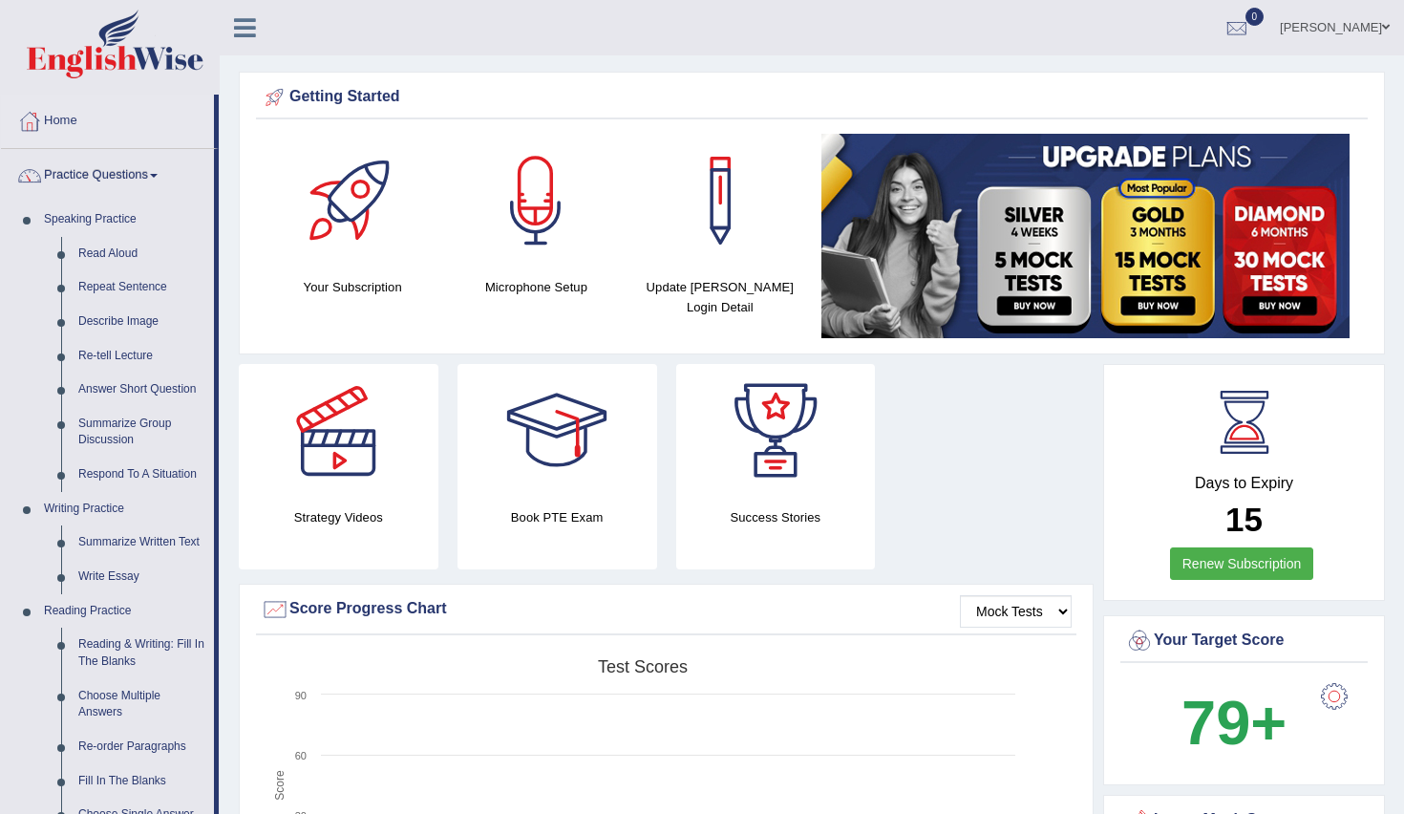
click at [97, 177] on link "Practice Questions" at bounding box center [107, 173] width 213 height 48
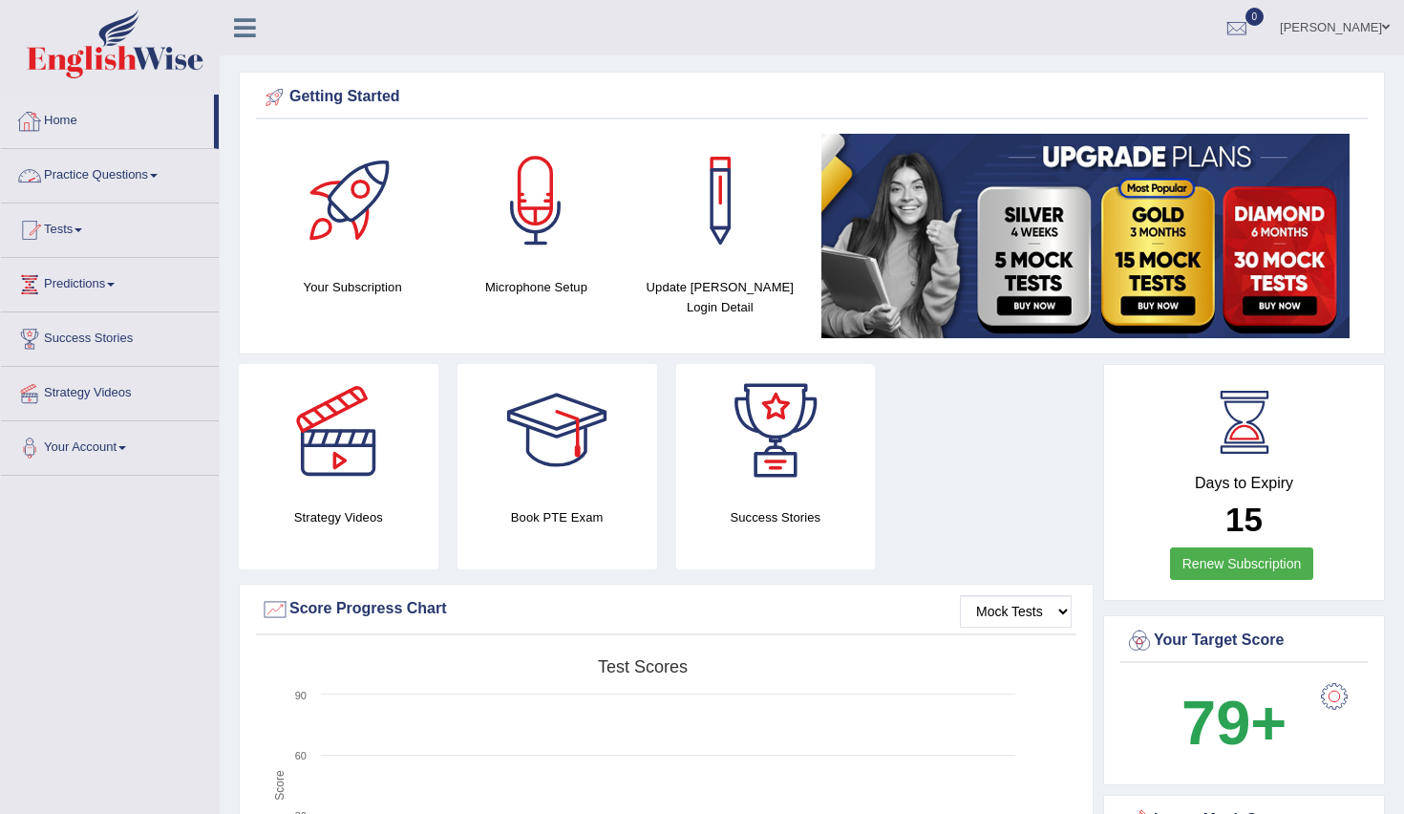
click at [115, 185] on link "Practice Questions" at bounding box center [110, 173] width 218 height 48
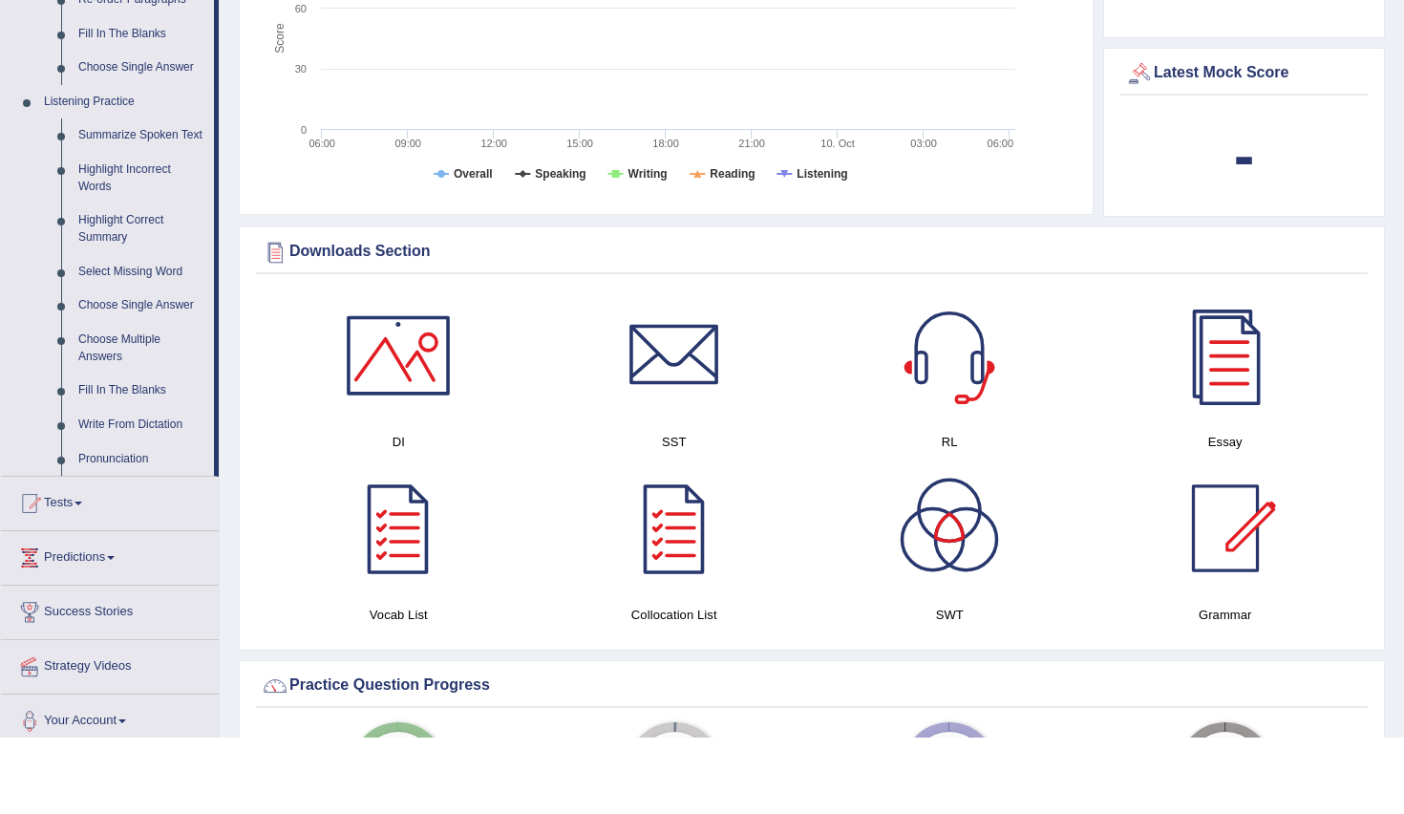
scroll to position [673, 0]
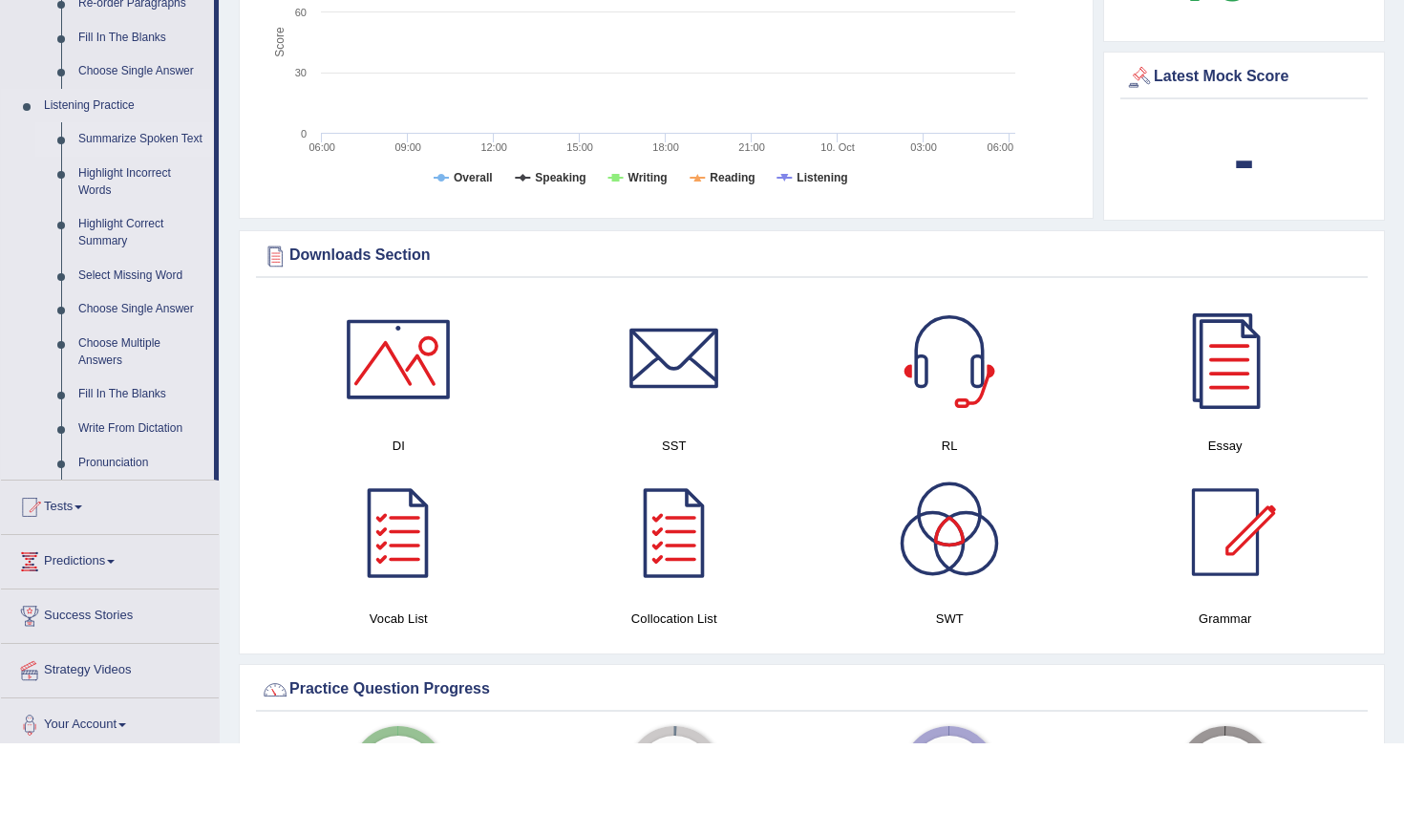
click at [95, 193] on link "Summarize Spoken Text" at bounding box center [142, 210] width 144 height 34
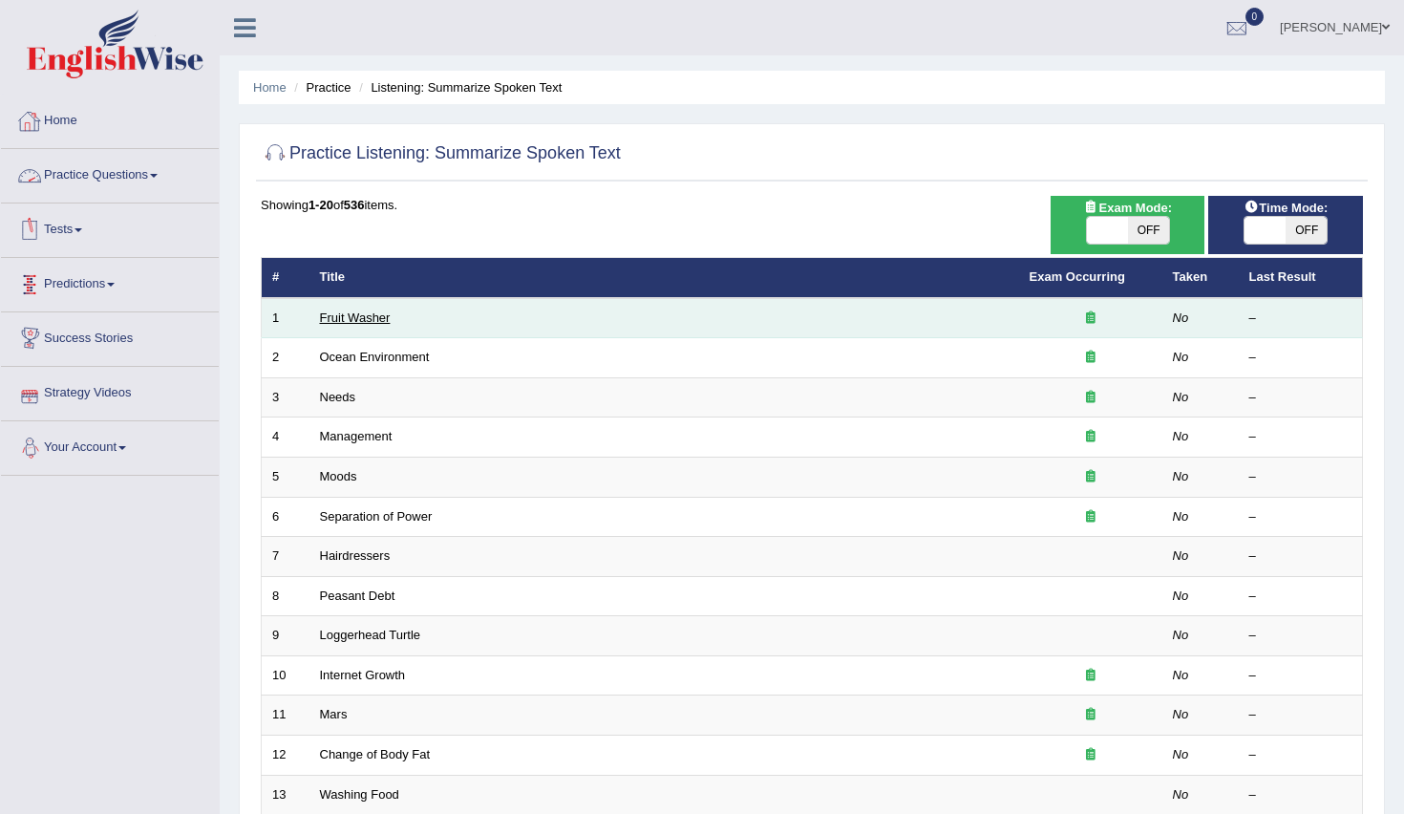
click at [328, 311] on link "Fruit Washer" at bounding box center [355, 317] width 71 height 14
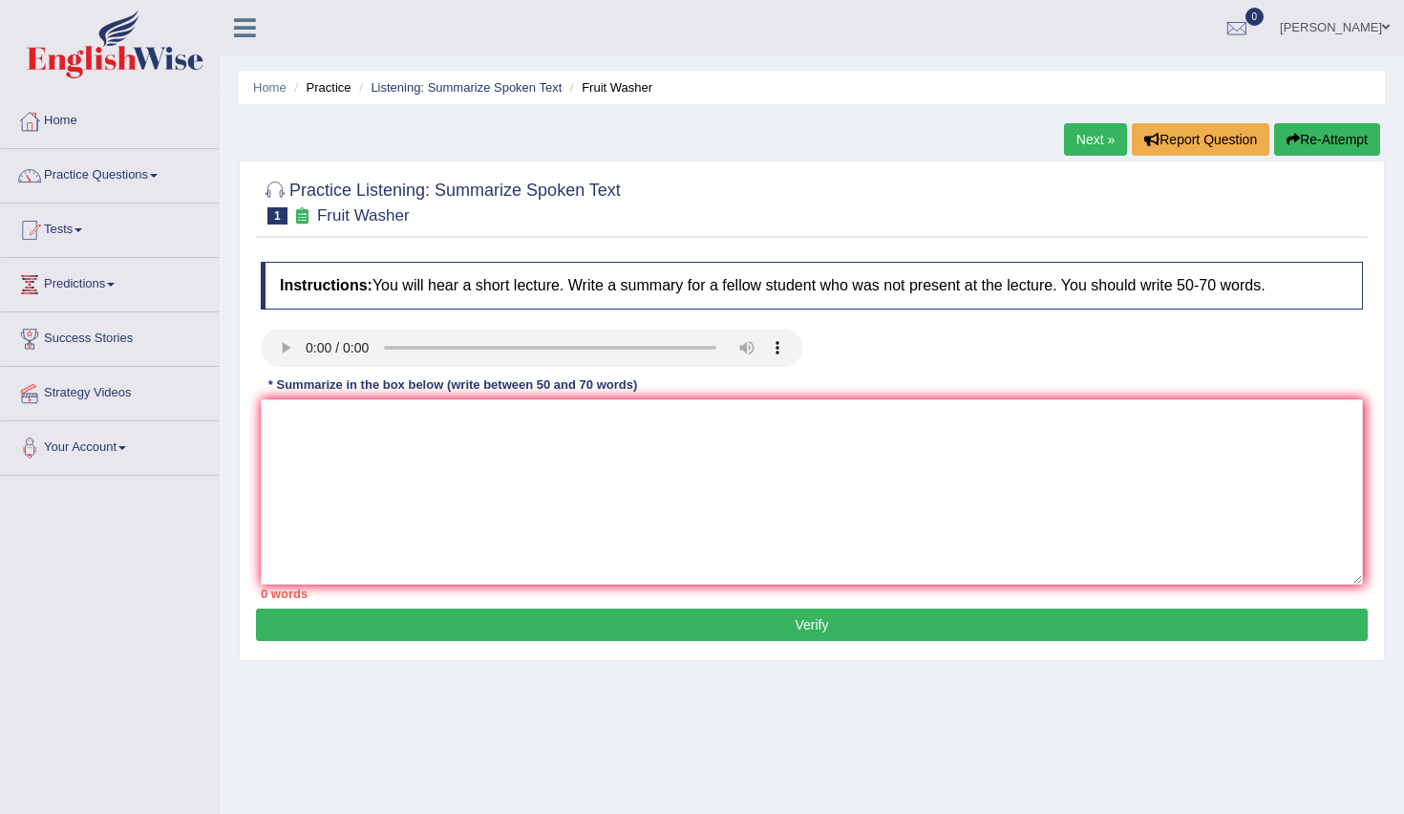
click at [374, 351] on audio at bounding box center [532, 348] width 542 height 38
click at [307, 344] on audio at bounding box center [532, 348] width 542 height 38
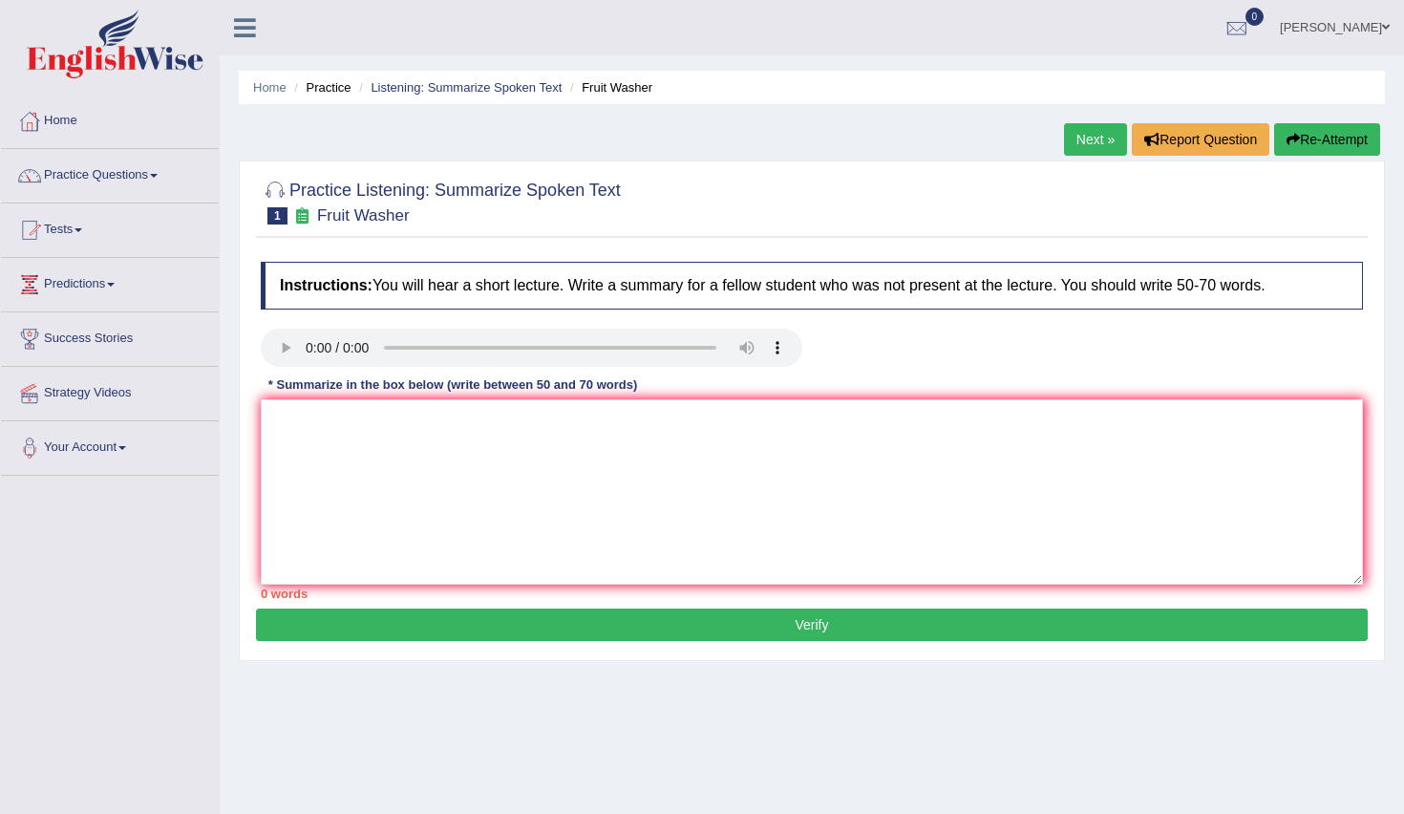
click at [307, 344] on audio at bounding box center [532, 348] width 542 height 38
click at [339, 417] on textarea at bounding box center [812, 491] width 1102 height 185
click at [314, 350] on audio at bounding box center [532, 348] width 542 height 38
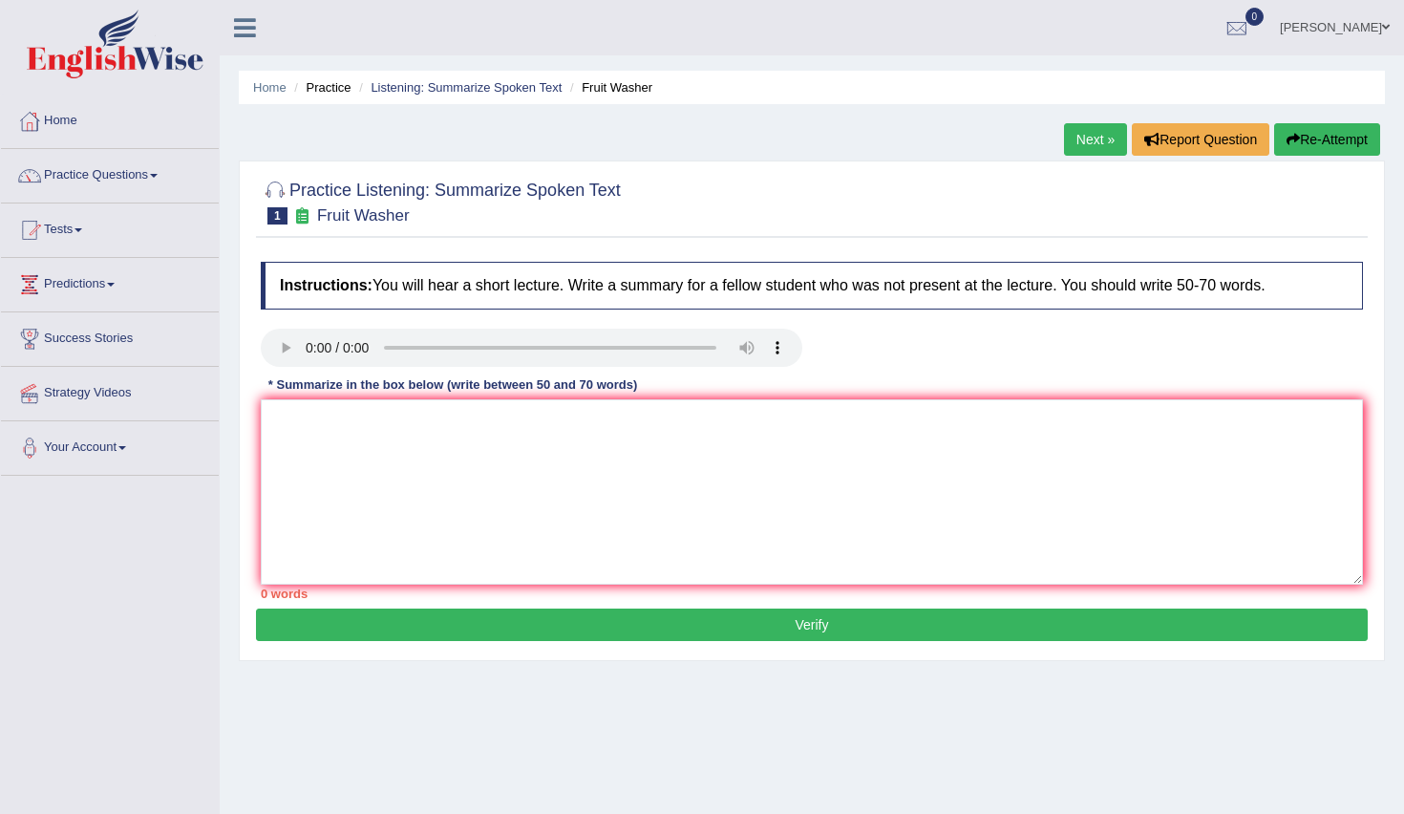
click at [314, 350] on audio at bounding box center [532, 348] width 542 height 38
click at [445, 342] on audio at bounding box center [532, 348] width 542 height 38
click at [747, 348] on audio at bounding box center [532, 348] width 542 height 38
drag, startPoint x: 743, startPoint y: 348, endPoint x: 498, endPoint y: 352, distance: 245.6
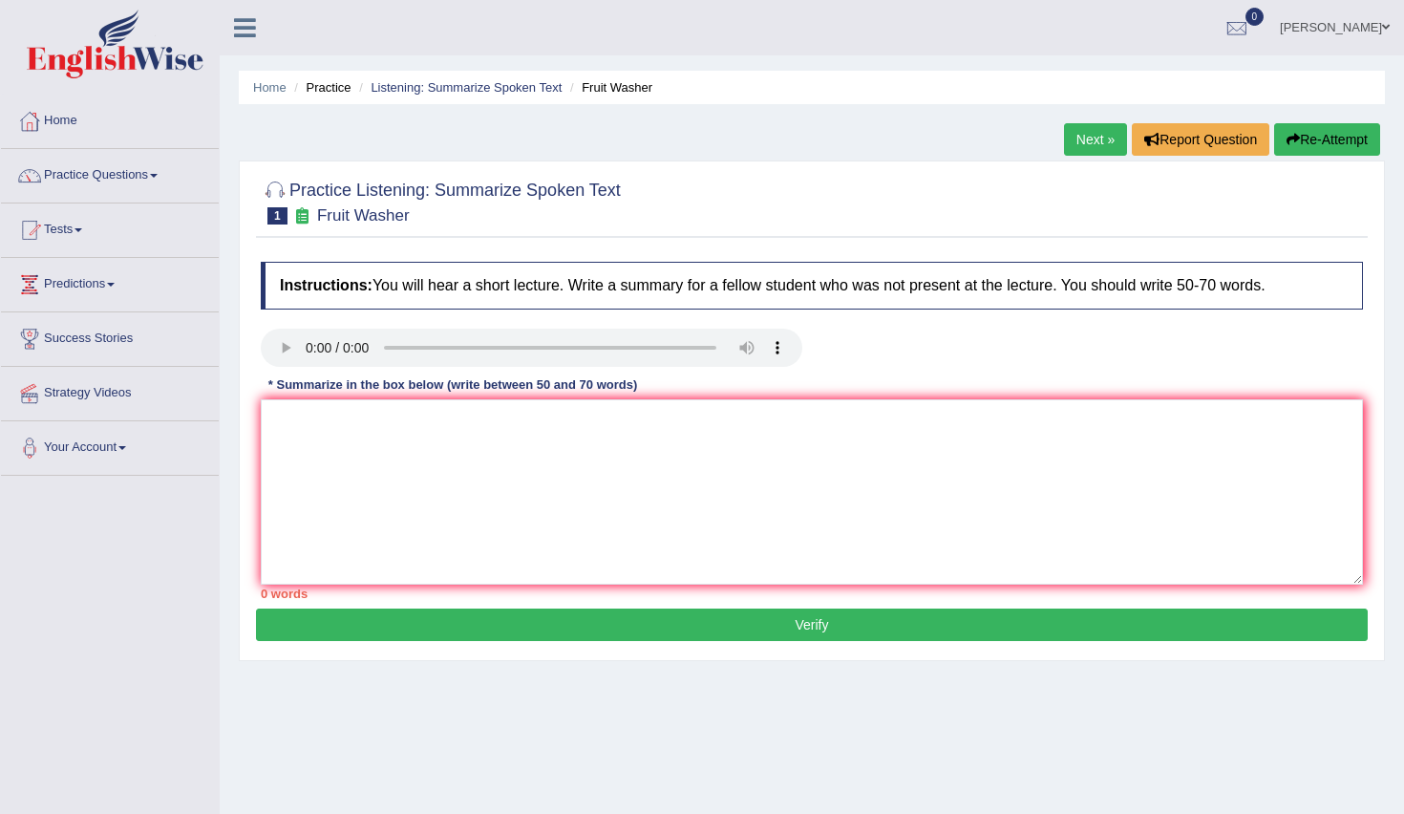
click at [500, 351] on audio at bounding box center [532, 348] width 542 height 38
click at [475, 352] on audio at bounding box center [532, 348] width 542 height 38
click at [751, 354] on audio at bounding box center [532, 348] width 542 height 38
click at [790, 346] on audio at bounding box center [532, 348] width 542 height 38
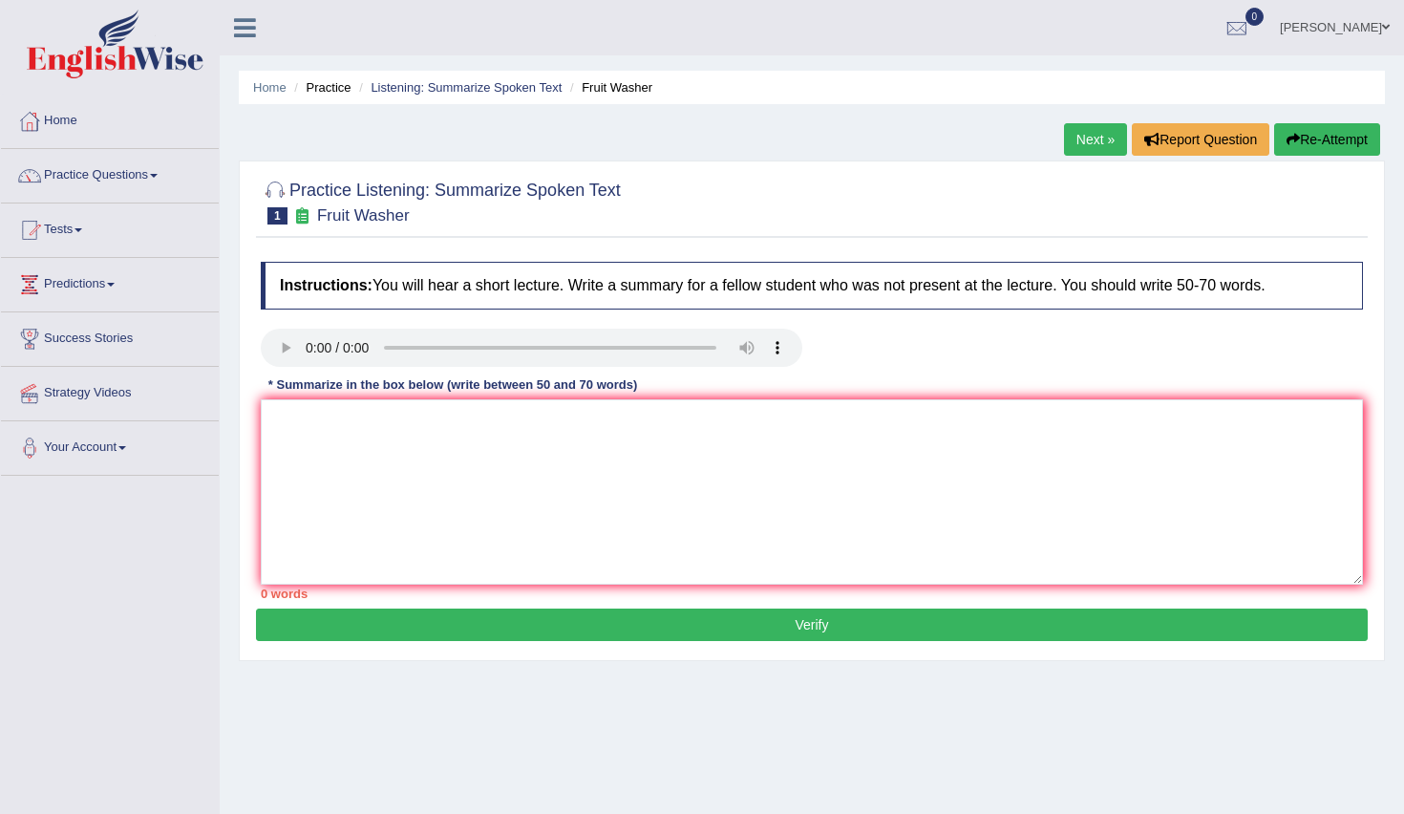
click at [781, 342] on audio at bounding box center [532, 348] width 542 height 38
click at [304, 342] on audio at bounding box center [532, 348] width 542 height 38
click at [352, 274] on h4 "Instructions: You will hear a short lecture. Write a summary for a fellow stude…" at bounding box center [812, 286] width 1102 height 48
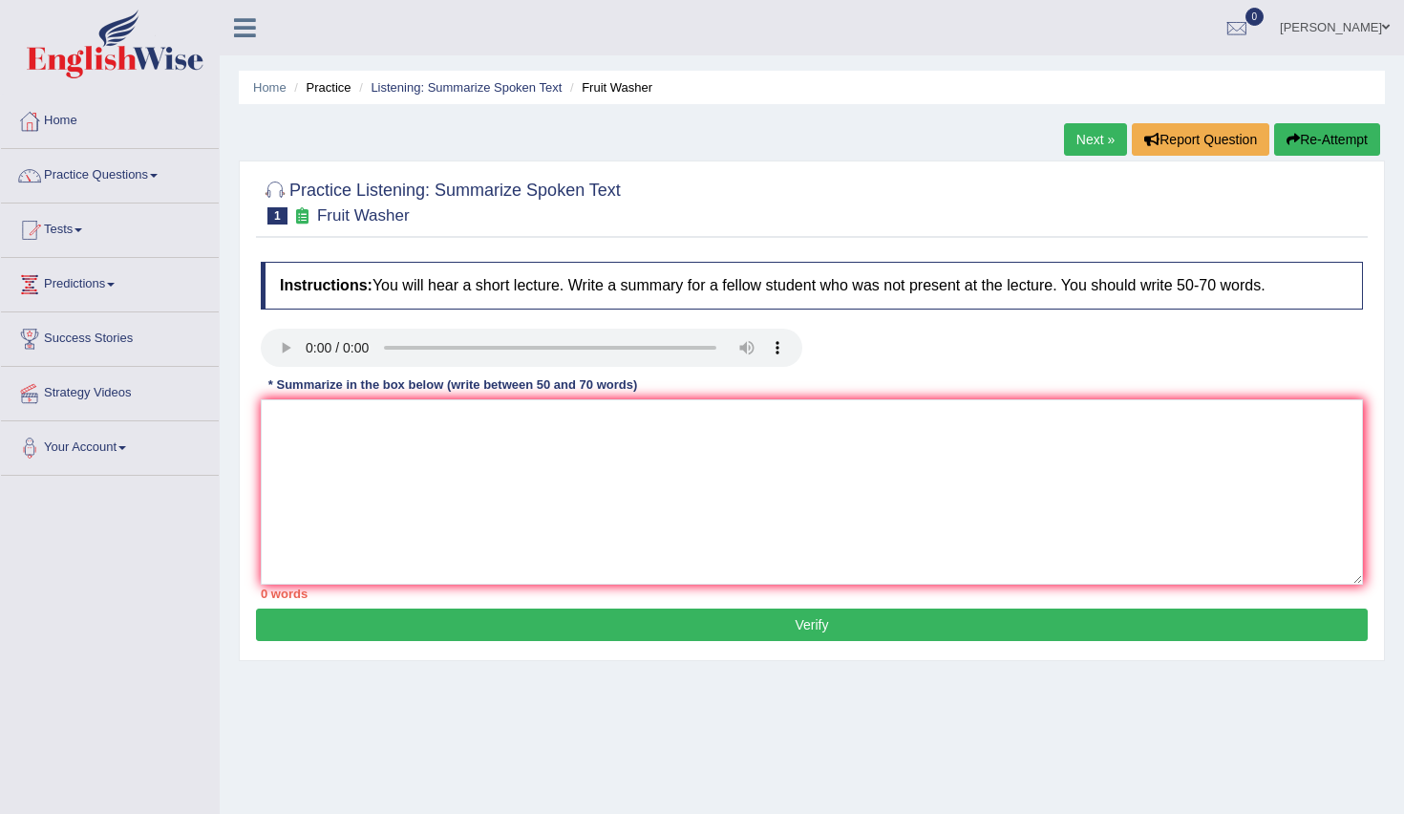
click at [424, 297] on h4 "Instructions: You will hear a short lecture. Write a summary for a fellow stude…" at bounding box center [812, 286] width 1102 height 48
click at [104, 176] on link "Practice Questions" at bounding box center [110, 173] width 218 height 48
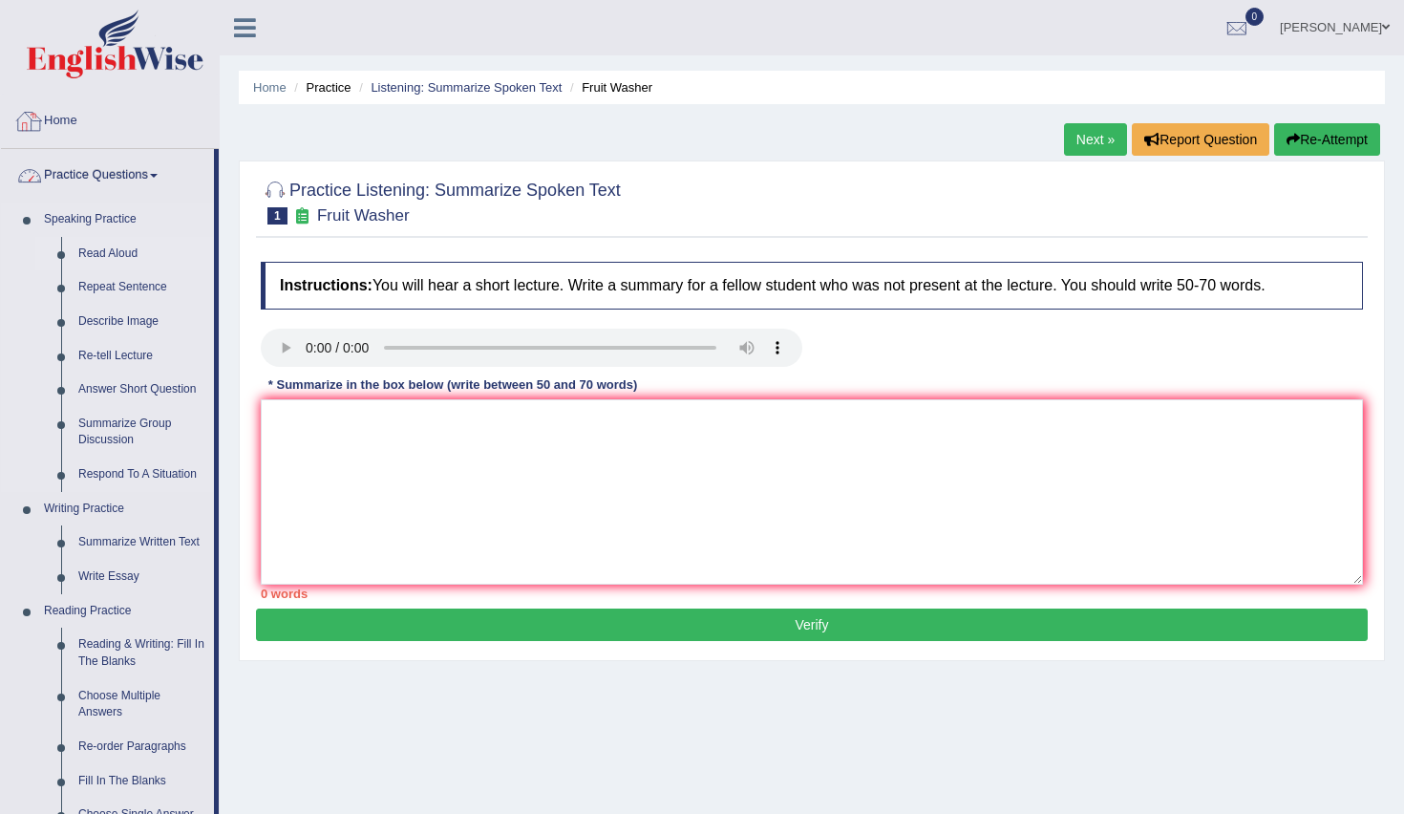
click at [115, 248] on link "Read Aloud" at bounding box center [142, 254] width 144 height 34
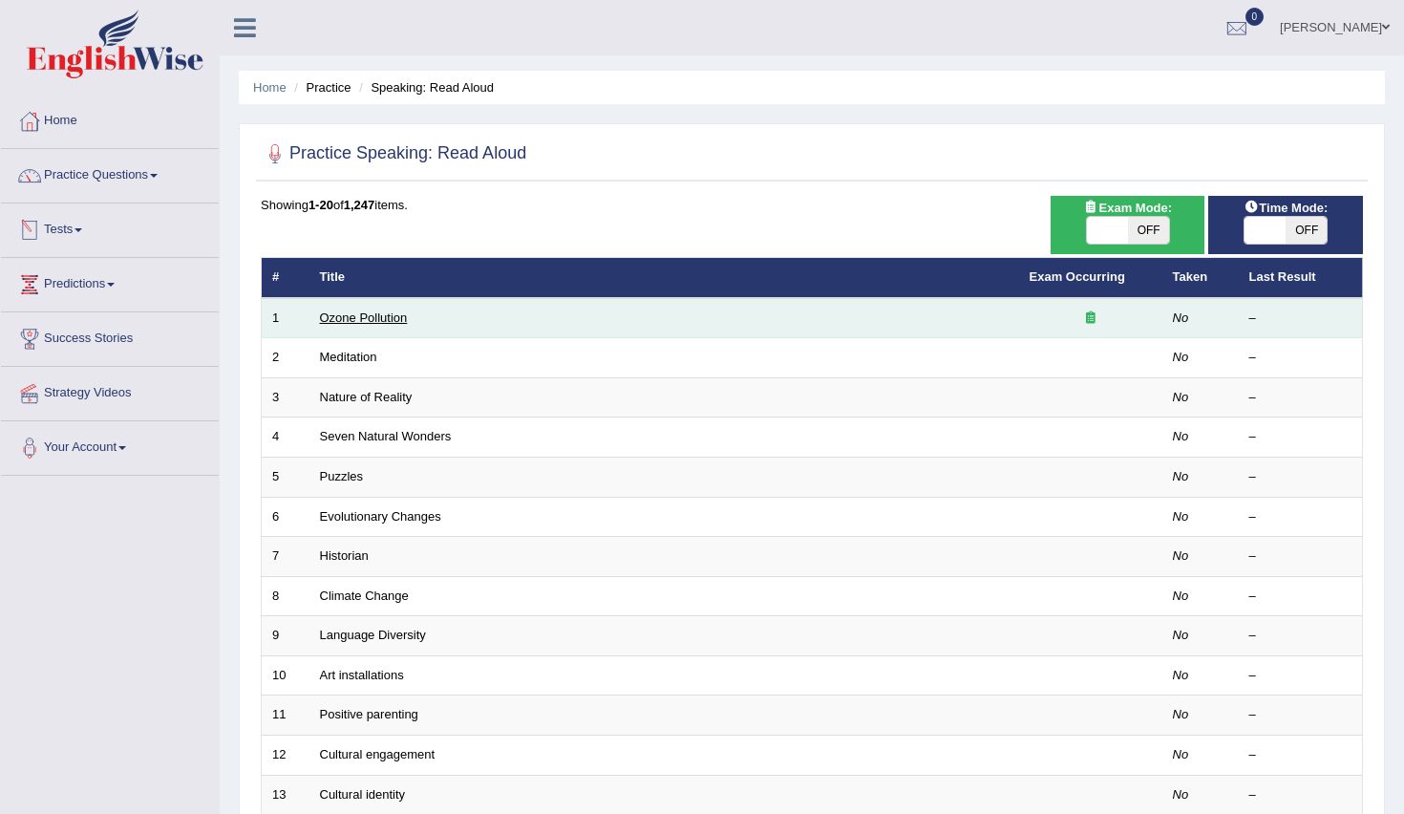
click at [361, 313] on link "Ozone Pollution" at bounding box center [364, 317] width 88 height 14
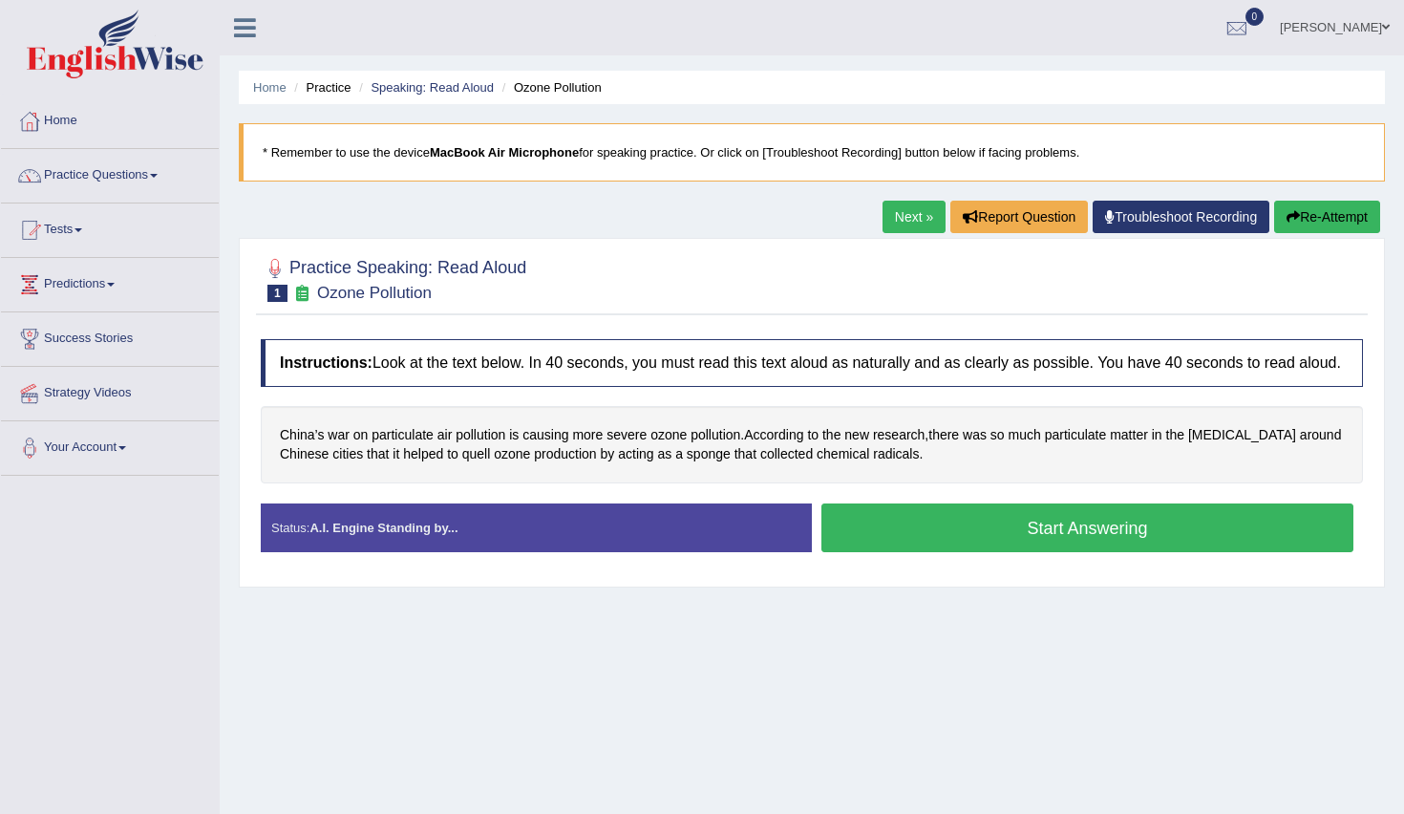
click at [901, 549] on button "Start Answering" at bounding box center [1088, 527] width 532 height 49
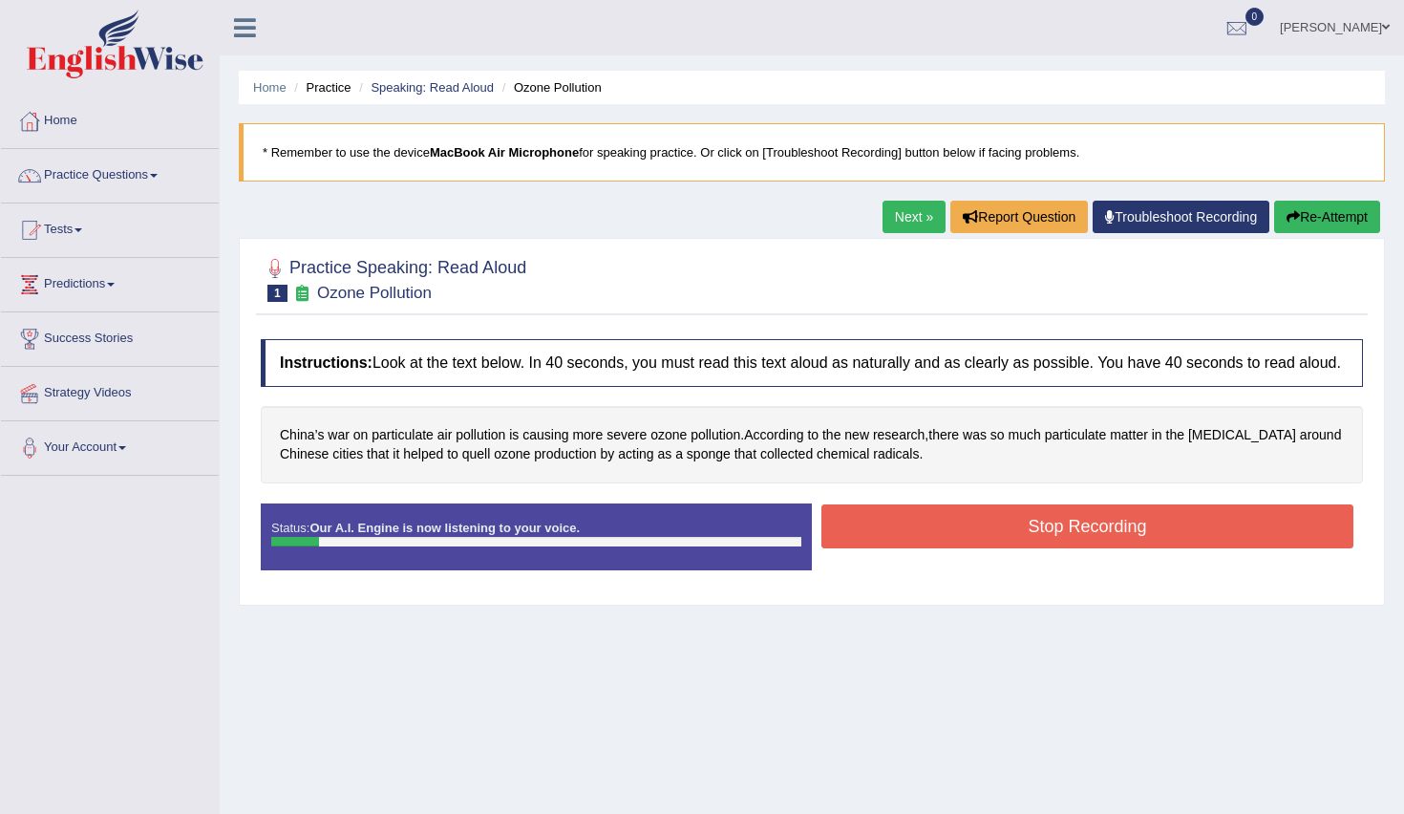
click at [900, 546] on button "Stop Recording" at bounding box center [1088, 526] width 532 height 44
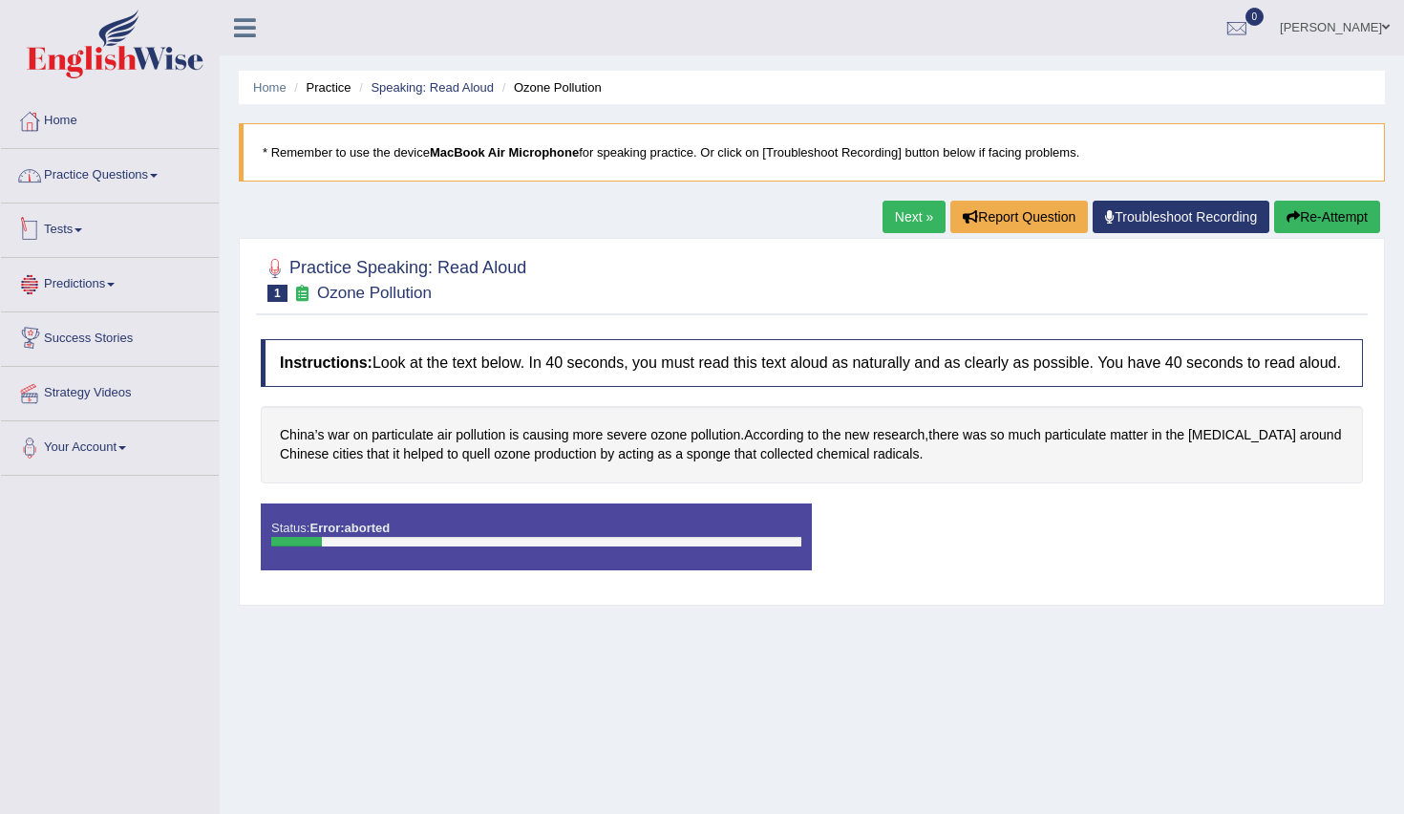
click at [107, 158] on link "Practice Questions" at bounding box center [110, 173] width 218 height 48
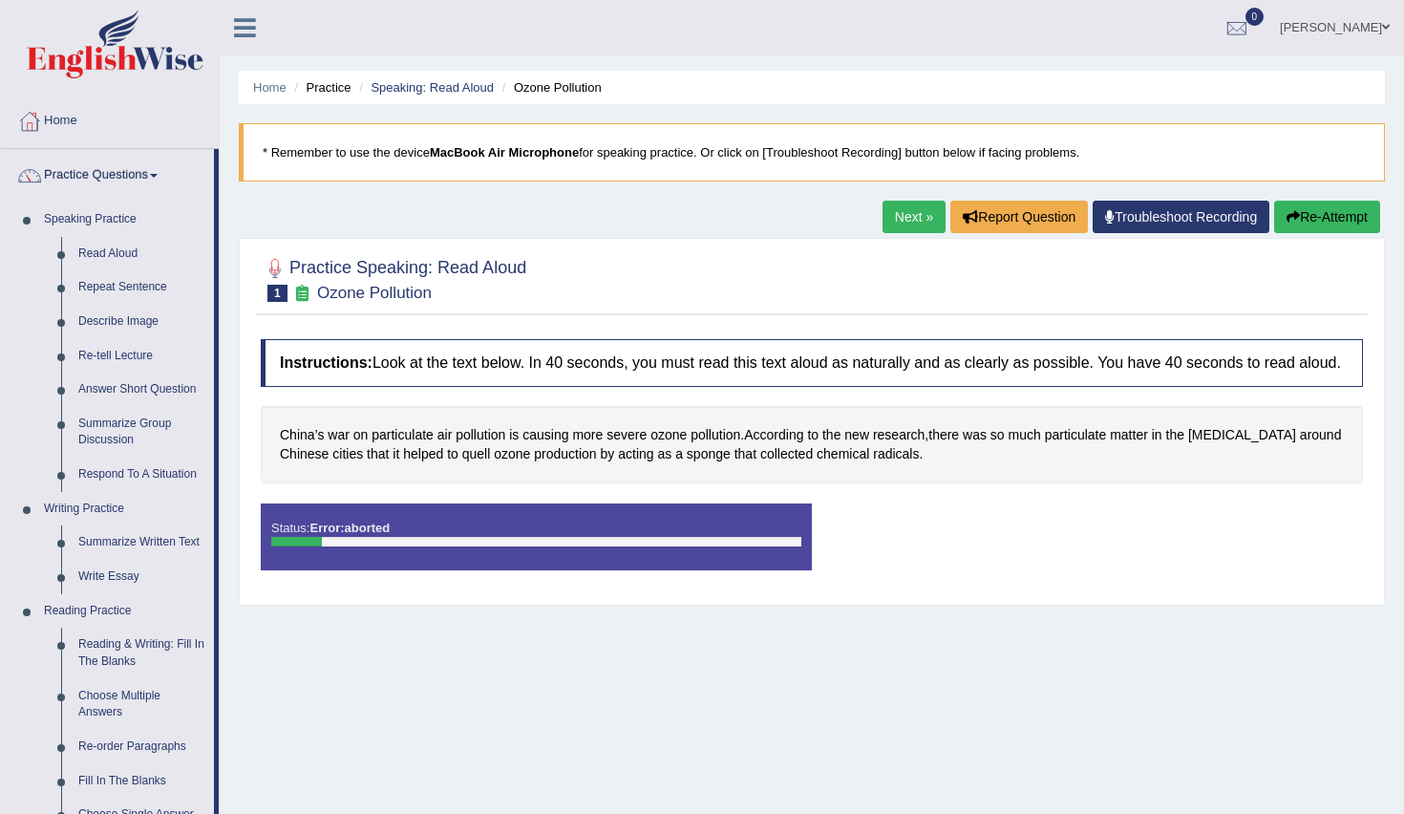
click at [364, 677] on div "Home Practice Speaking: Read Aloud Ozone Pollution * Remember to use the device…" at bounding box center [812, 477] width 1185 height 955
click at [111, 245] on link "Read Aloud" at bounding box center [142, 254] width 144 height 34
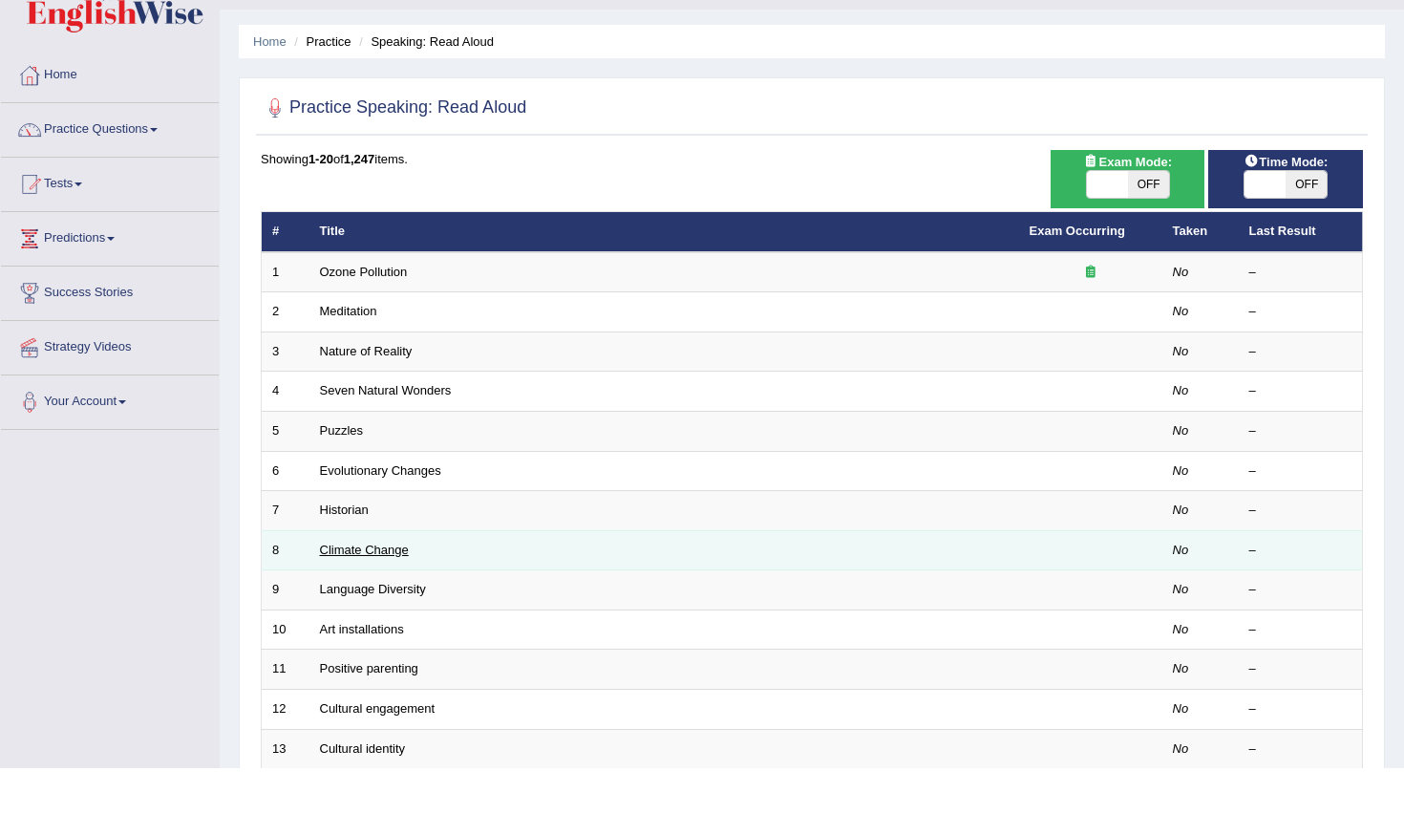
click at [363, 589] on link "Climate Change" at bounding box center [364, 596] width 89 height 14
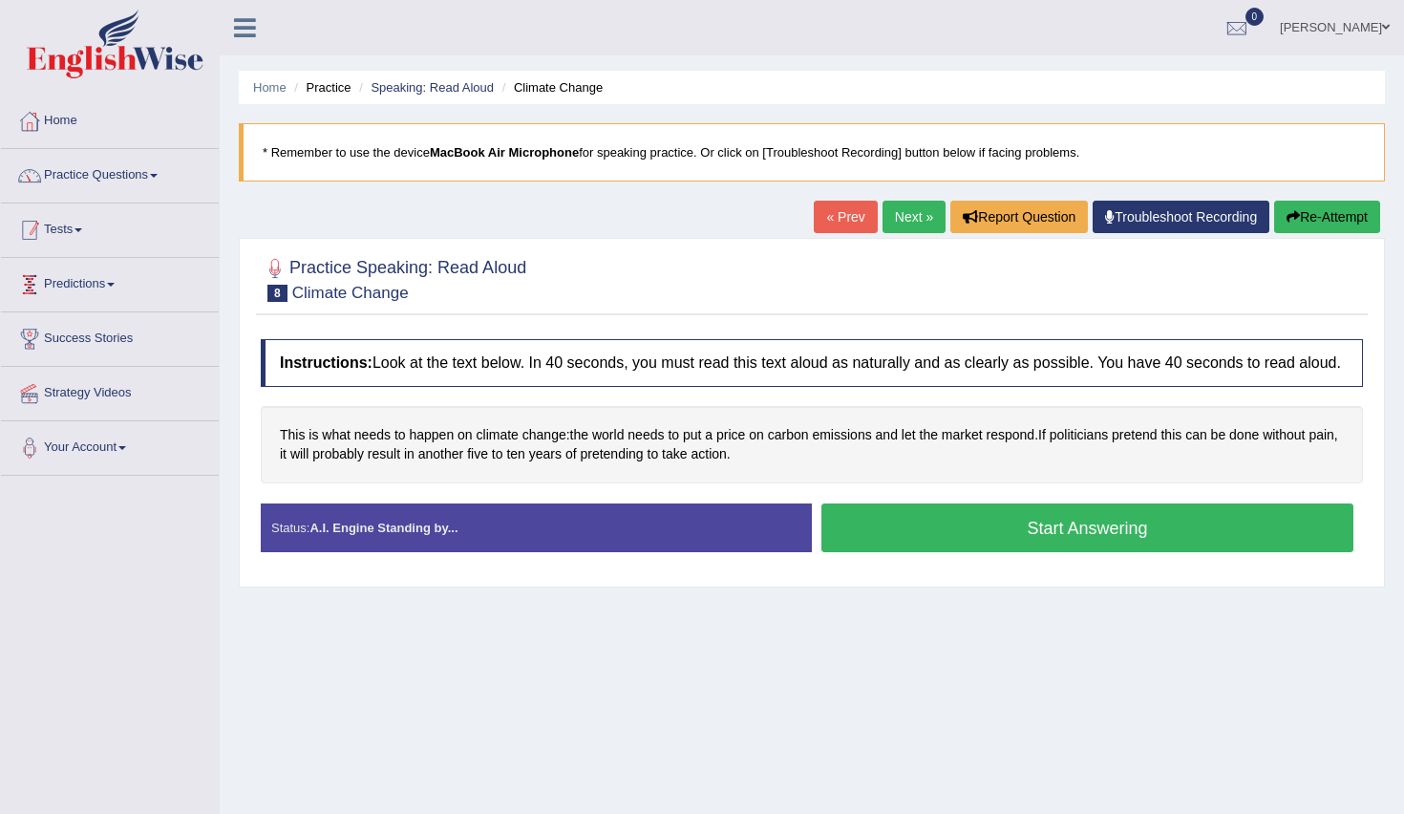
click at [93, 177] on link "Practice Questions" at bounding box center [110, 173] width 218 height 48
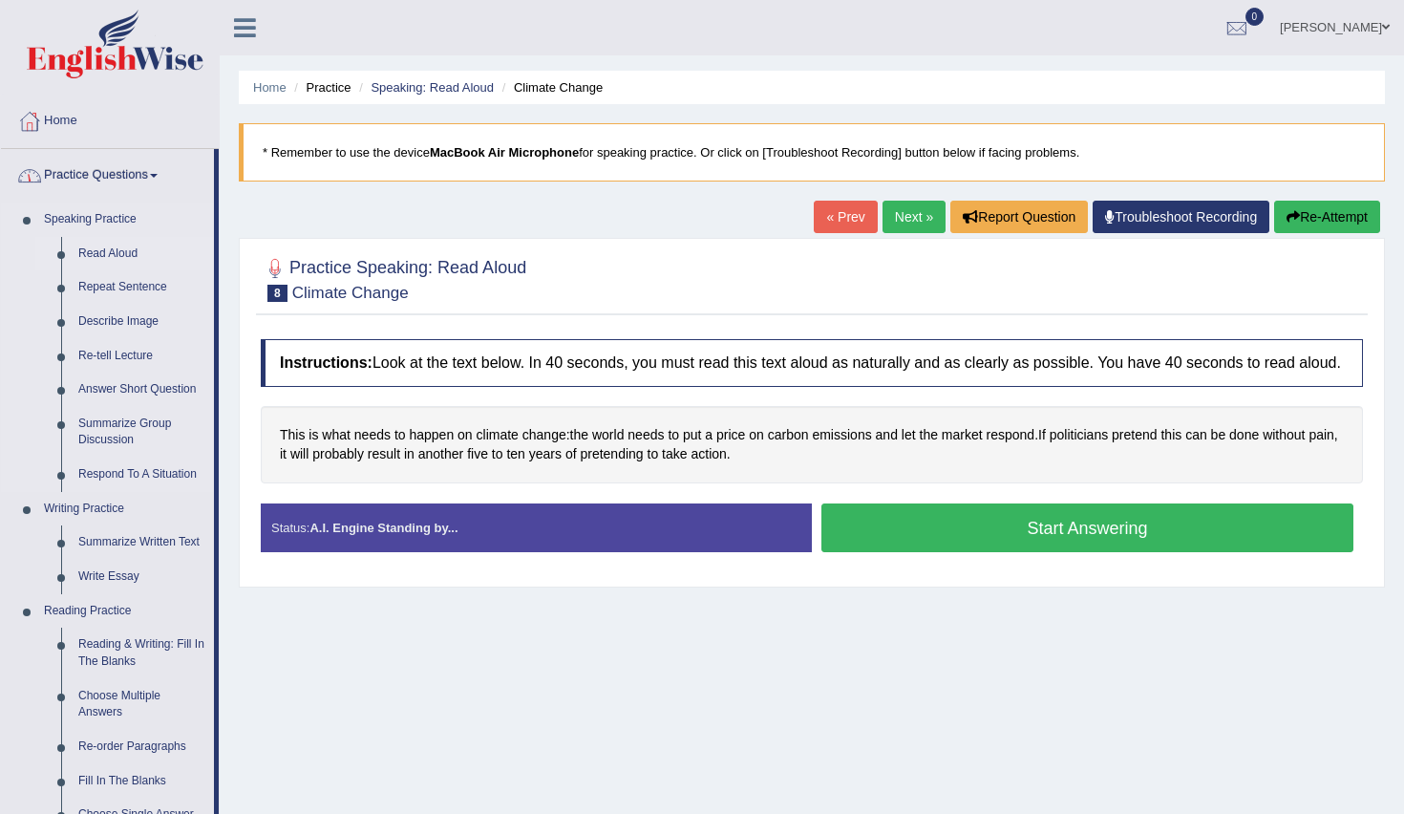
click at [103, 242] on link "Read Aloud" at bounding box center [142, 254] width 144 height 34
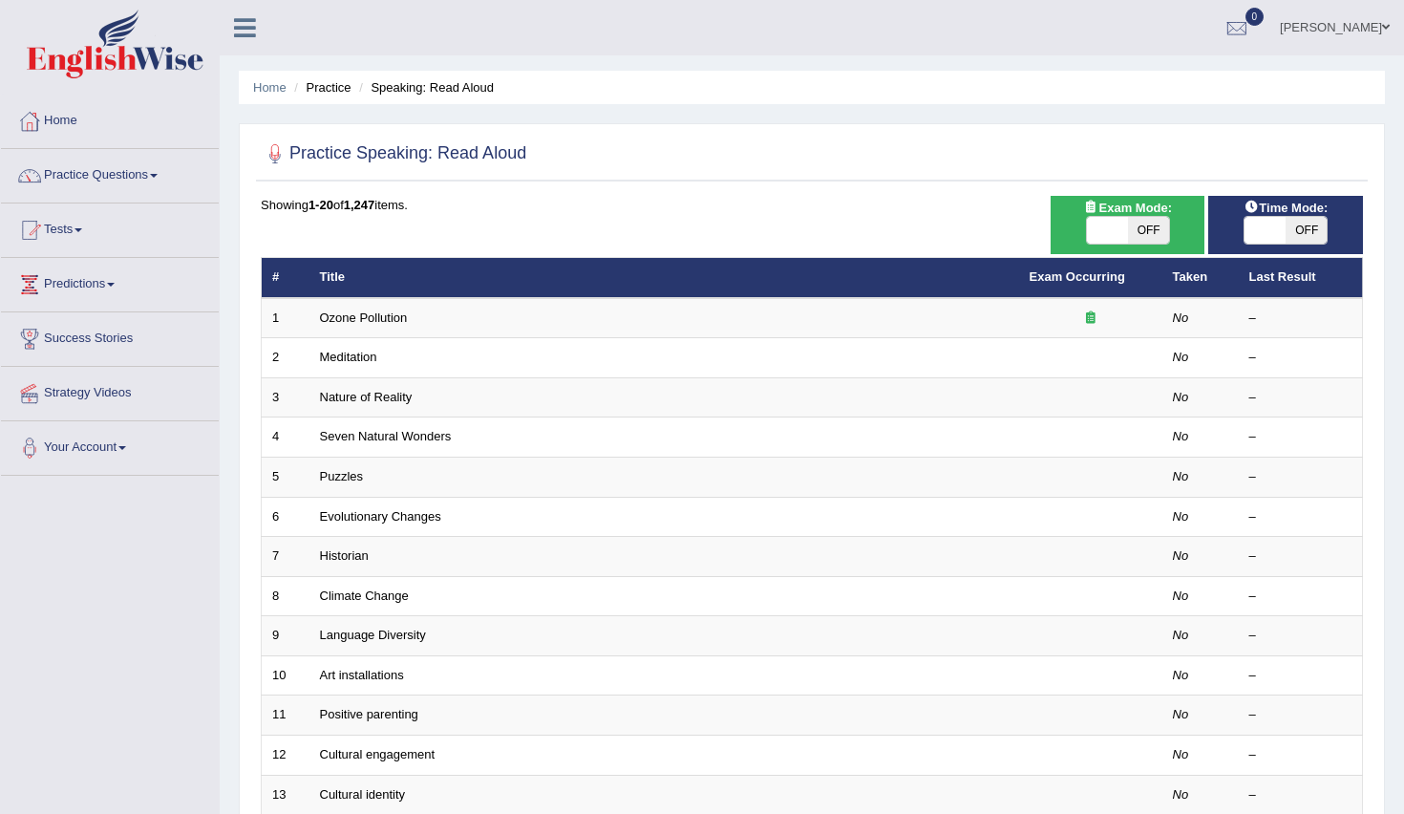
click at [1145, 226] on span "OFF" at bounding box center [1148, 230] width 41 height 27
checkbox input "true"
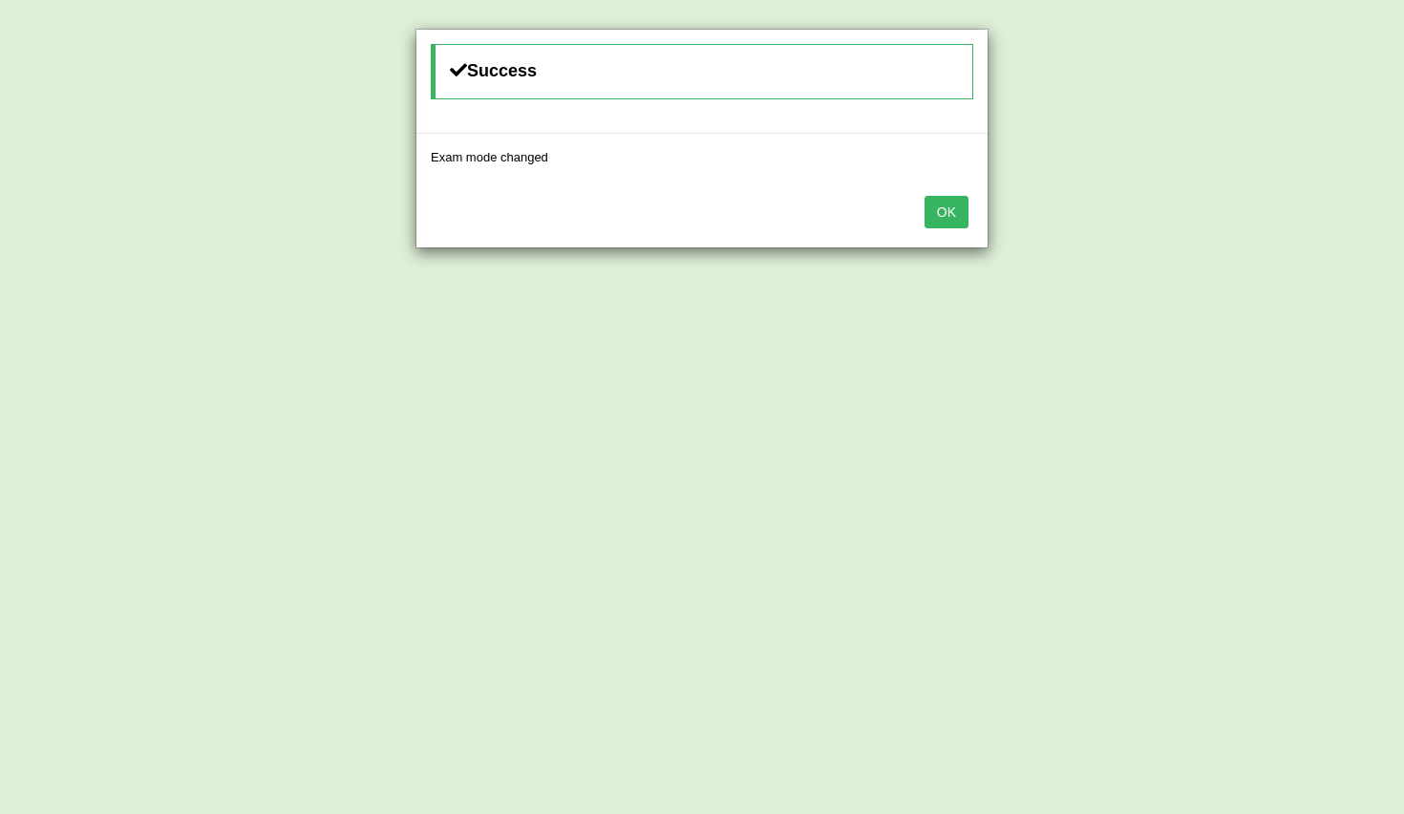
click at [950, 222] on button "OK" at bounding box center [947, 212] width 44 height 32
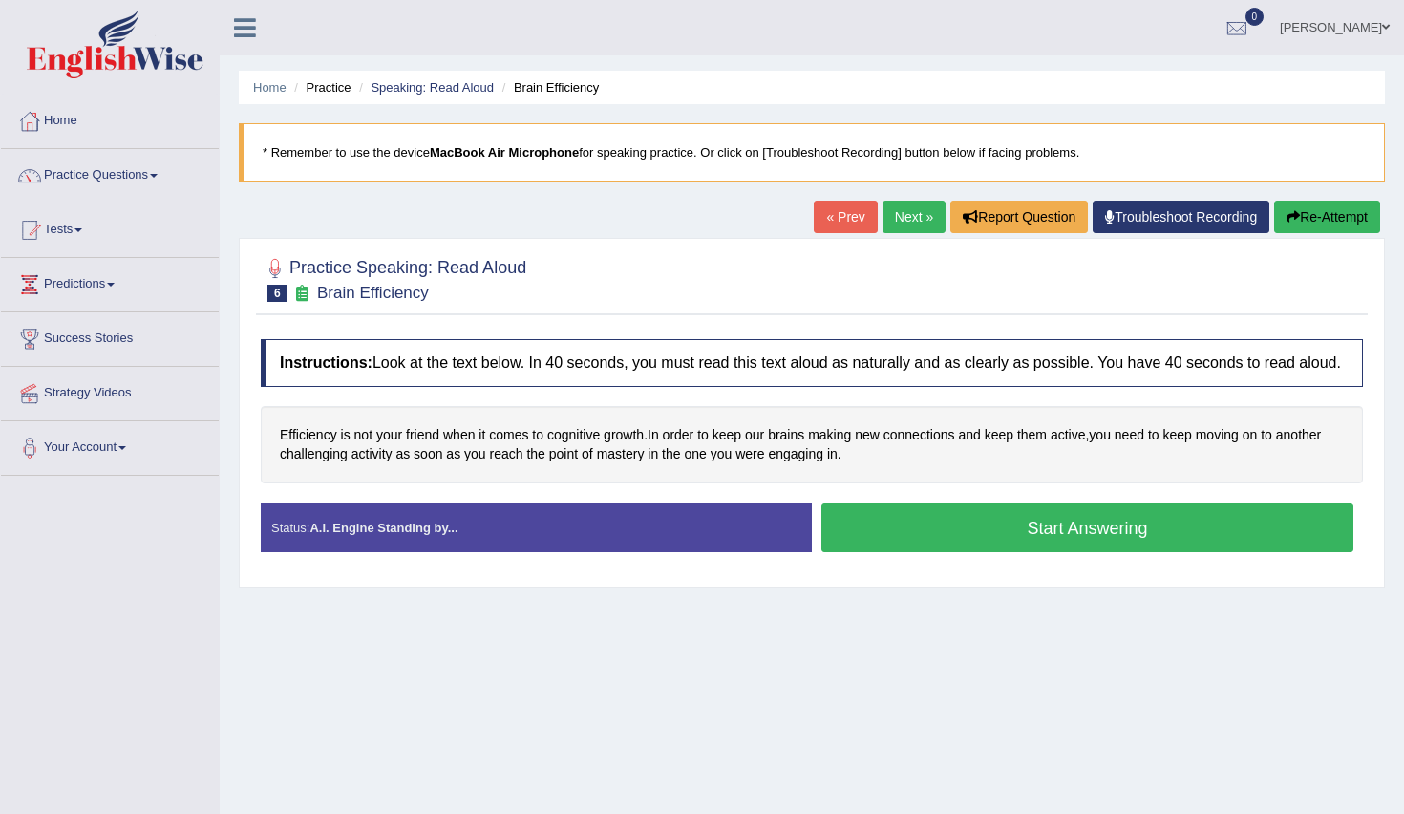
click at [588, 552] on div "Status: A.I. Engine Standing by..." at bounding box center [536, 527] width 551 height 49
click at [642, 483] on div "Efficiency is not your friend when it comes to cognitive growth . In order to k…" at bounding box center [812, 444] width 1102 height 77
click at [955, 552] on button "Start Answering" at bounding box center [1088, 527] width 532 height 49
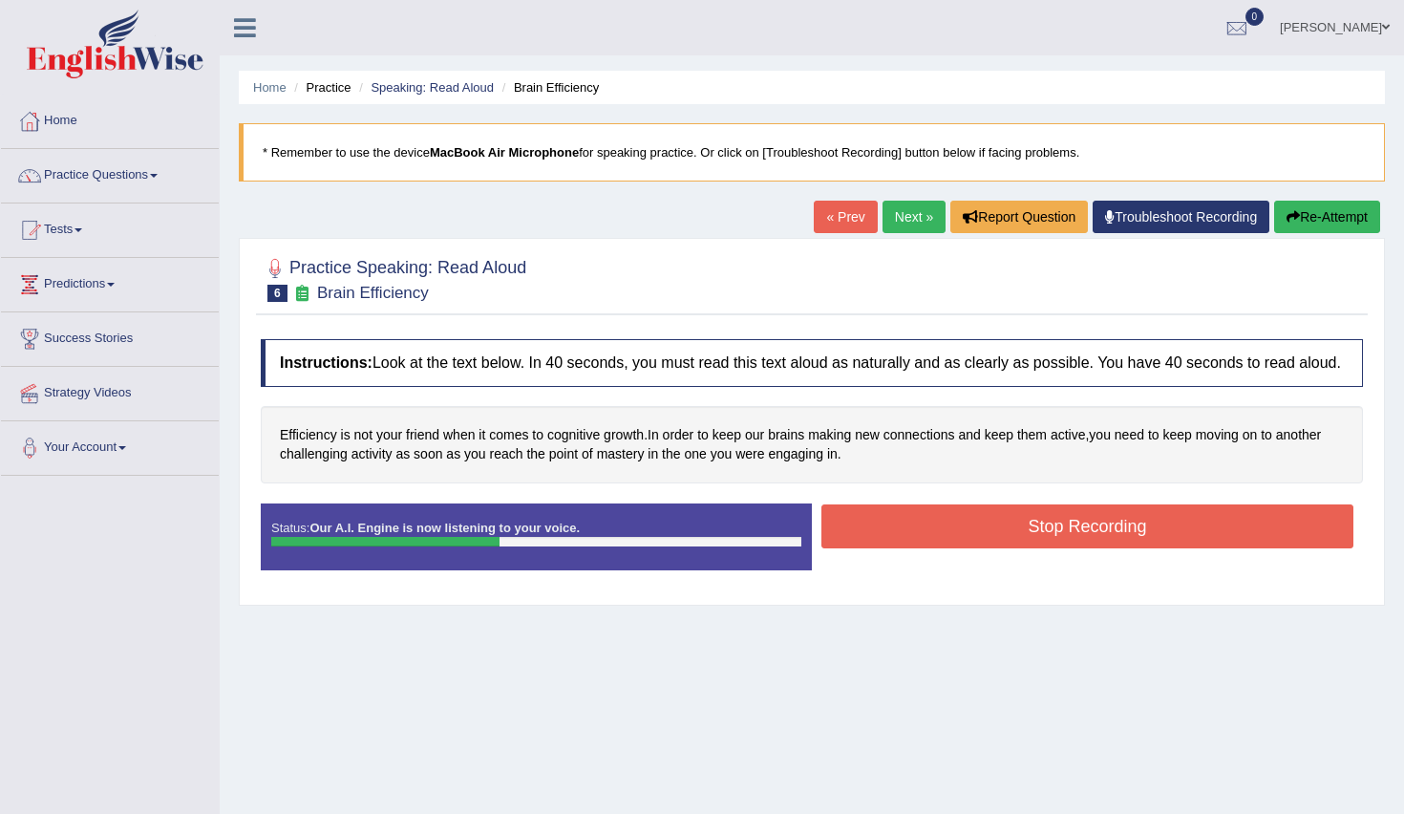
click at [962, 529] on button "Stop Recording" at bounding box center [1088, 526] width 532 height 44
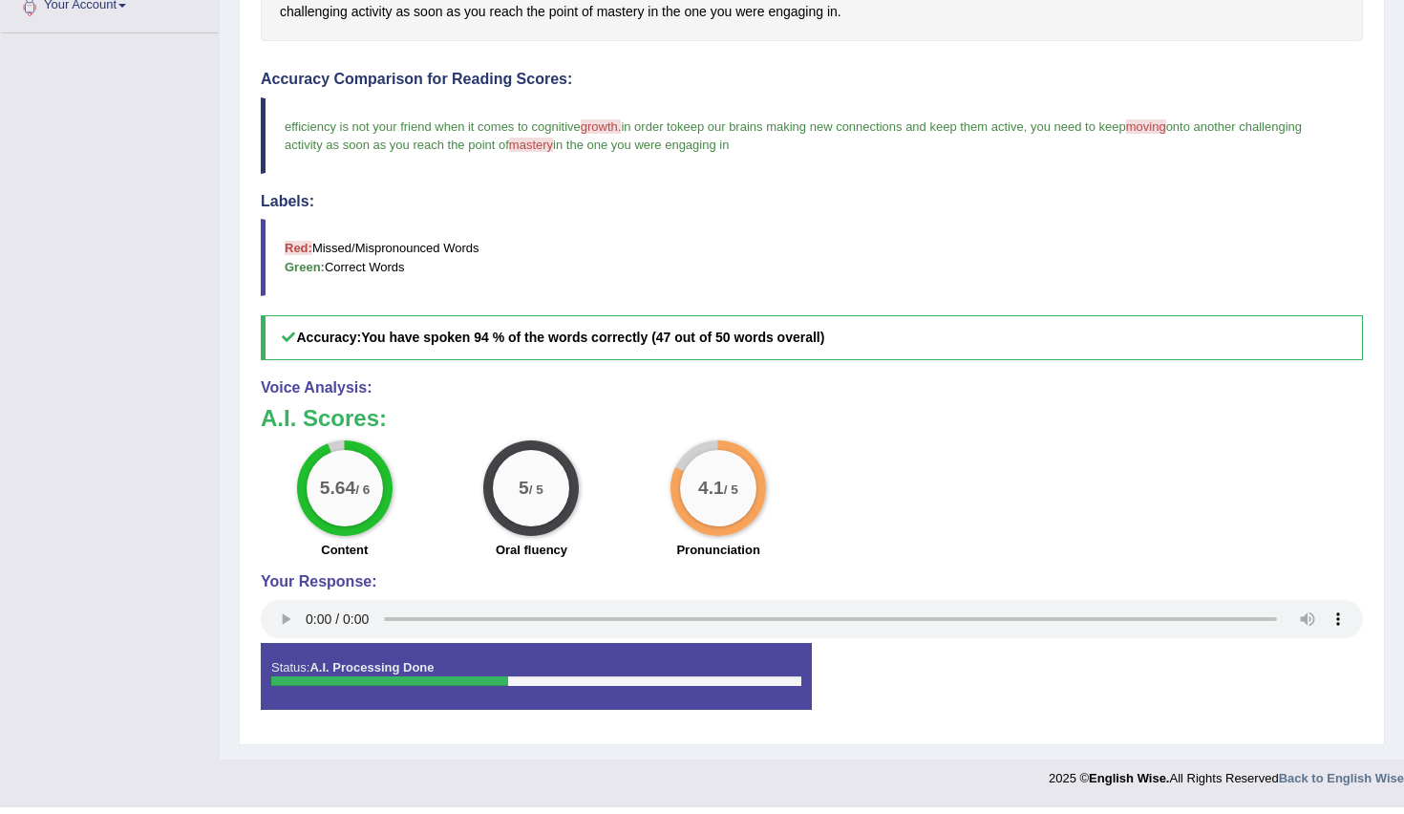
scroll to position [456, 0]
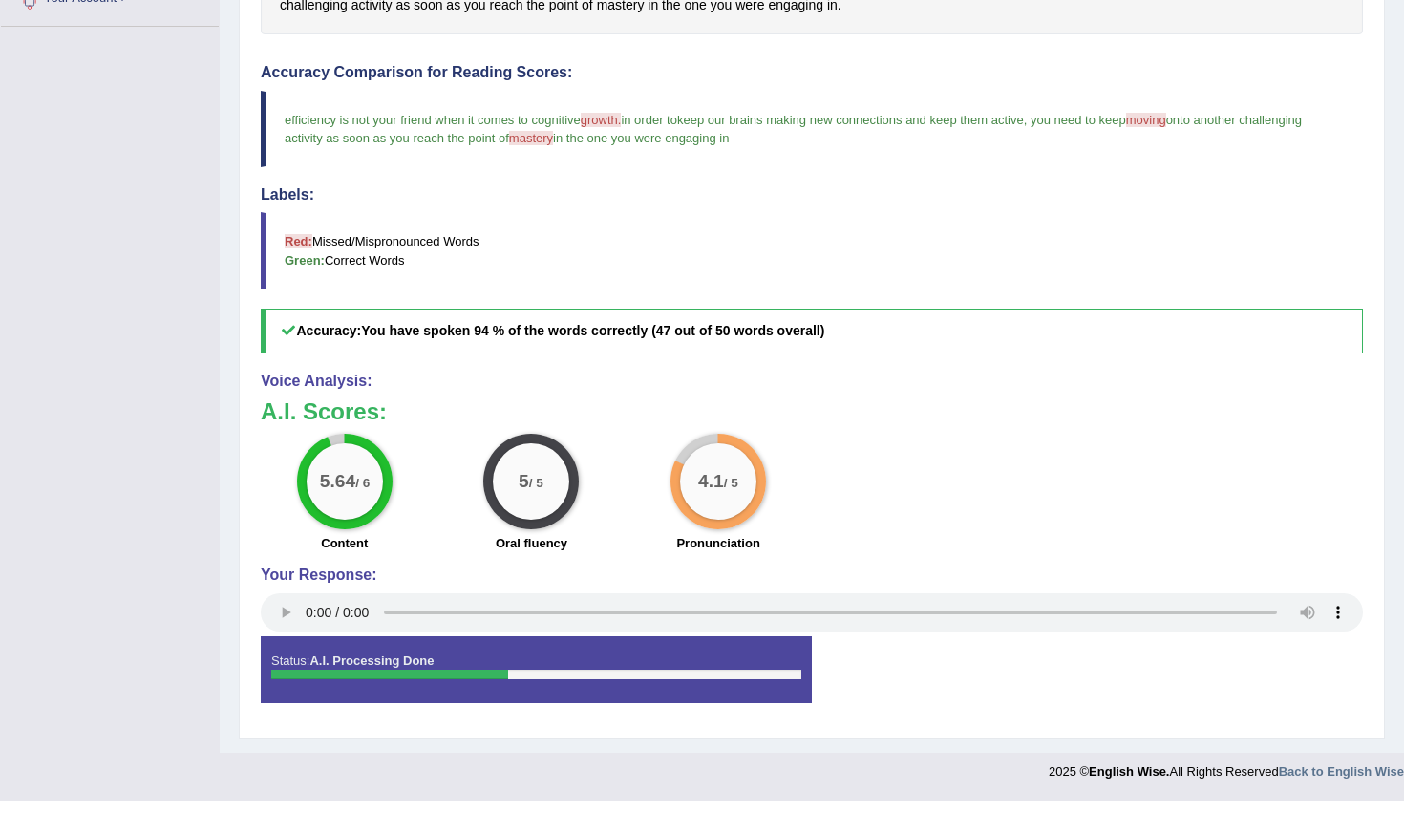
click at [611, 126] on span "growth." at bounding box center [601, 133] width 41 height 14
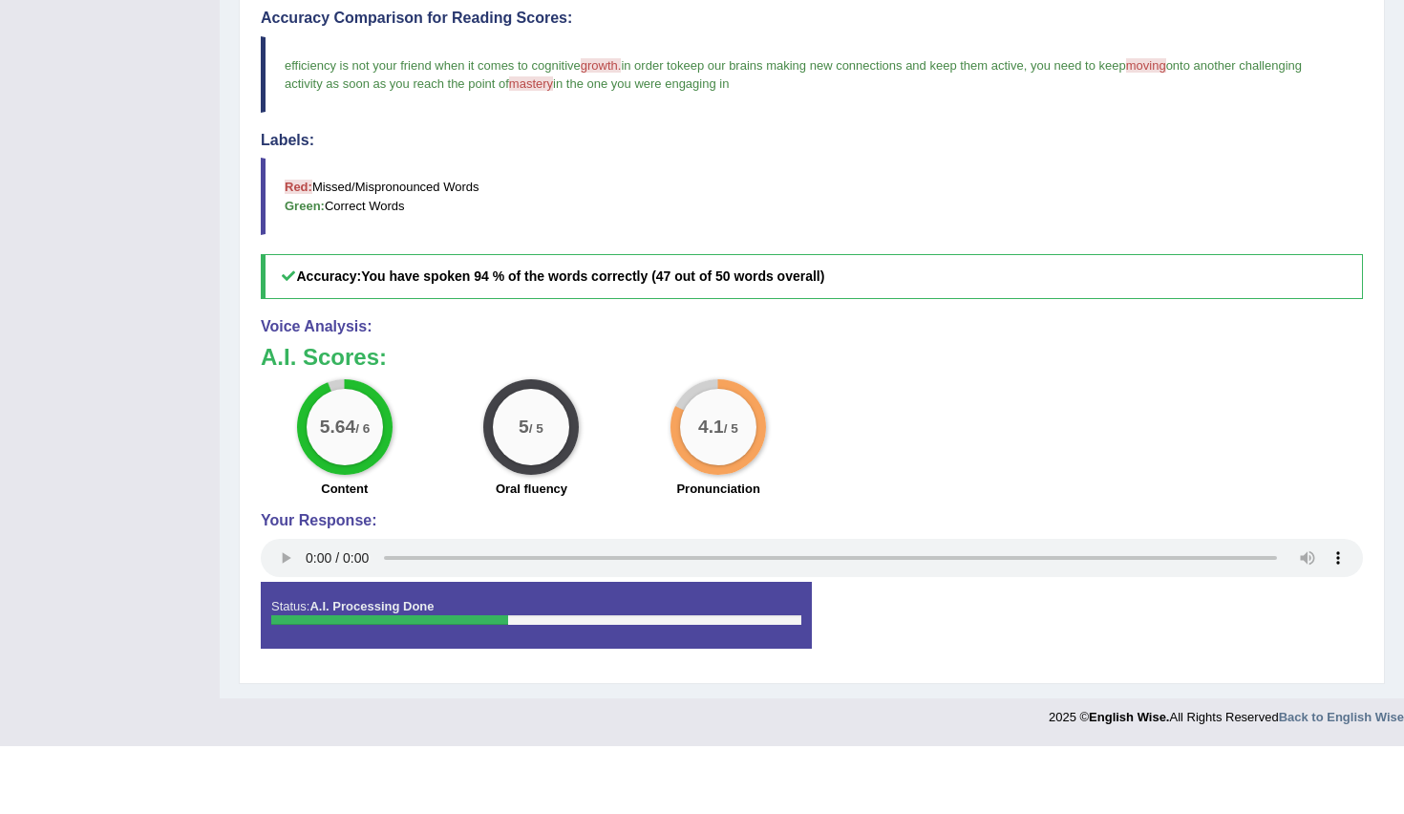
click at [319, 683] on div at bounding box center [389, 688] width 237 height 10
click at [327, 457] on div "5.64 / 6" at bounding box center [345, 495] width 76 height 76
click at [331, 457] on div "5.64 / 6" at bounding box center [345, 495] width 76 height 76
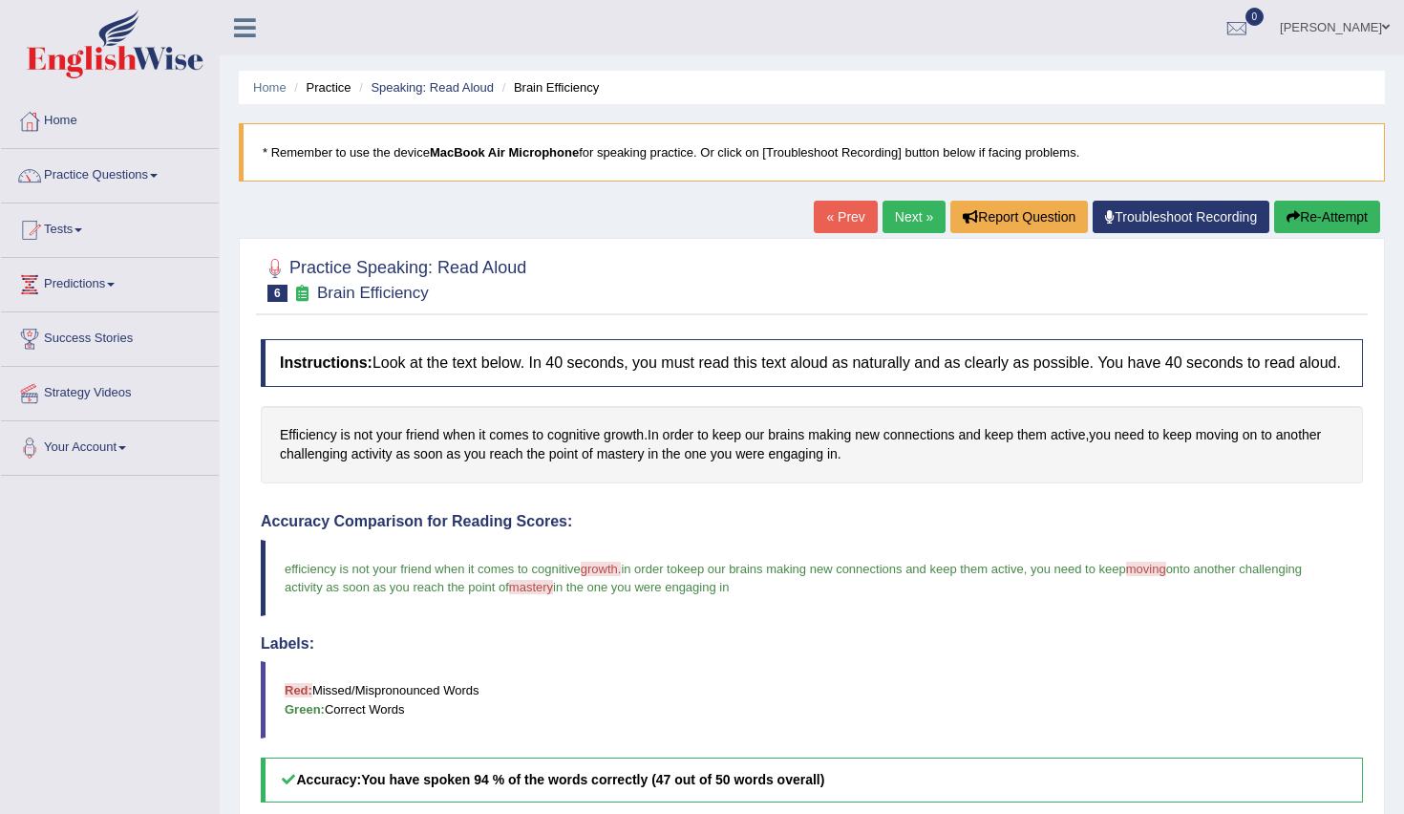
scroll to position [0, 0]
click at [82, 167] on link "Practice Questions" at bounding box center [110, 173] width 218 height 48
